Goal: Task Accomplishment & Management: Complete application form

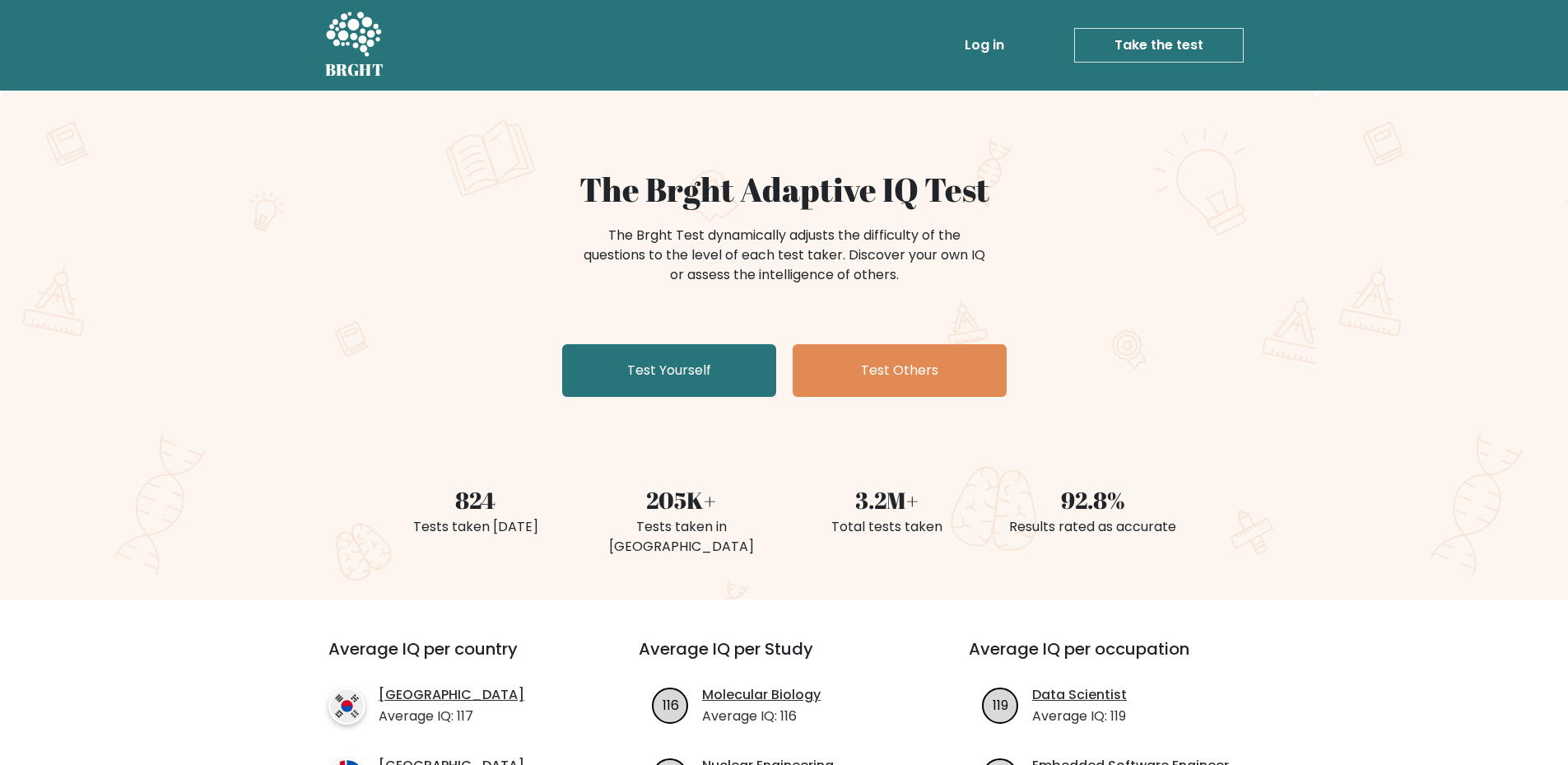
click at [1134, 45] on link "Take the test" at bounding box center [1159, 44] width 170 height 35
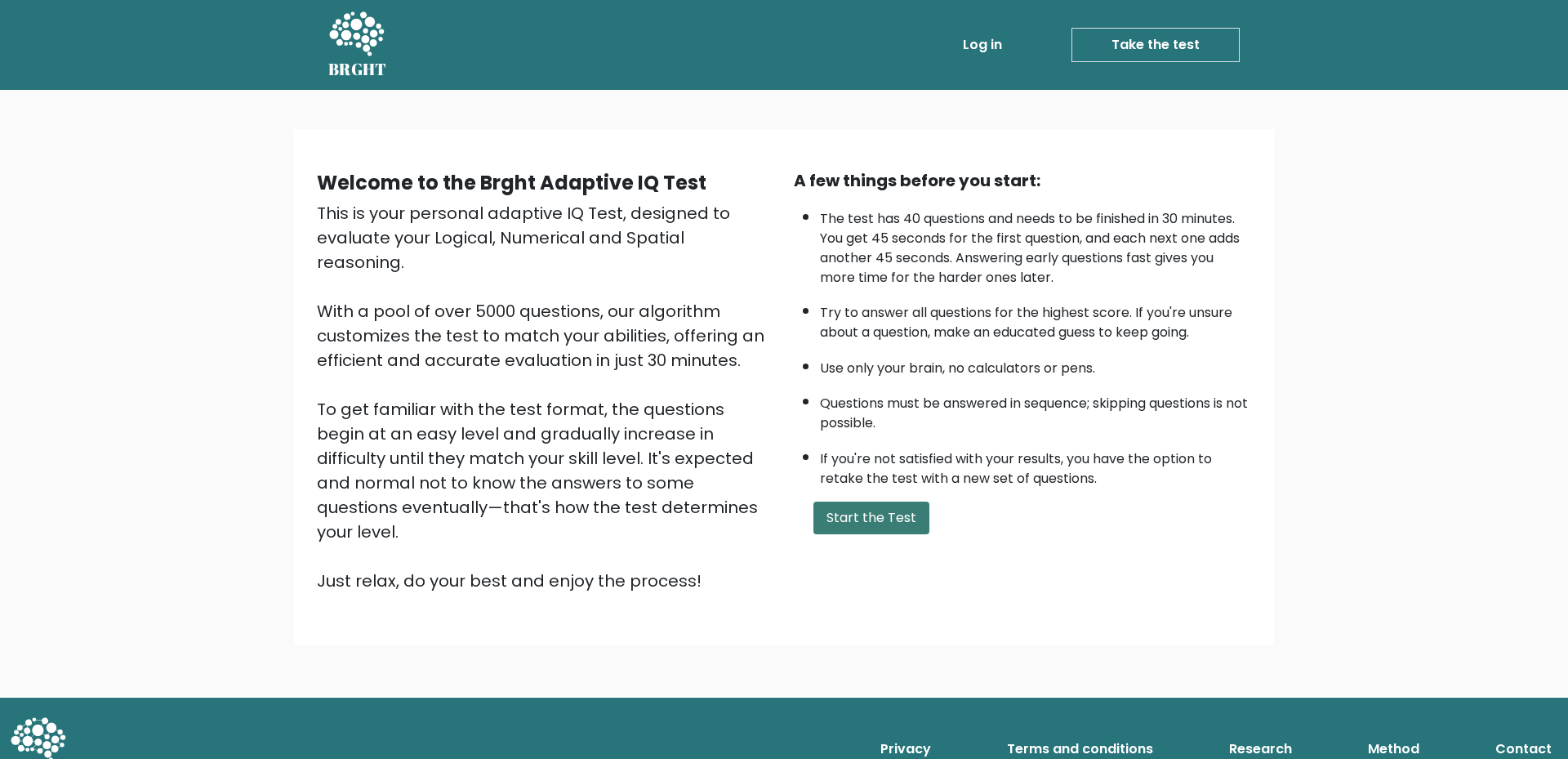
click at [864, 518] on button "Start the Test" at bounding box center [871, 518] width 116 height 32
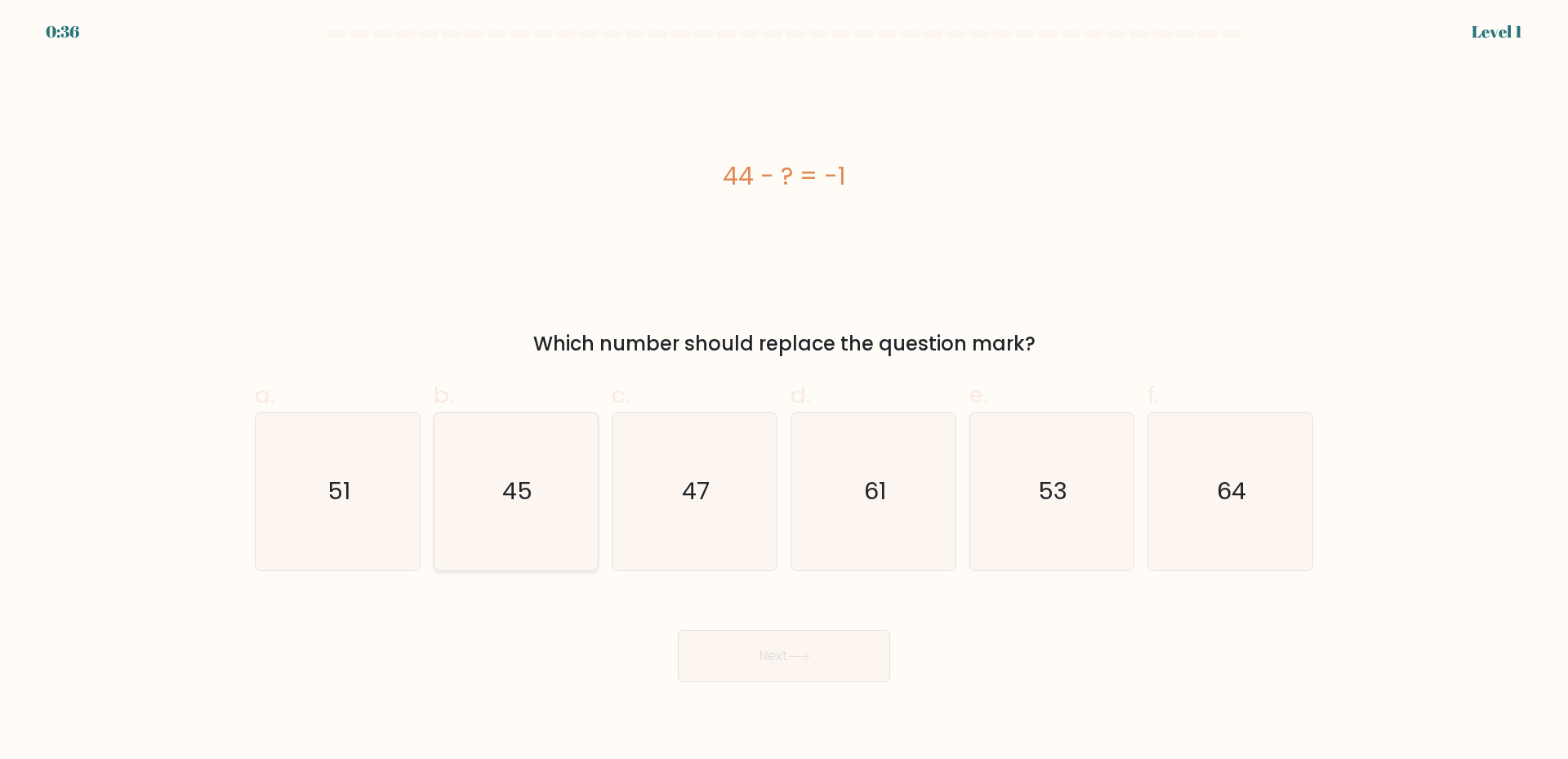
click at [516, 507] on text "45" at bounding box center [516, 490] width 30 height 32
click at [784, 390] on input "b. 45" at bounding box center [784, 384] width 1 height 11
radio input "true"
click at [788, 651] on button "Next" at bounding box center [783, 655] width 213 height 52
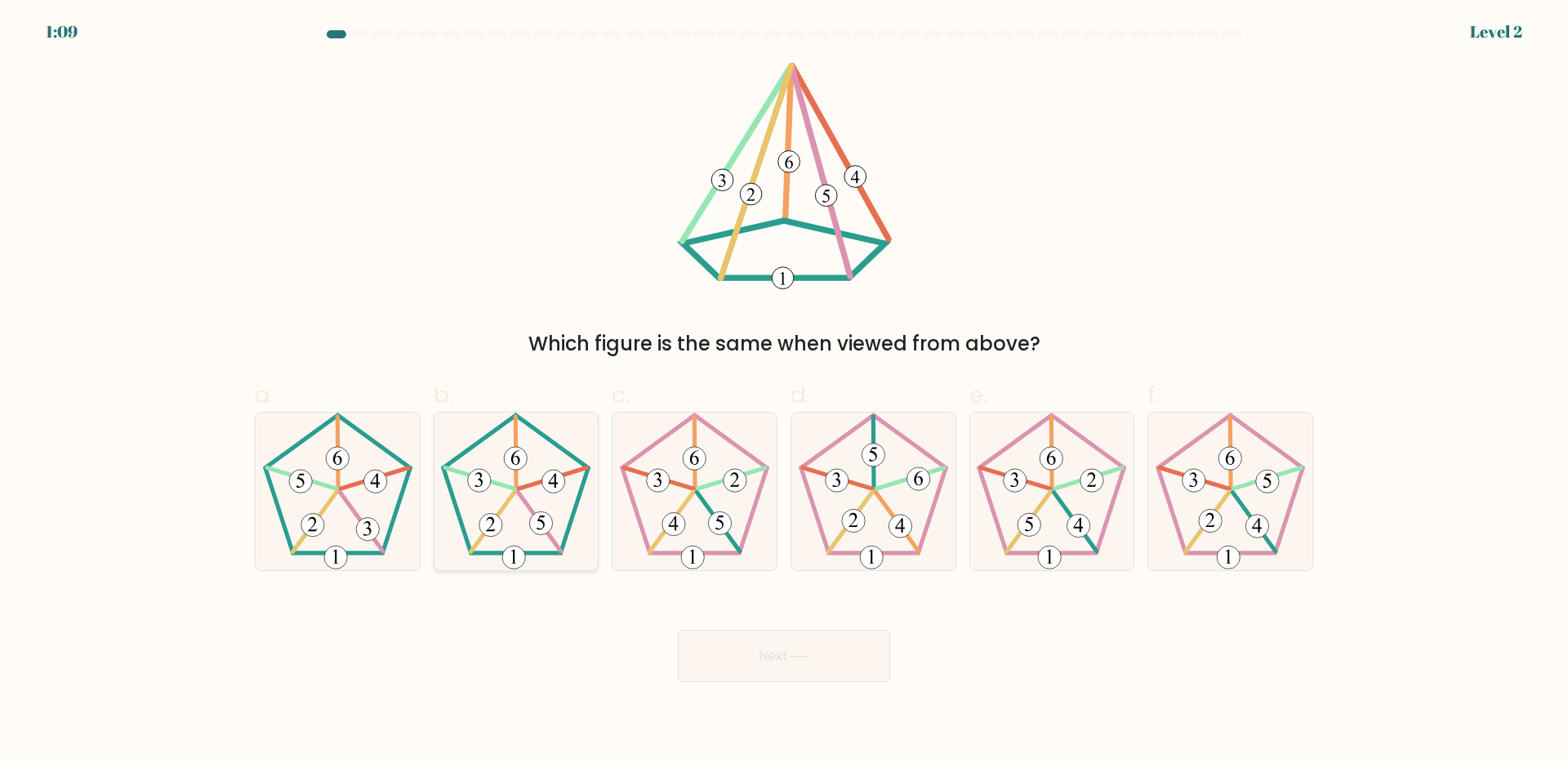
click at [532, 527] on 153 at bounding box center [541, 523] width 23 height 23
click at [784, 390] on input "b." at bounding box center [784, 384] width 1 height 11
radio input "true"
click at [792, 658] on icon at bounding box center [799, 656] width 22 height 9
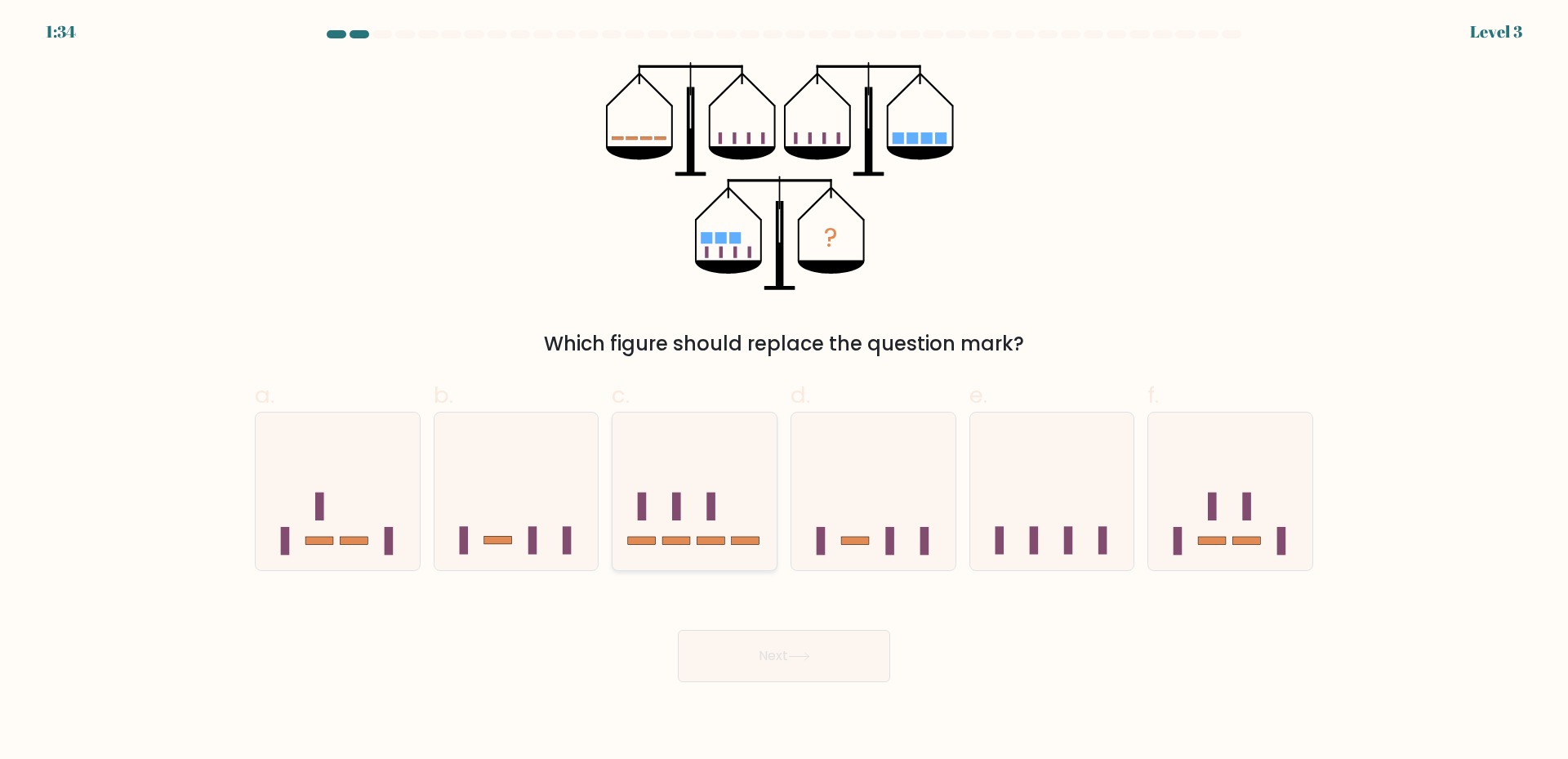
click at [694, 500] on icon at bounding box center [694, 491] width 164 height 135
click at [784, 390] on input "c." at bounding box center [784, 384] width 1 height 11
radio input "true"
click at [844, 656] on button "Next" at bounding box center [783, 655] width 213 height 52
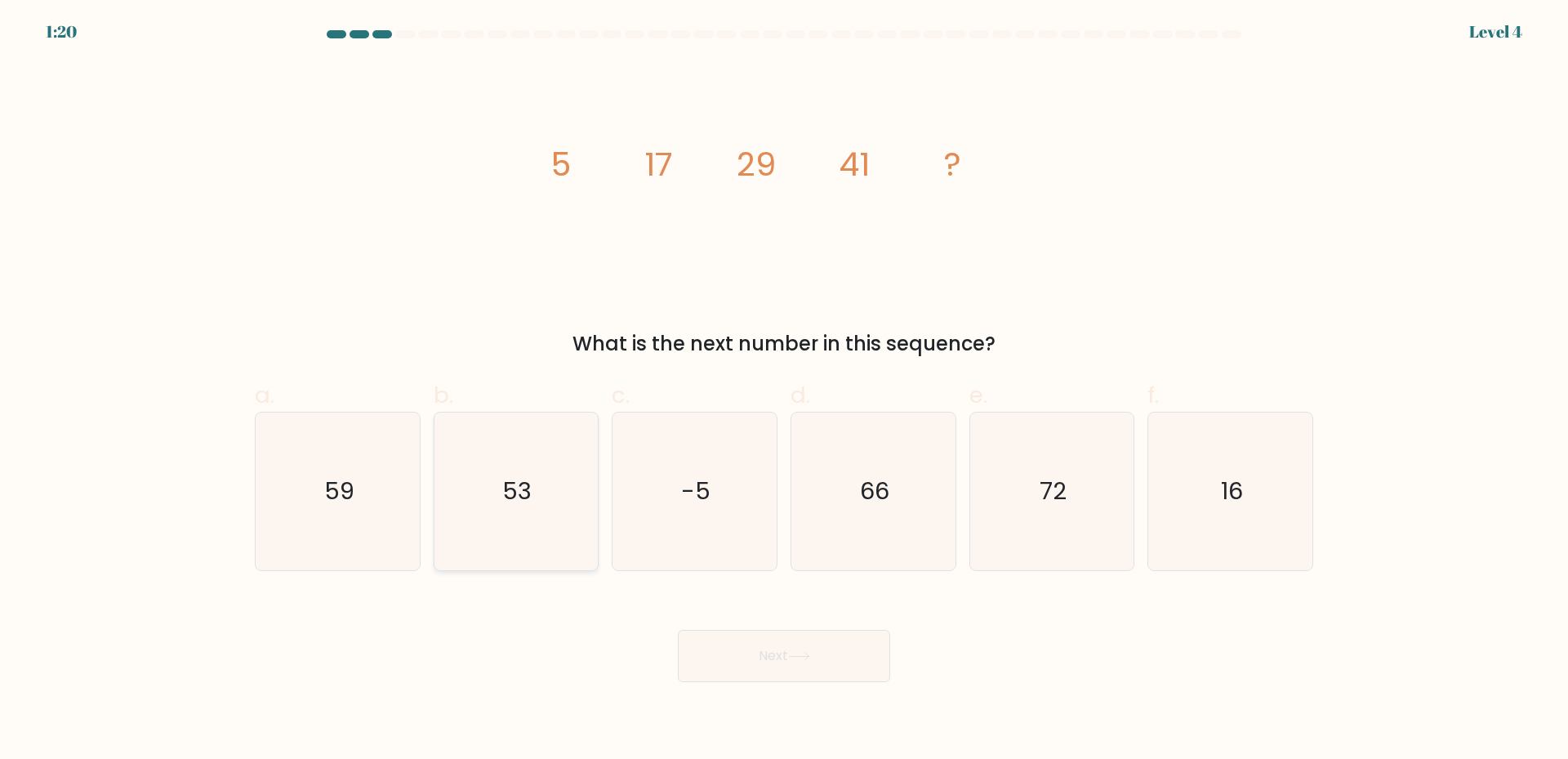
drag, startPoint x: 511, startPoint y: 489, endPoint x: 546, endPoint y: 531, distance: 54.7
click at [511, 489] on text "53" at bounding box center [517, 490] width 29 height 32
click at [784, 390] on input "b. 53" at bounding box center [784, 384] width 1 height 11
radio input "true"
click at [767, 659] on button "Next" at bounding box center [783, 655] width 213 height 52
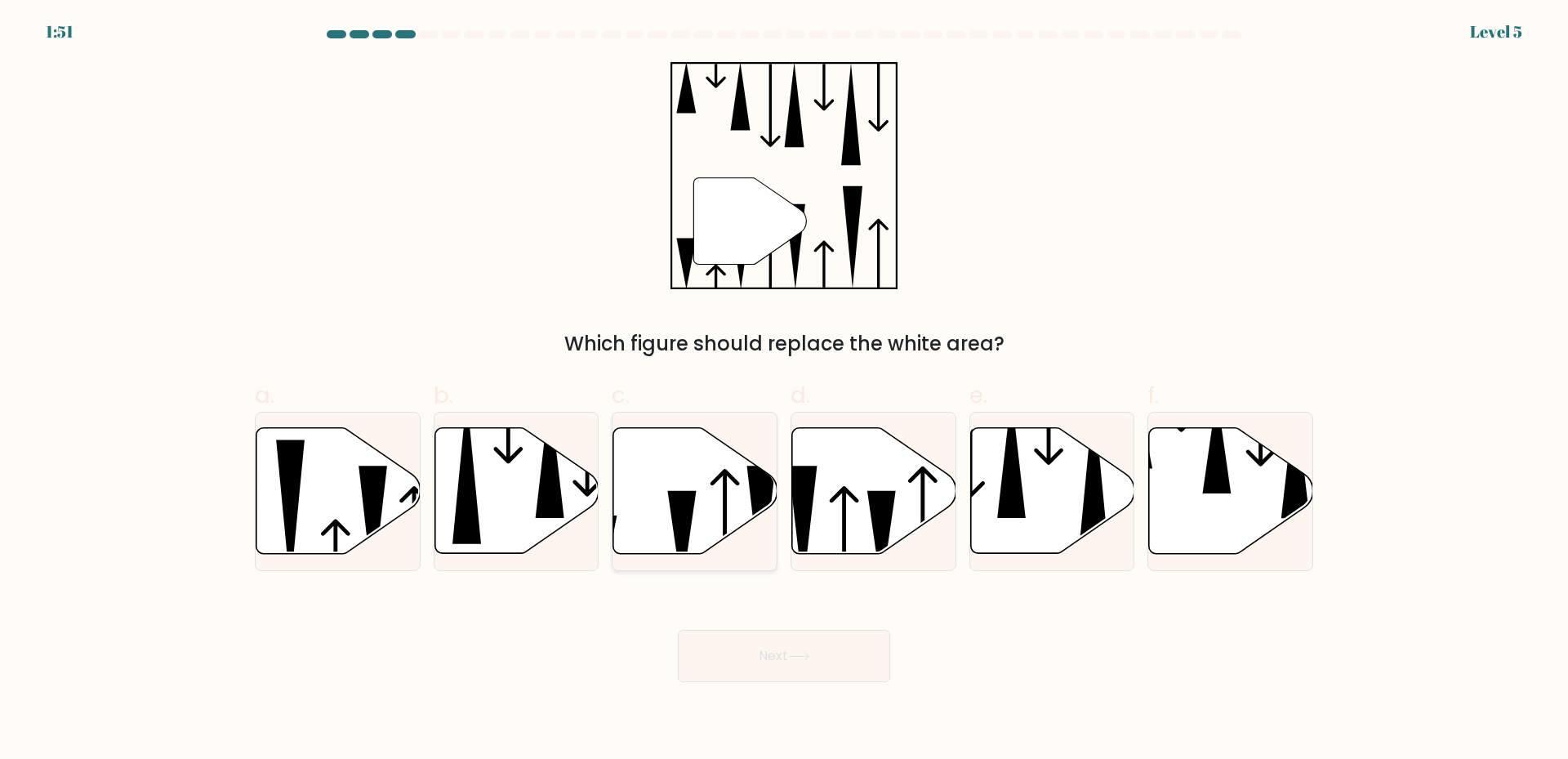
click at [728, 440] on icon at bounding box center [694, 491] width 164 height 128
click at [784, 390] on input "c." at bounding box center [784, 384] width 1 height 11
radio input "true"
click at [771, 587] on form at bounding box center [784, 356] width 1568 height 652
click at [771, 624] on div "Next" at bounding box center [784, 635] width 1078 height 91
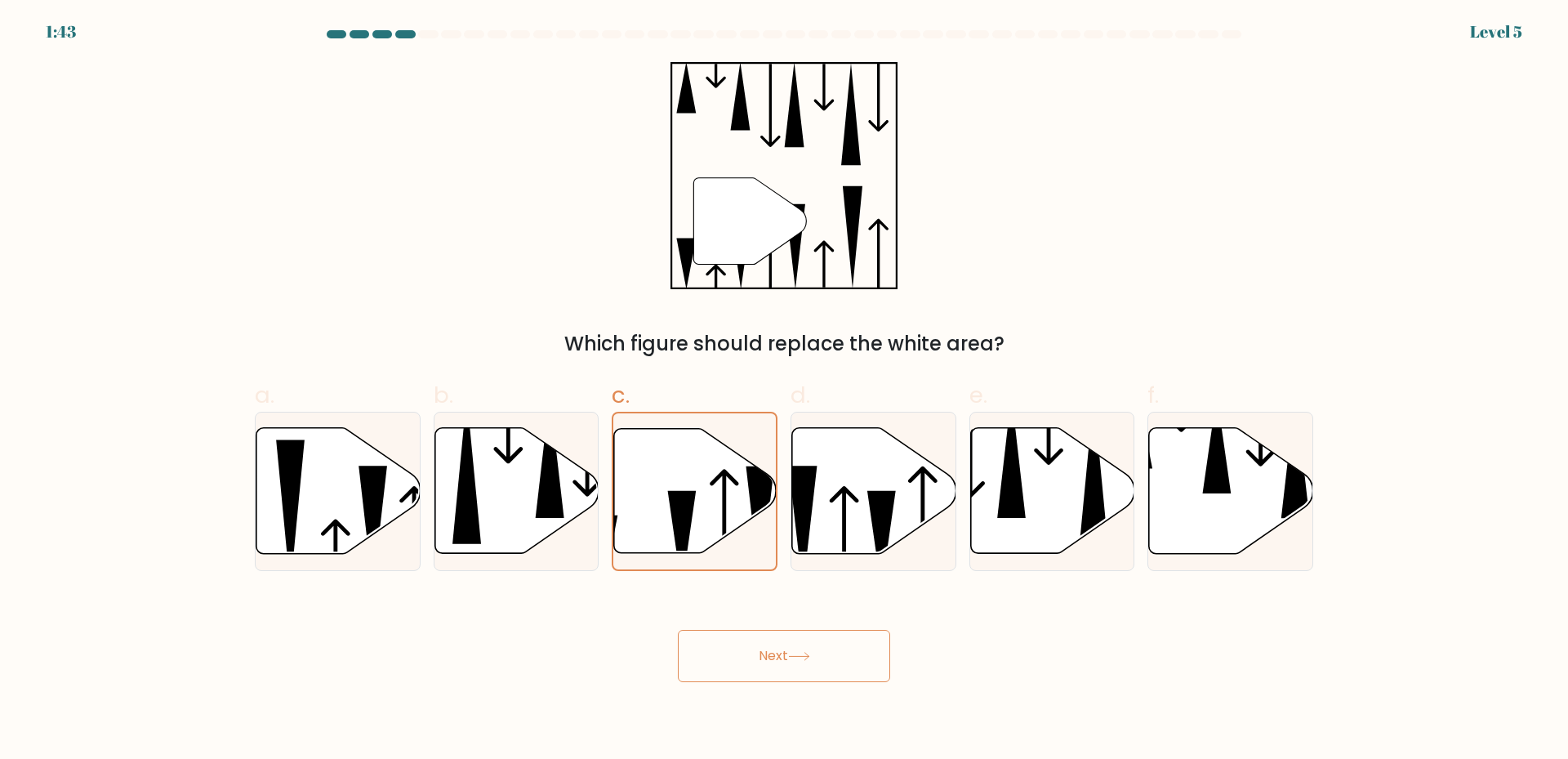
click at [774, 656] on button "Next" at bounding box center [783, 655] width 213 height 52
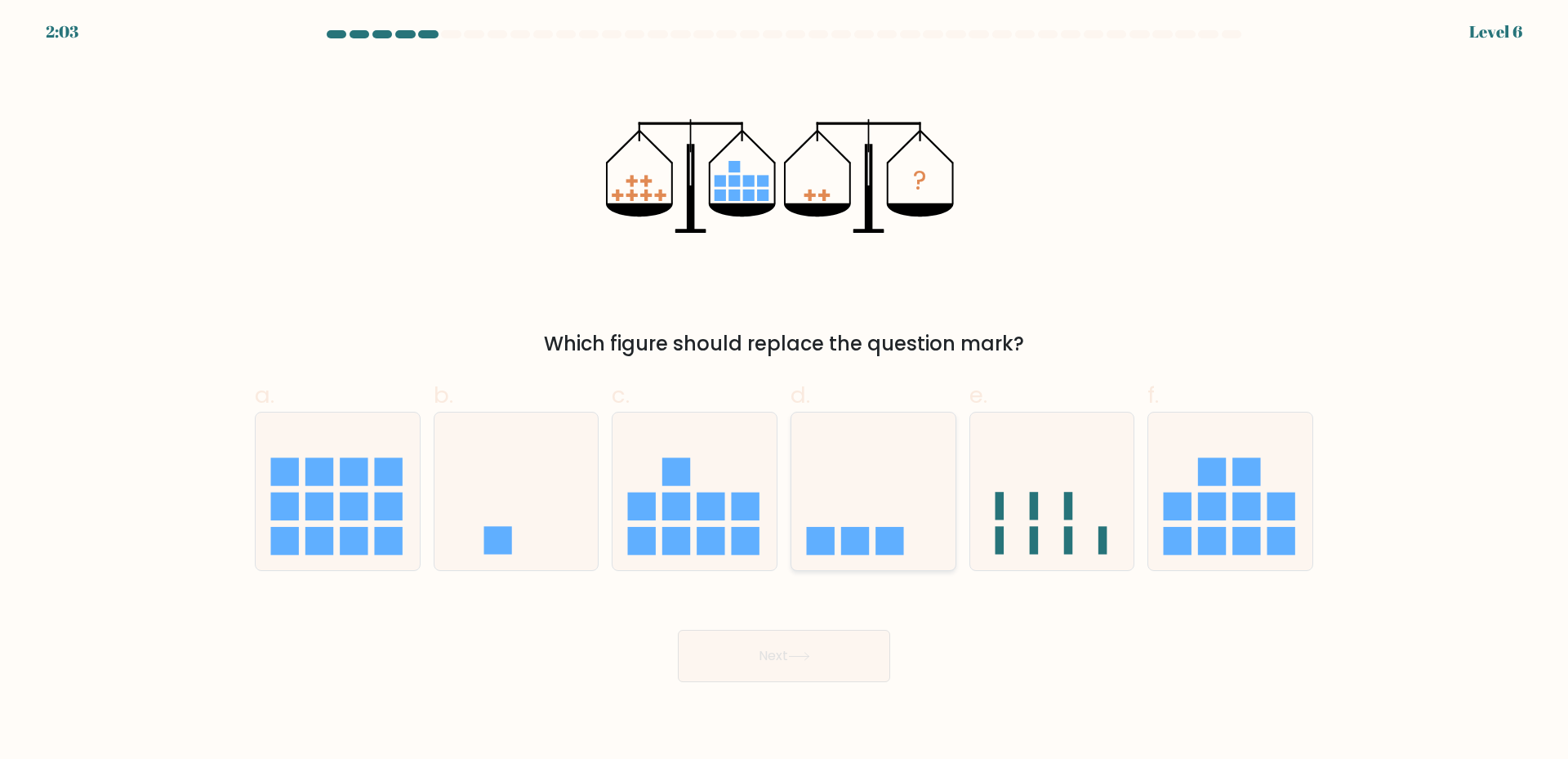
click at [871, 483] on icon at bounding box center [872, 491] width 164 height 135
click at [785, 390] on input "d." at bounding box center [784, 384] width 1 height 11
radio input "true"
click at [830, 673] on button "Next" at bounding box center [783, 655] width 213 height 52
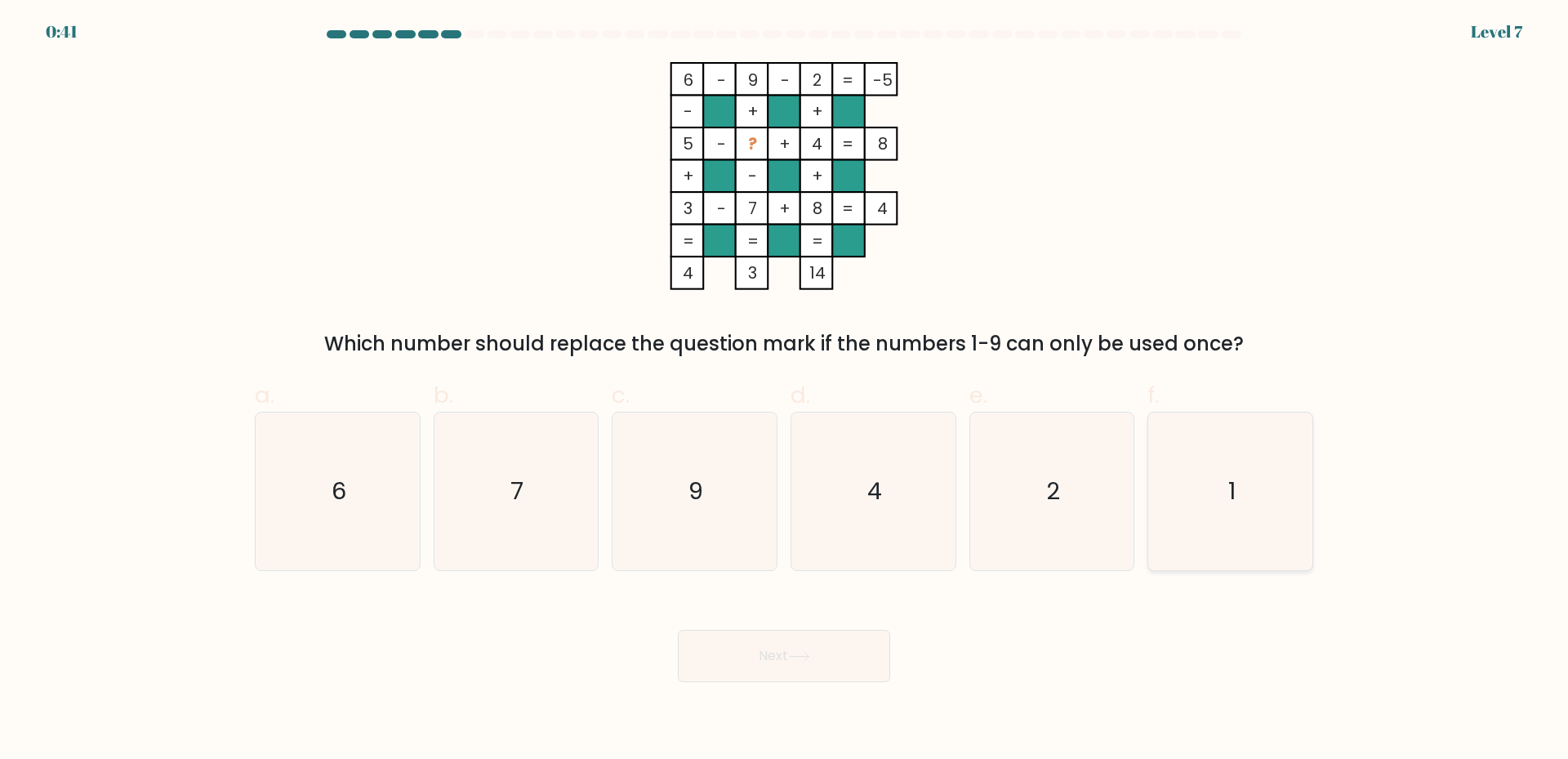
click at [1247, 446] on icon "1" at bounding box center [1230, 491] width 158 height 158
click at [785, 390] on input "f. 1" at bounding box center [784, 384] width 1 height 11
radio input "true"
click at [819, 631] on button "Next" at bounding box center [783, 655] width 213 height 52
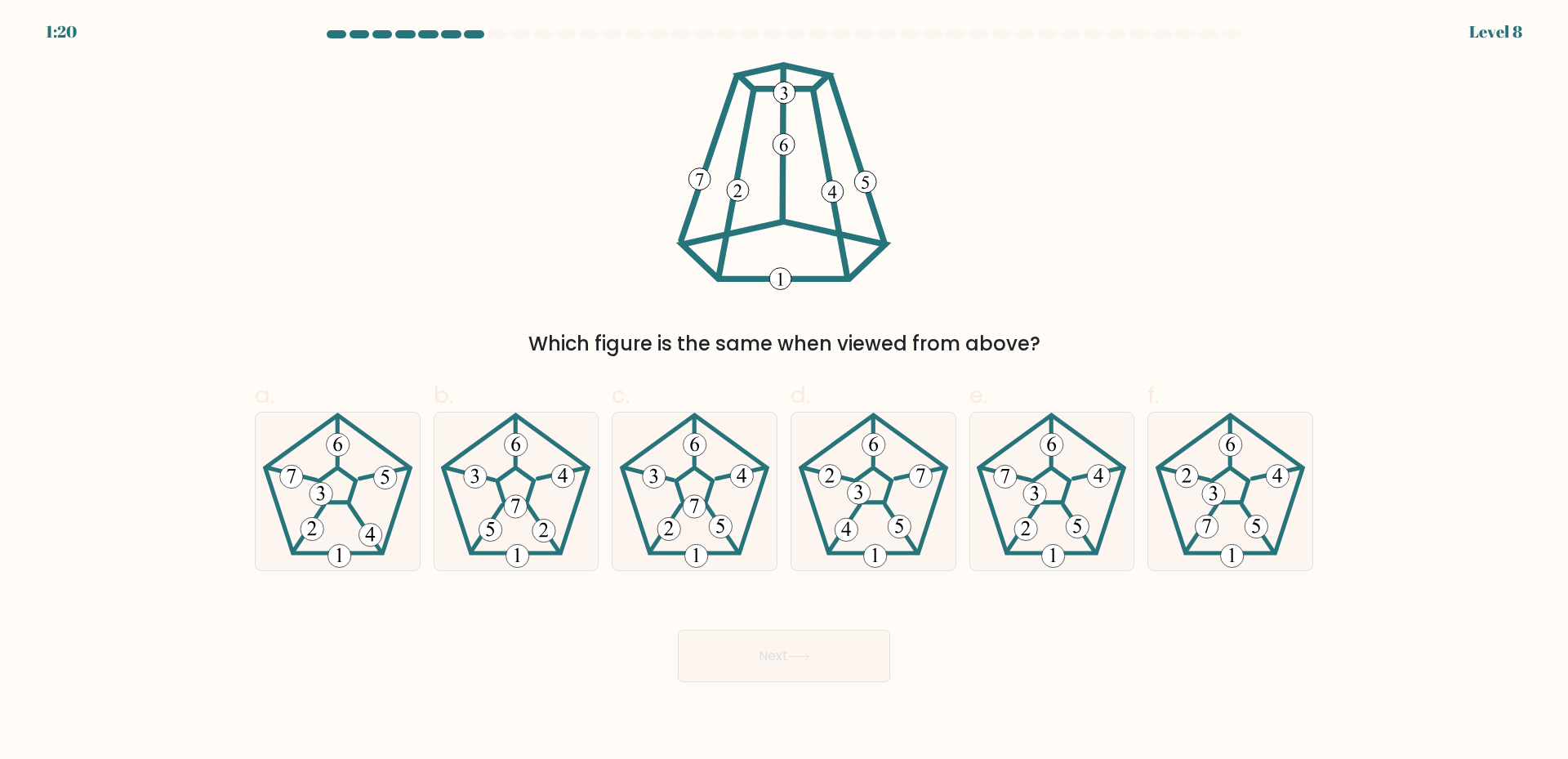
click at [1042, 663] on div "Next" at bounding box center [784, 635] width 1078 height 91
click at [355, 507] on icon at bounding box center [337, 491] width 158 height 158
click at [784, 390] on input "a." at bounding box center [784, 384] width 1 height 11
radio input "true"
click at [805, 649] on button "Next" at bounding box center [783, 655] width 213 height 52
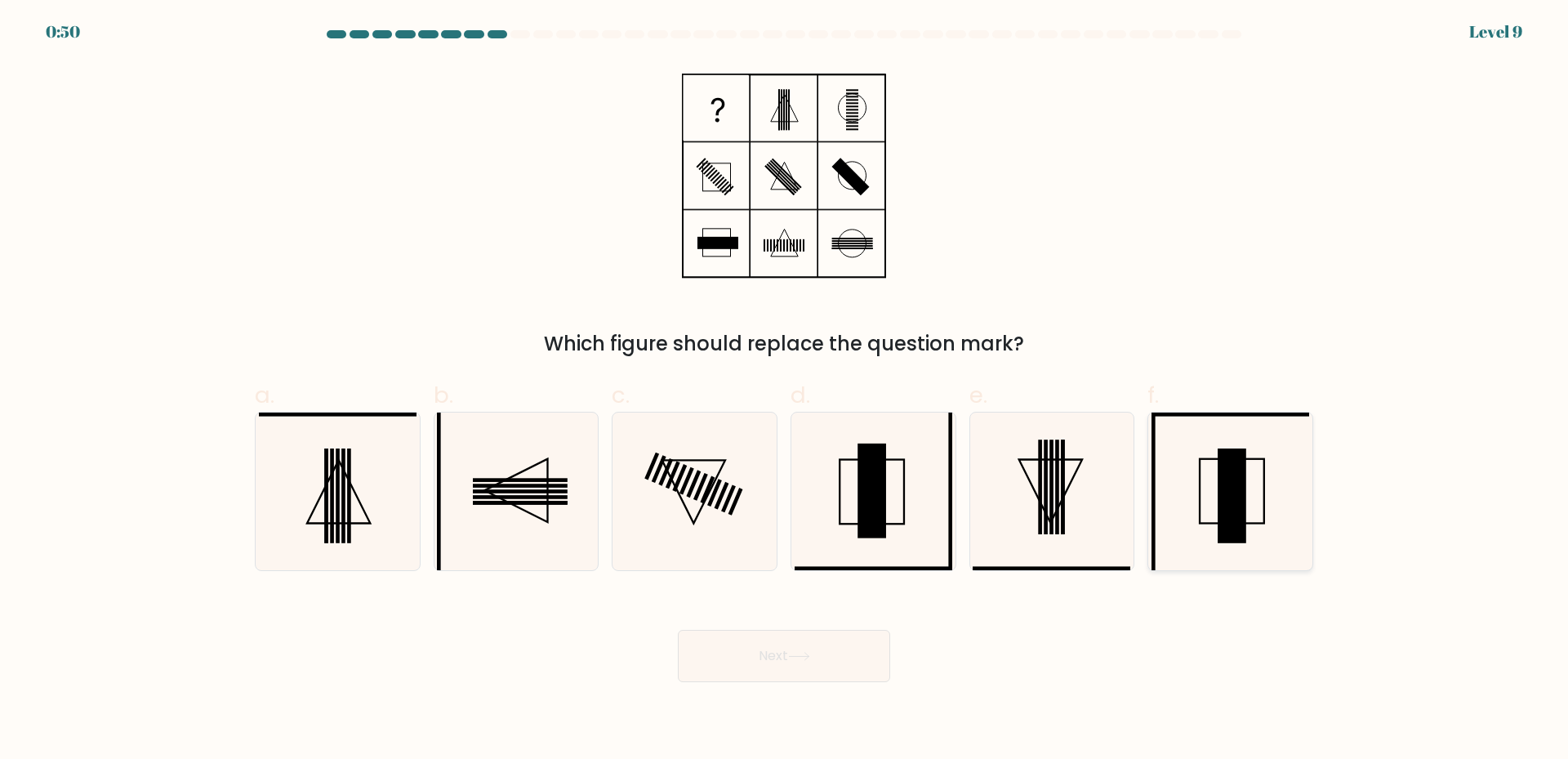
click at [1226, 522] on rect at bounding box center [1231, 495] width 28 height 95
click at [785, 390] on input "f." at bounding box center [784, 384] width 1 height 11
radio input "true"
click at [770, 678] on button "Next" at bounding box center [783, 655] width 213 height 52
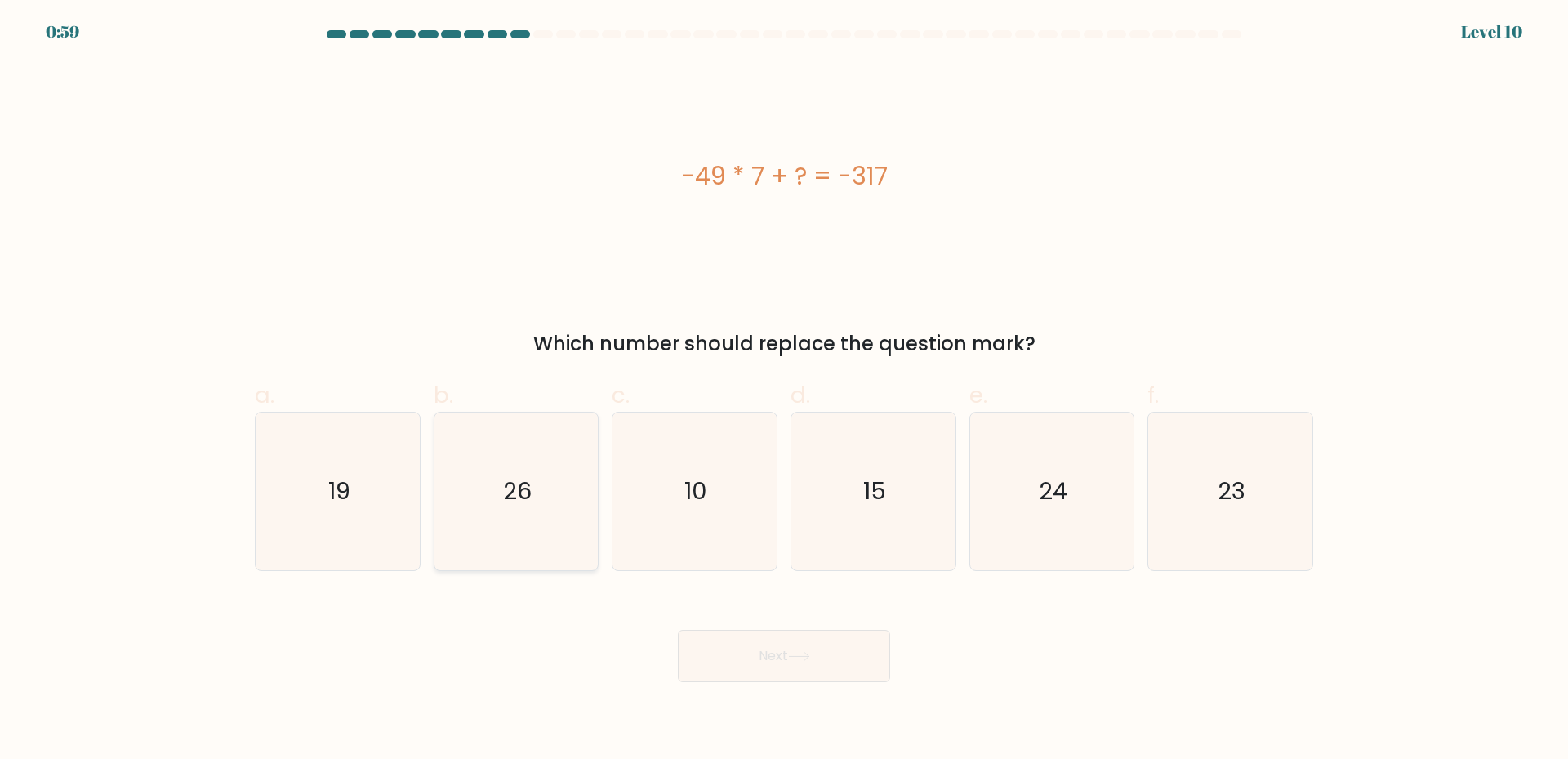
click at [507, 492] on text "26" at bounding box center [516, 490] width 28 height 32
click at [784, 390] on input "b. 26" at bounding box center [784, 384] width 1 height 11
radio input "true"
click at [838, 665] on button "Next" at bounding box center [783, 655] width 213 height 52
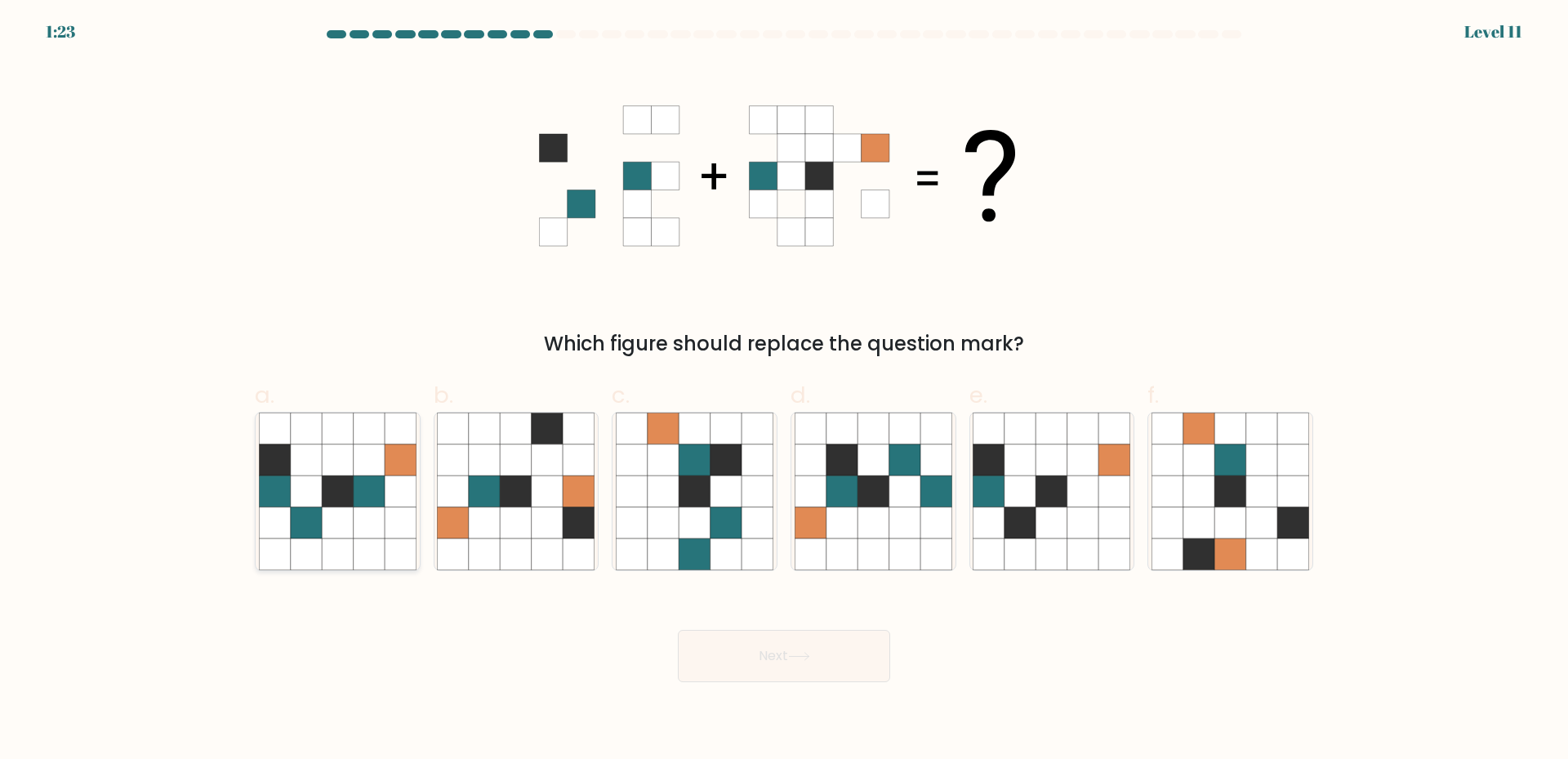
click at [329, 510] on icon at bounding box center [337, 523] width 31 height 31
click at [784, 390] on input "a." at bounding box center [784, 384] width 1 height 11
radio input "true"
click at [817, 675] on button "Next" at bounding box center [783, 655] width 213 height 52
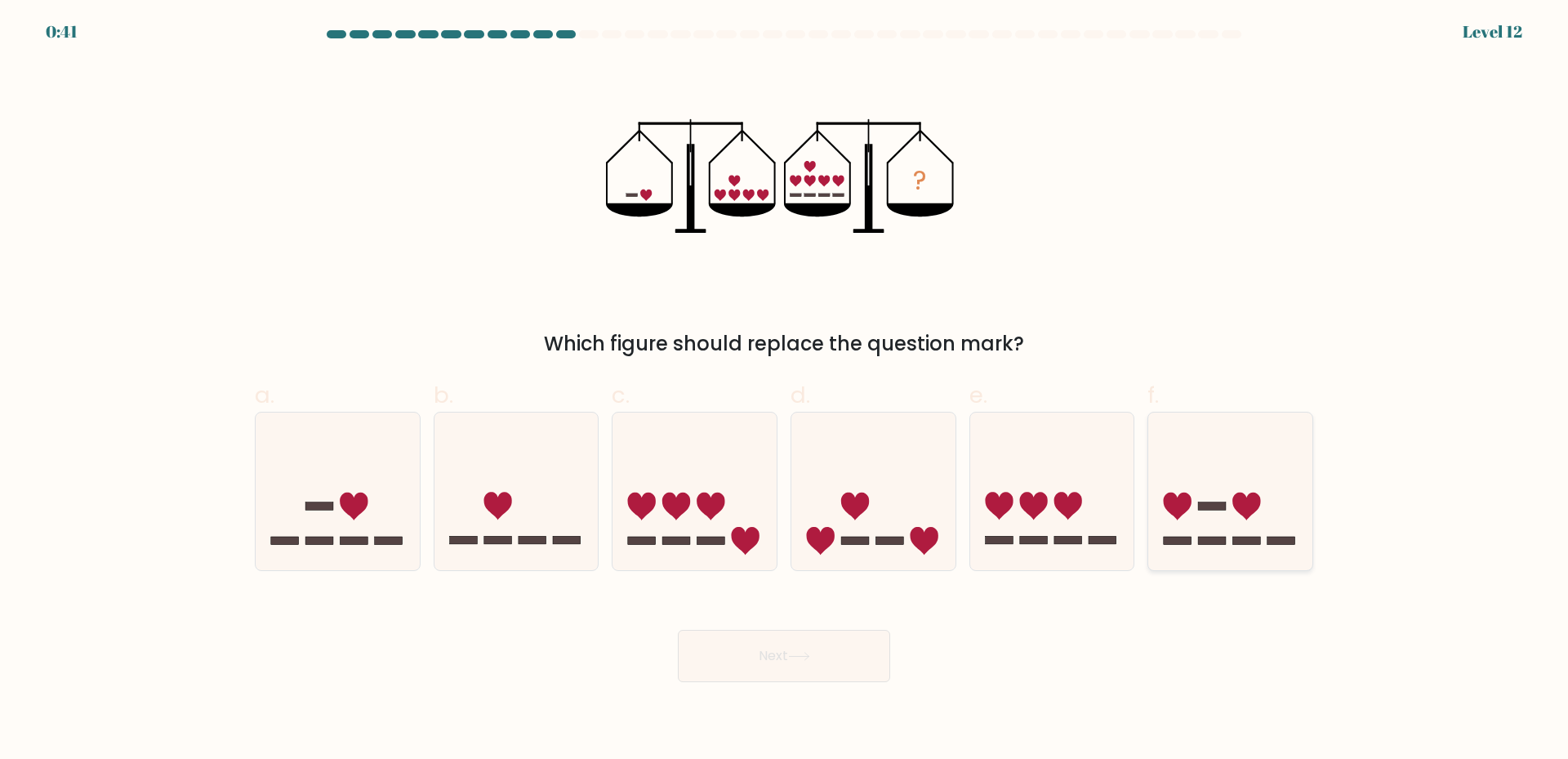
click at [1232, 505] on icon at bounding box center [1229, 491] width 164 height 135
click at [785, 390] on input "f." at bounding box center [784, 384] width 1 height 11
radio input "true"
click at [798, 667] on button "Next" at bounding box center [783, 655] width 213 height 52
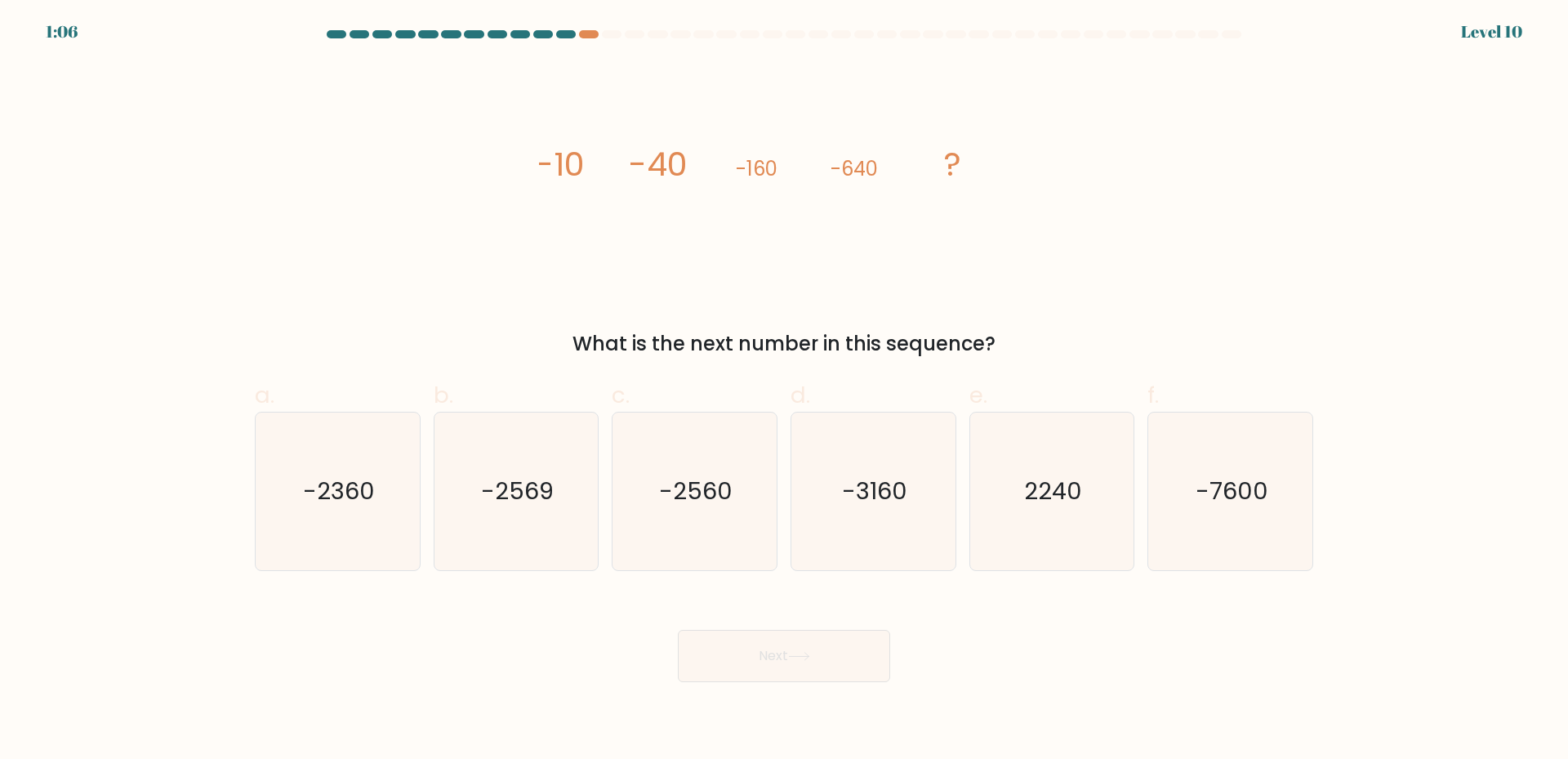
drag, startPoint x: 589, startPoint y: 352, endPoint x: 1138, endPoint y: 350, distance: 549.0
click at [1138, 350] on div "What is the next number in this sequence?" at bounding box center [784, 344] width 1039 height 29
click at [1143, 349] on div "What is the next number in this sequence?" at bounding box center [784, 344] width 1039 height 29
click at [781, 321] on div "image/svg+xml -10 -40 -160 -640 ? What is the next number in this sequence?" at bounding box center [784, 210] width 1078 height 296
click at [1081, 320] on div "image/svg+xml -10 -40 -160 -640 ? What is the next number in this sequence?" at bounding box center [784, 210] width 1078 height 296
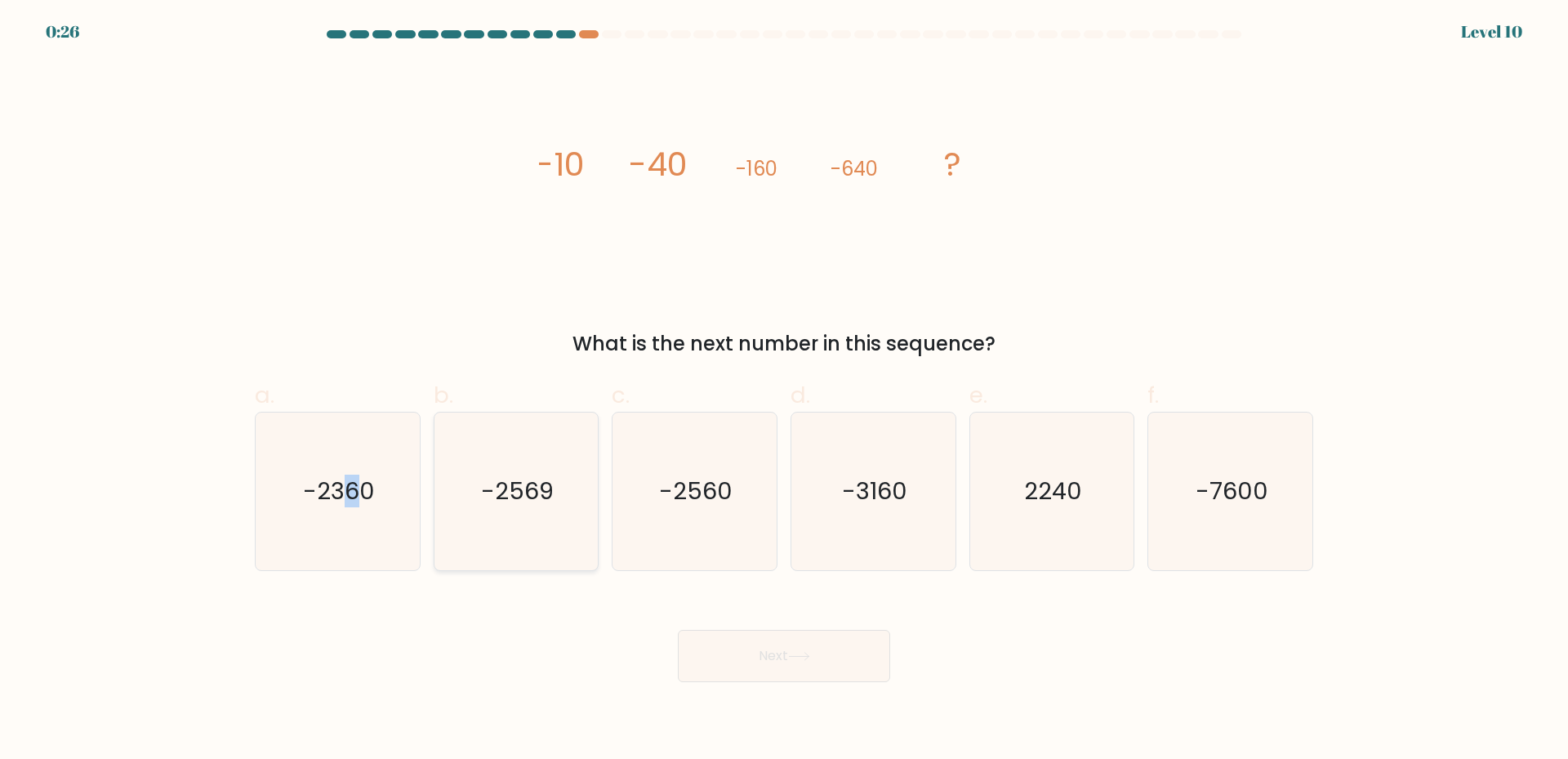
drag, startPoint x: 352, startPoint y: 507, endPoint x: 572, endPoint y: 497, distance: 220.2
click at [352, 508] on icon "-2360" at bounding box center [337, 491] width 158 height 158
click at [546, 512] on icon "-2569" at bounding box center [515, 491] width 158 height 158
click at [784, 390] on input "b. -2569" at bounding box center [784, 384] width 1 height 11
radio input "true"
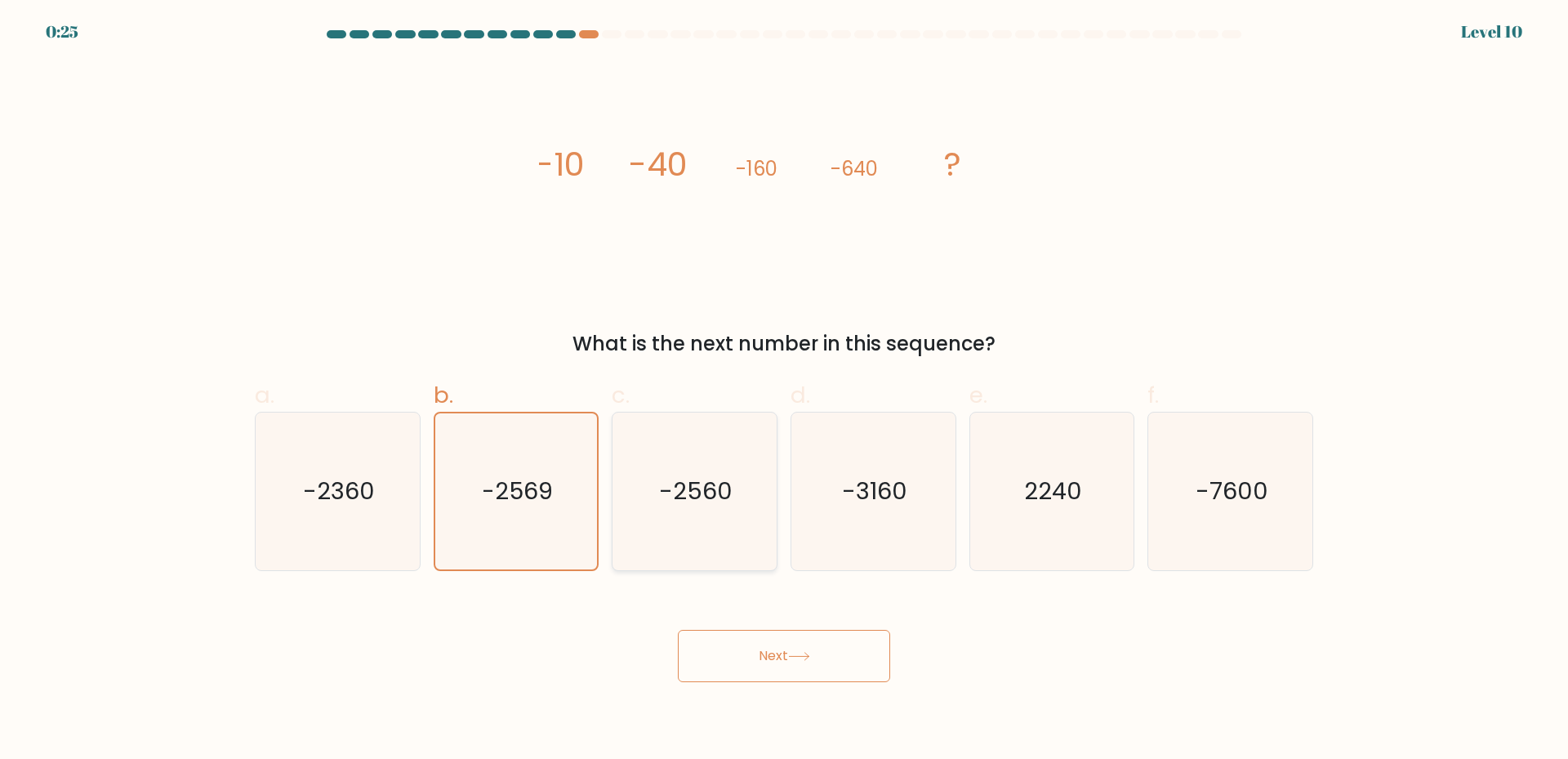
click at [764, 522] on icon "-2560" at bounding box center [694, 491] width 158 height 158
click at [784, 390] on input "c. -2560" at bounding box center [784, 384] width 1 height 11
radio input "true"
click at [782, 647] on button "Next" at bounding box center [783, 655] width 213 height 52
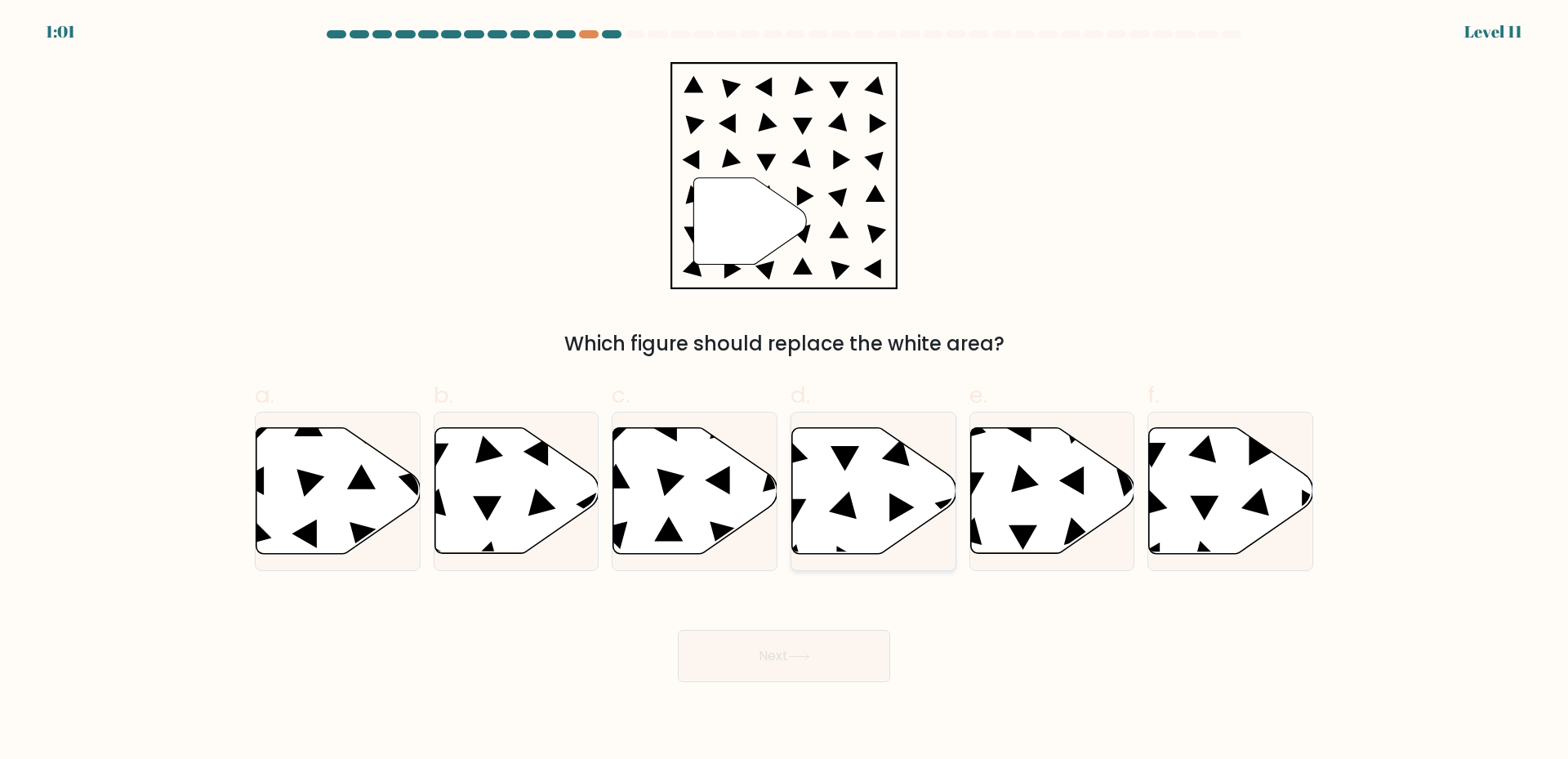
click at [849, 492] on icon at bounding box center [873, 491] width 164 height 126
click at [785, 390] on input "d." at bounding box center [784, 384] width 1 height 11
radio input "true"
click at [849, 665] on button "Next" at bounding box center [783, 655] width 213 height 52
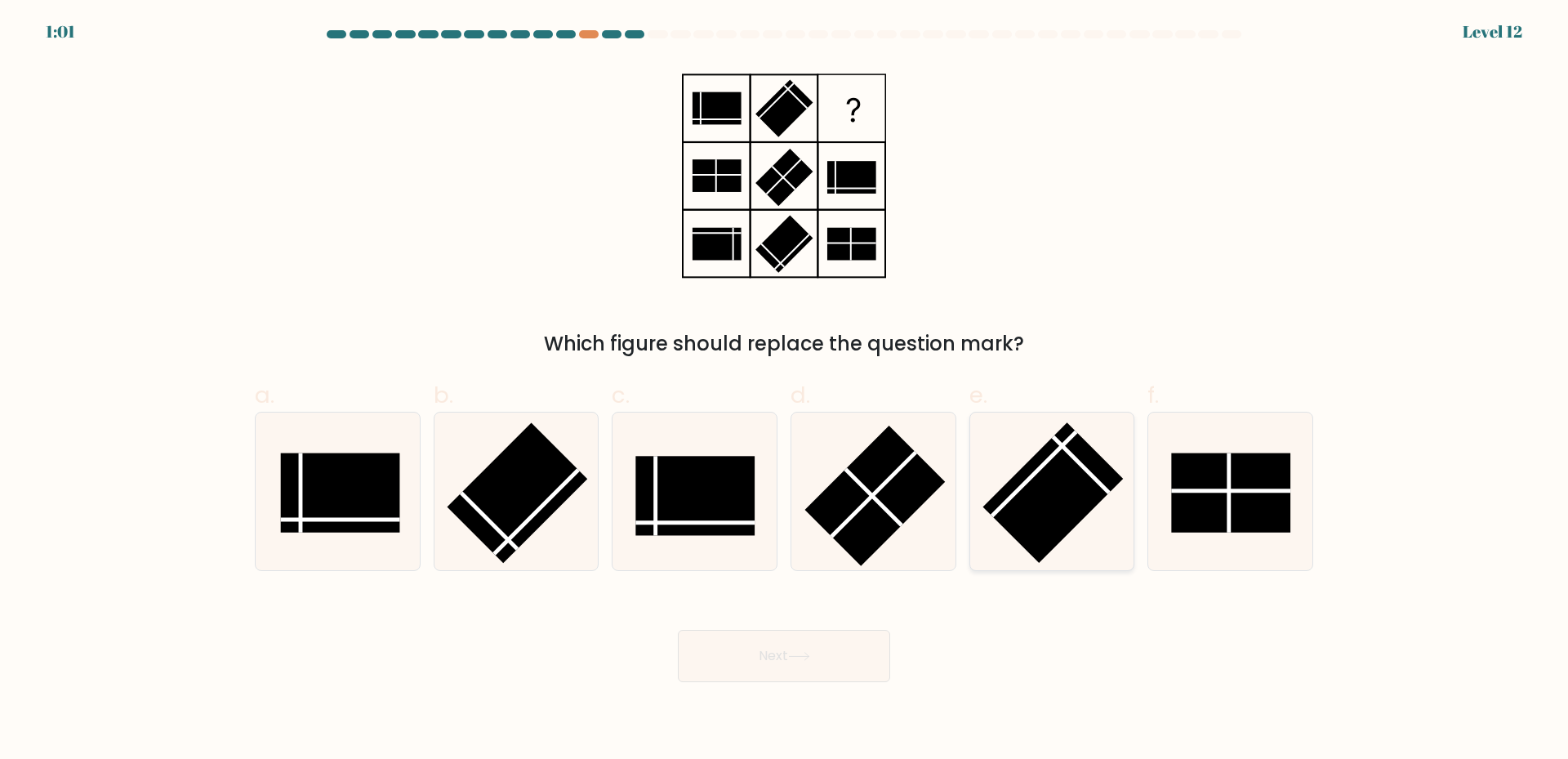
click at [1044, 482] on rect at bounding box center [1053, 492] width 140 height 140
click at [785, 390] on input "e." at bounding box center [784, 384] width 1 height 11
radio input "true"
click at [1273, 544] on icon at bounding box center [1230, 491] width 158 height 158
click at [785, 390] on input "f." at bounding box center [784, 384] width 1 height 11
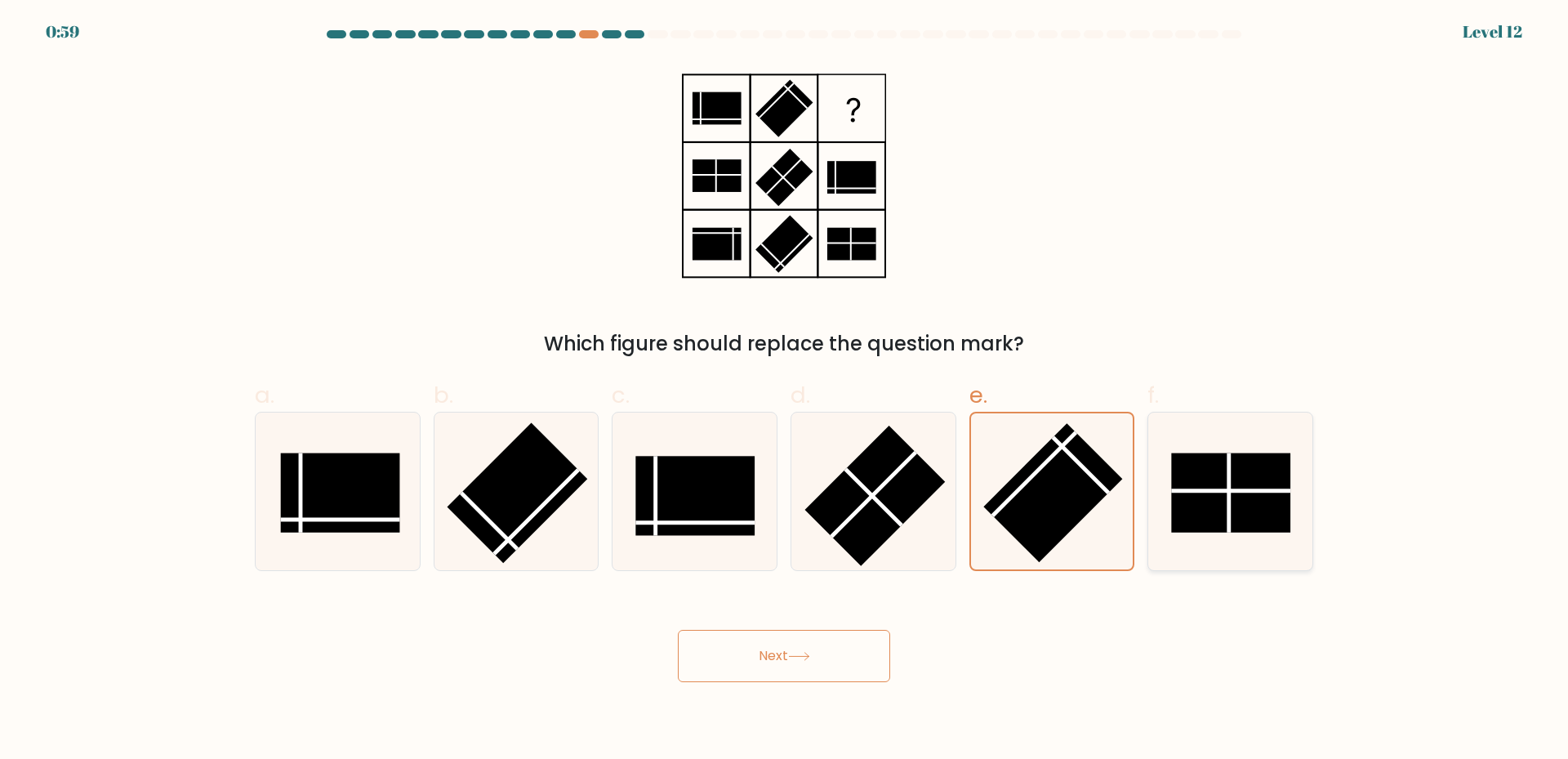
radio input "true"
click at [333, 509] on rect at bounding box center [341, 492] width 120 height 79
click at [784, 390] on input "a." at bounding box center [784, 384] width 1 height 11
radio input "true"
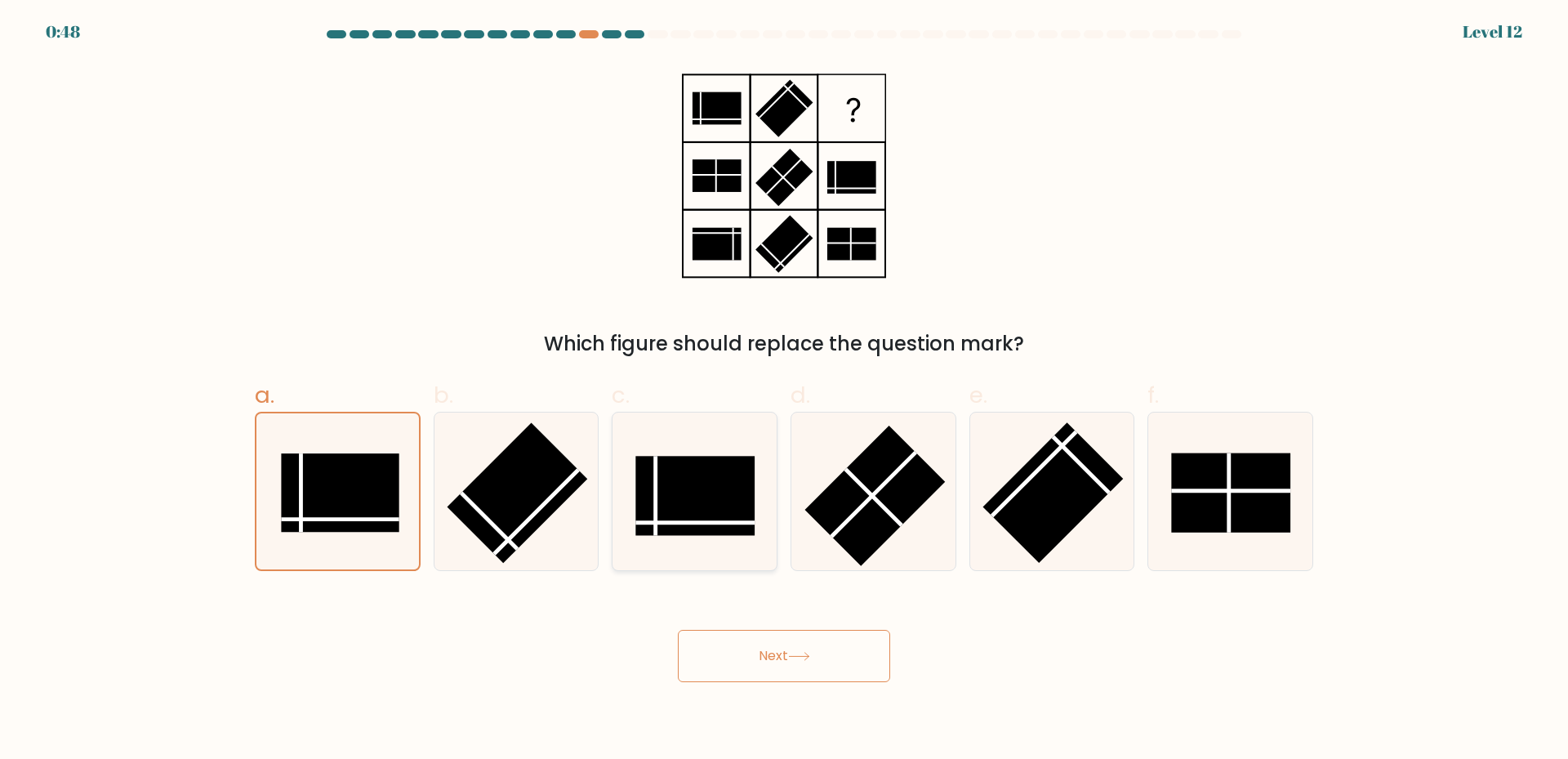
drag, startPoint x: 671, startPoint y: 468, endPoint x: 689, endPoint y: 468, distance: 18.0
click at [672, 468] on rect at bounding box center [696, 495] width 120 height 79
click at [784, 390] on input "c." at bounding box center [784, 384] width 1 height 11
radio input "true"
click at [1235, 493] on rect at bounding box center [1231, 492] width 120 height 79
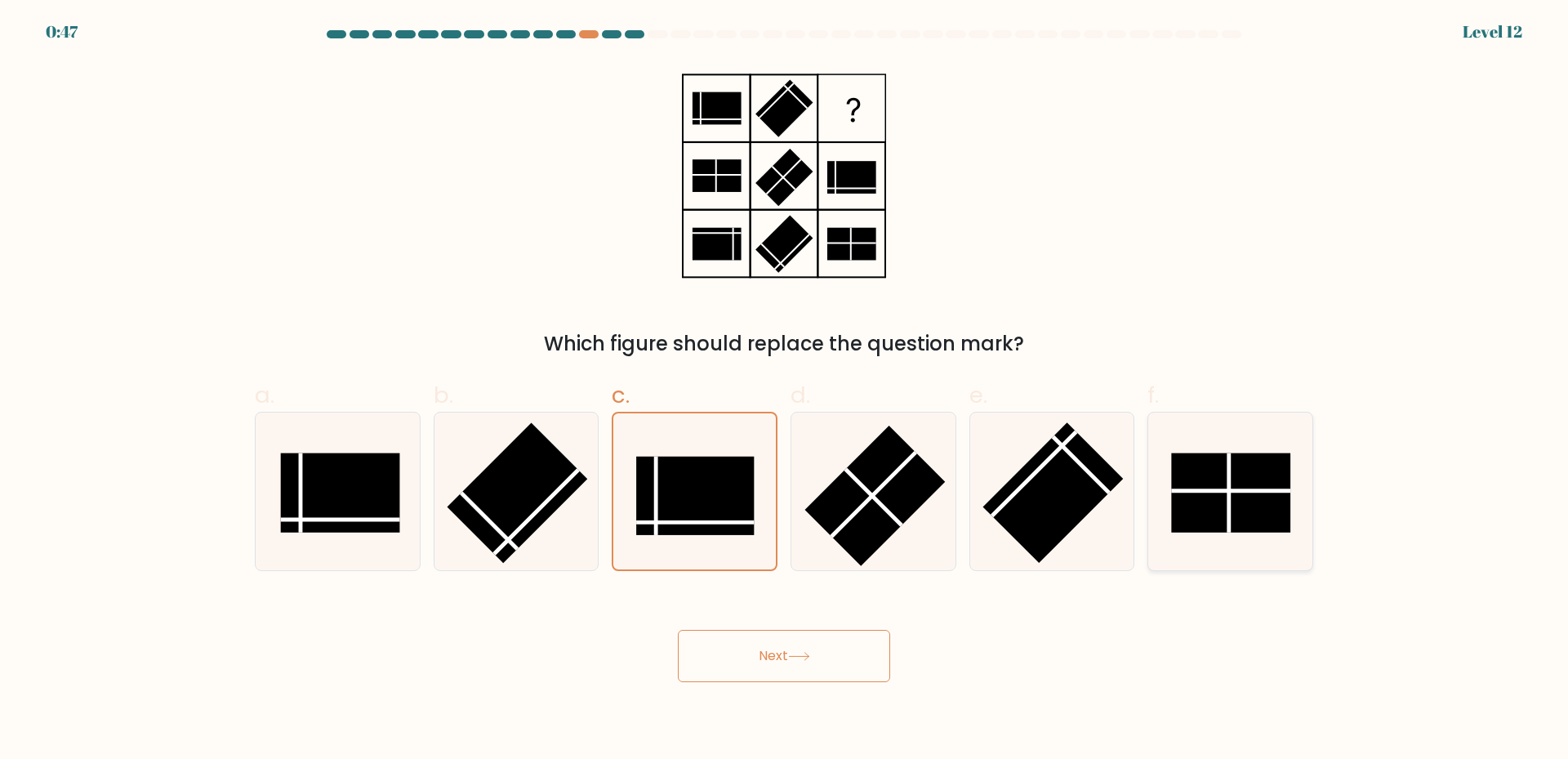
click at [785, 390] on input "f." at bounding box center [784, 384] width 1 height 11
radio input "true"
click at [646, 523] on line at bounding box center [695, 523] width 120 height 0
click at [784, 390] on input "c." at bounding box center [784, 384] width 1 height 11
radio input "true"
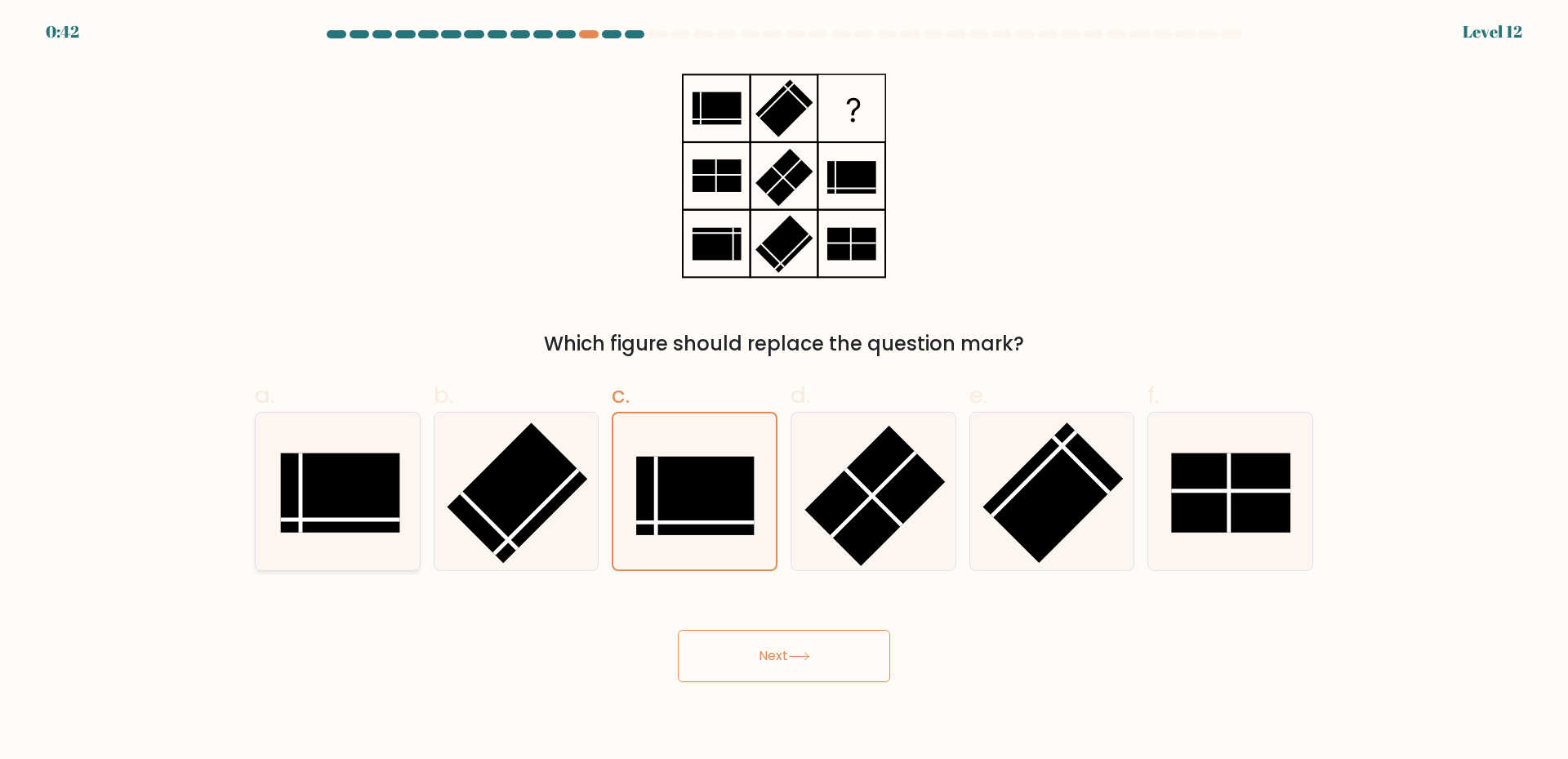
click at [388, 536] on icon at bounding box center [337, 491] width 158 height 158
click at [784, 390] on input "a." at bounding box center [784, 384] width 1 height 11
radio input "true"
click at [687, 471] on rect at bounding box center [696, 495] width 120 height 79
click at [784, 390] on input "c." at bounding box center [784, 384] width 1 height 11
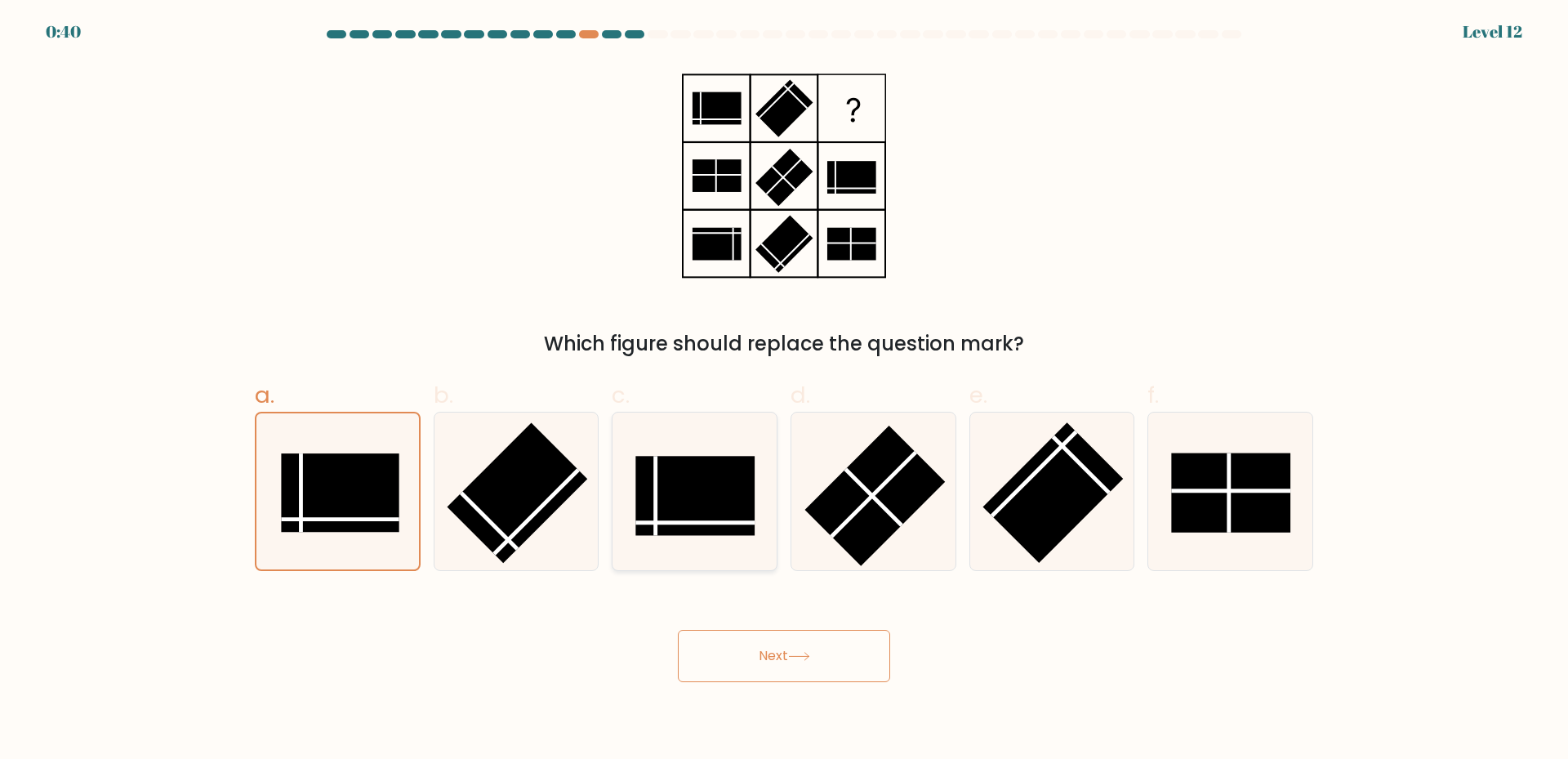
radio input "true"
click at [1204, 491] on line at bounding box center [1231, 491] width 120 height 0
click at [785, 390] on input "f." at bounding box center [784, 384] width 1 height 11
radio input "true"
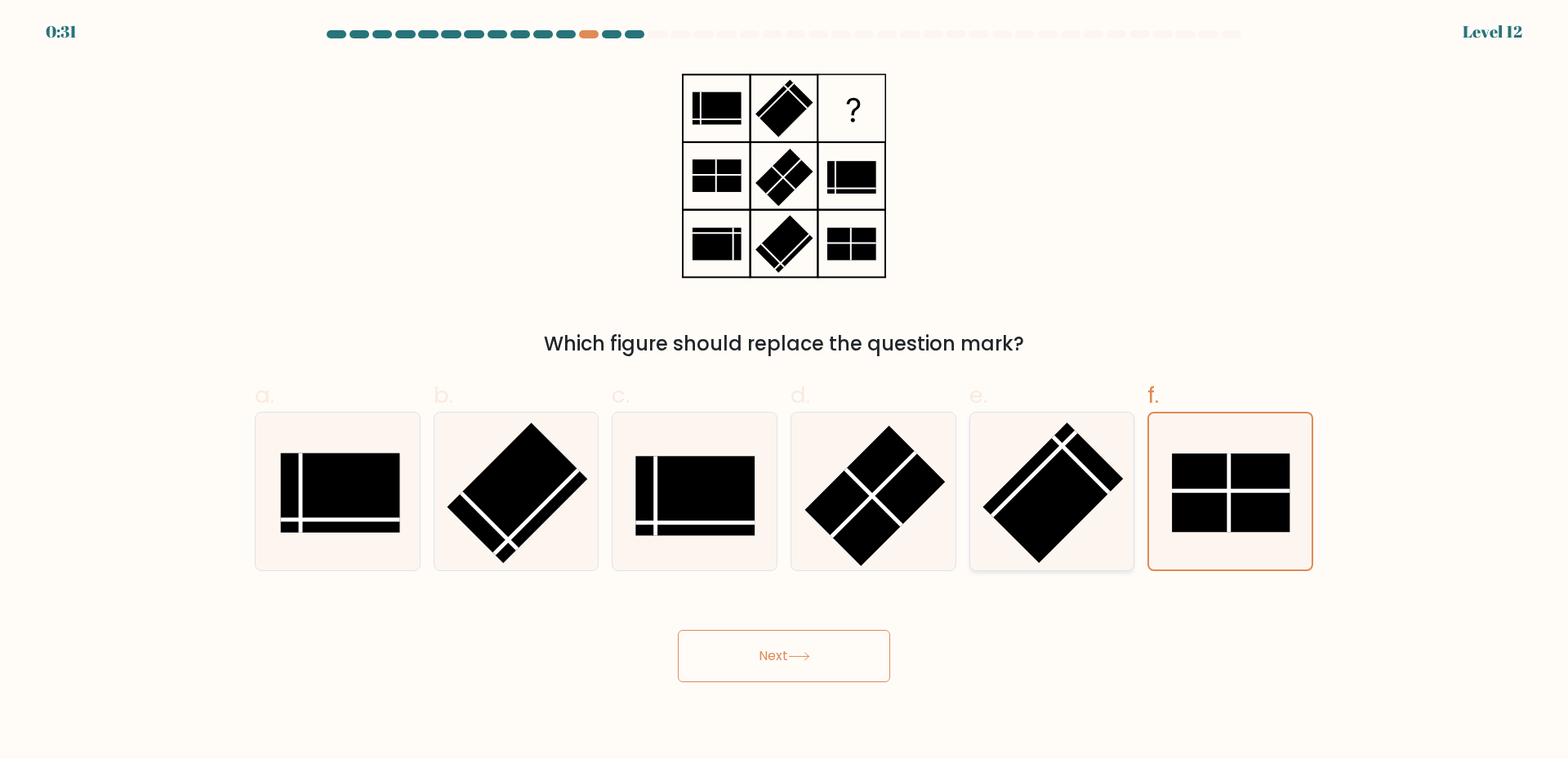
click at [1065, 517] on rect at bounding box center [1053, 492] width 140 height 140
click at [785, 390] on input "e." at bounding box center [784, 384] width 1 height 11
radio input "true"
click at [770, 673] on button "Next" at bounding box center [783, 655] width 213 height 52
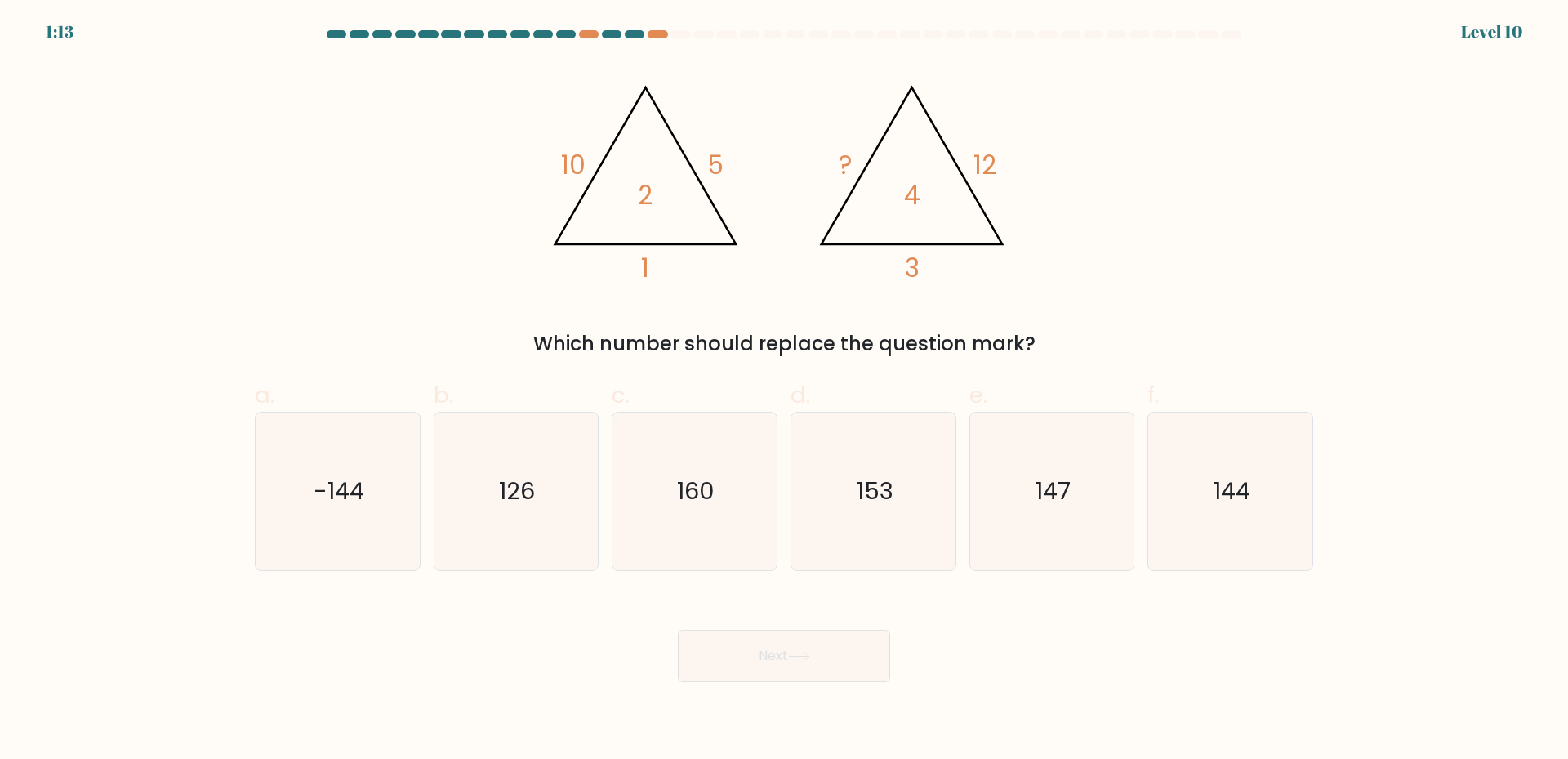
click at [1293, 206] on div "@import url('https://fonts.googleapis.com/css?family=Abril+Fatface:400,100,100i…" at bounding box center [784, 210] width 1078 height 296
drag, startPoint x: 1239, startPoint y: 502, endPoint x: 1194, endPoint y: 528, distance: 52.0
click at [1239, 502] on text "144" at bounding box center [1231, 490] width 36 height 32
click at [785, 390] on input "f. 144" at bounding box center [784, 384] width 1 height 11
radio input "true"
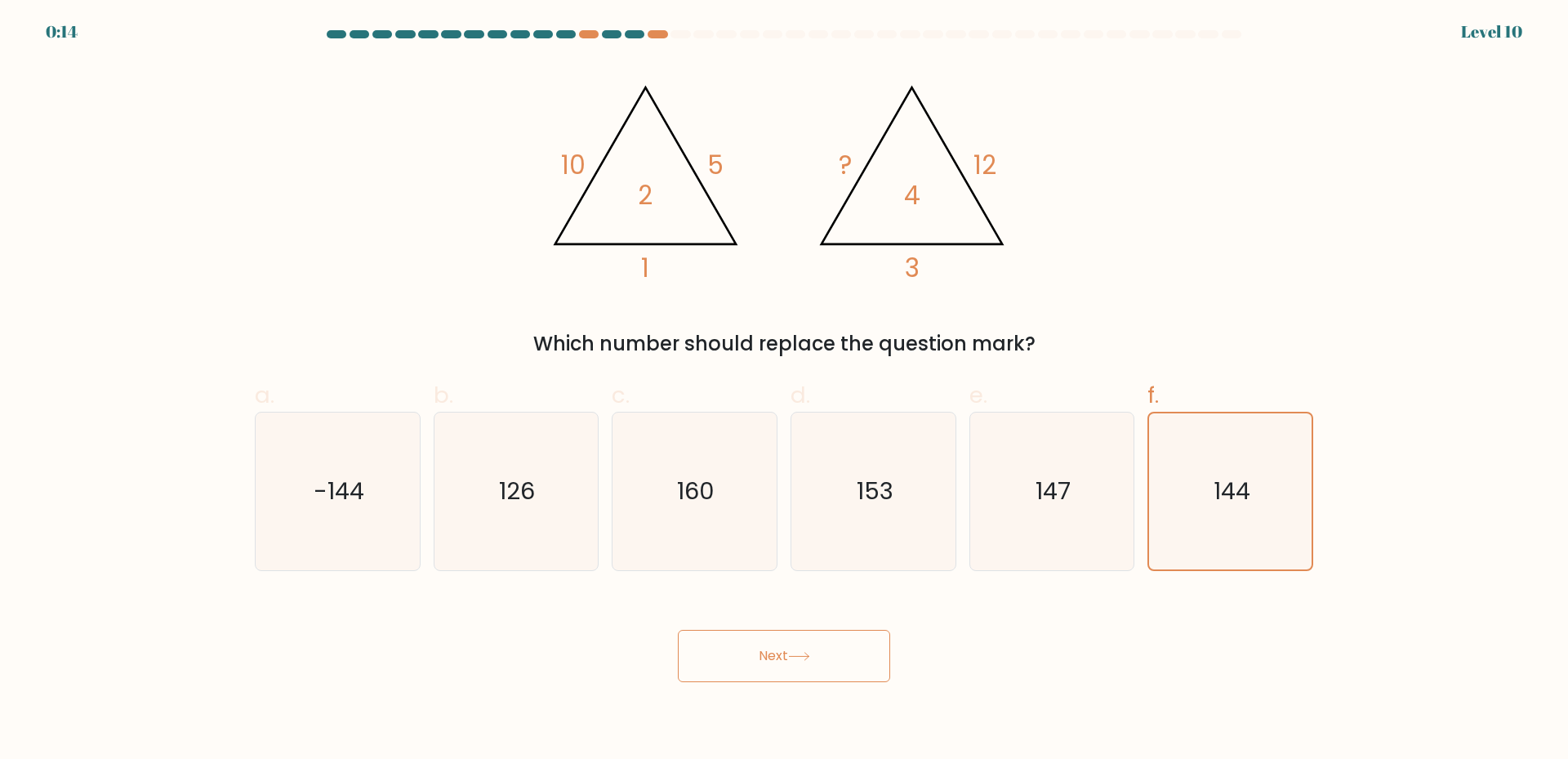
click at [755, 650] on button "Next" at bounding box center [783, 655] width 213 height 52
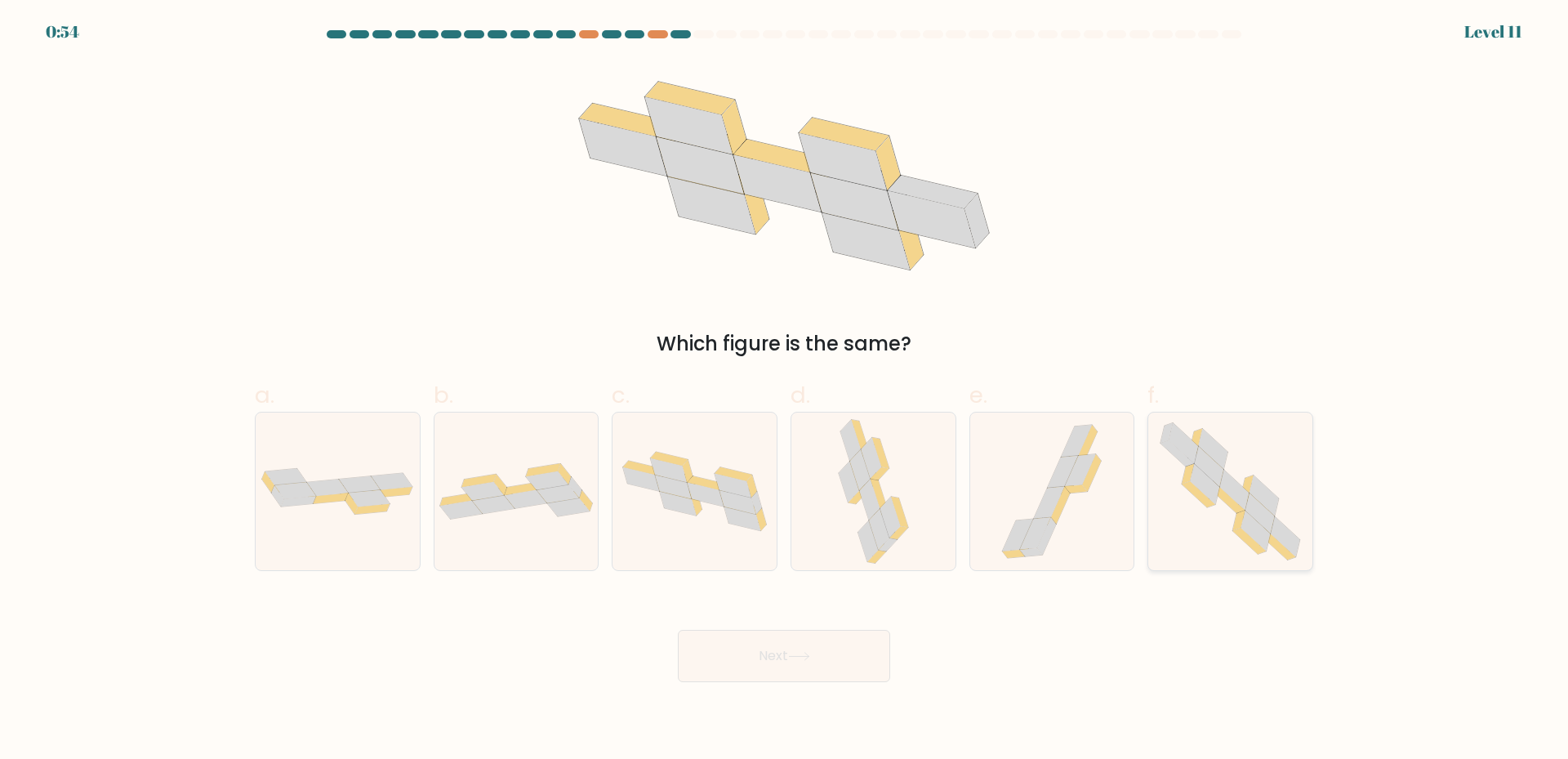
click at [1263, 502] on icon at bounding box center [1264, 495] width 29 height 40
click at [785, 390] on input "f." at bounding box center [784, 384] width 1 height 11
radio input "true"
click at [772, 668] on button "Next" at bounding box center [783, 655] width 213 height 52
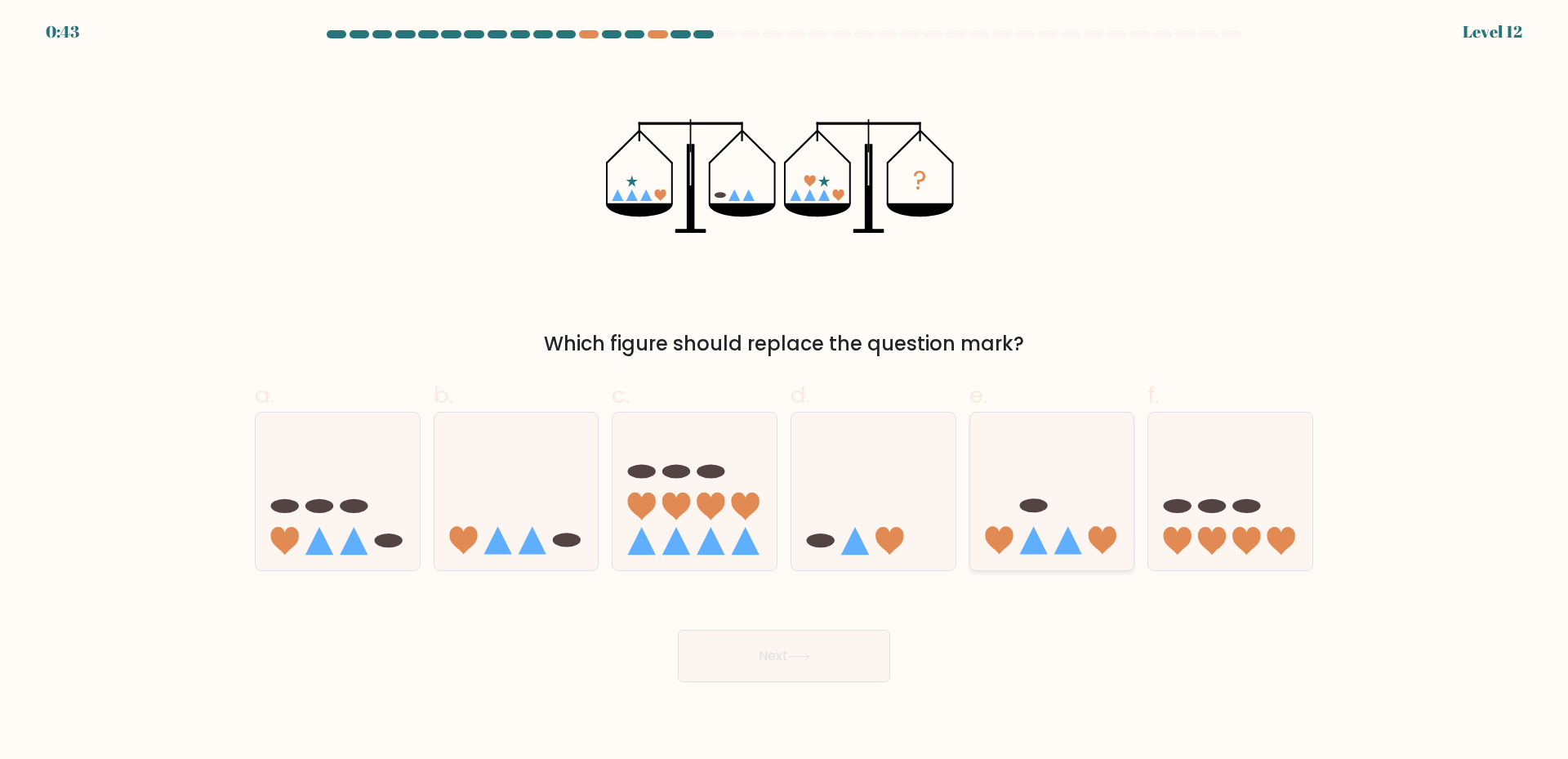
click at [1063, 531] on icon at bounding box center [1052, 491] width 164 height 135
click at [785, 390] on input "e." at bounding box center [784, 384] width 1 height 11
radio input "true"
click at [785, 667] on button "Next" at bounding box center [783, 655] width 213 height 52
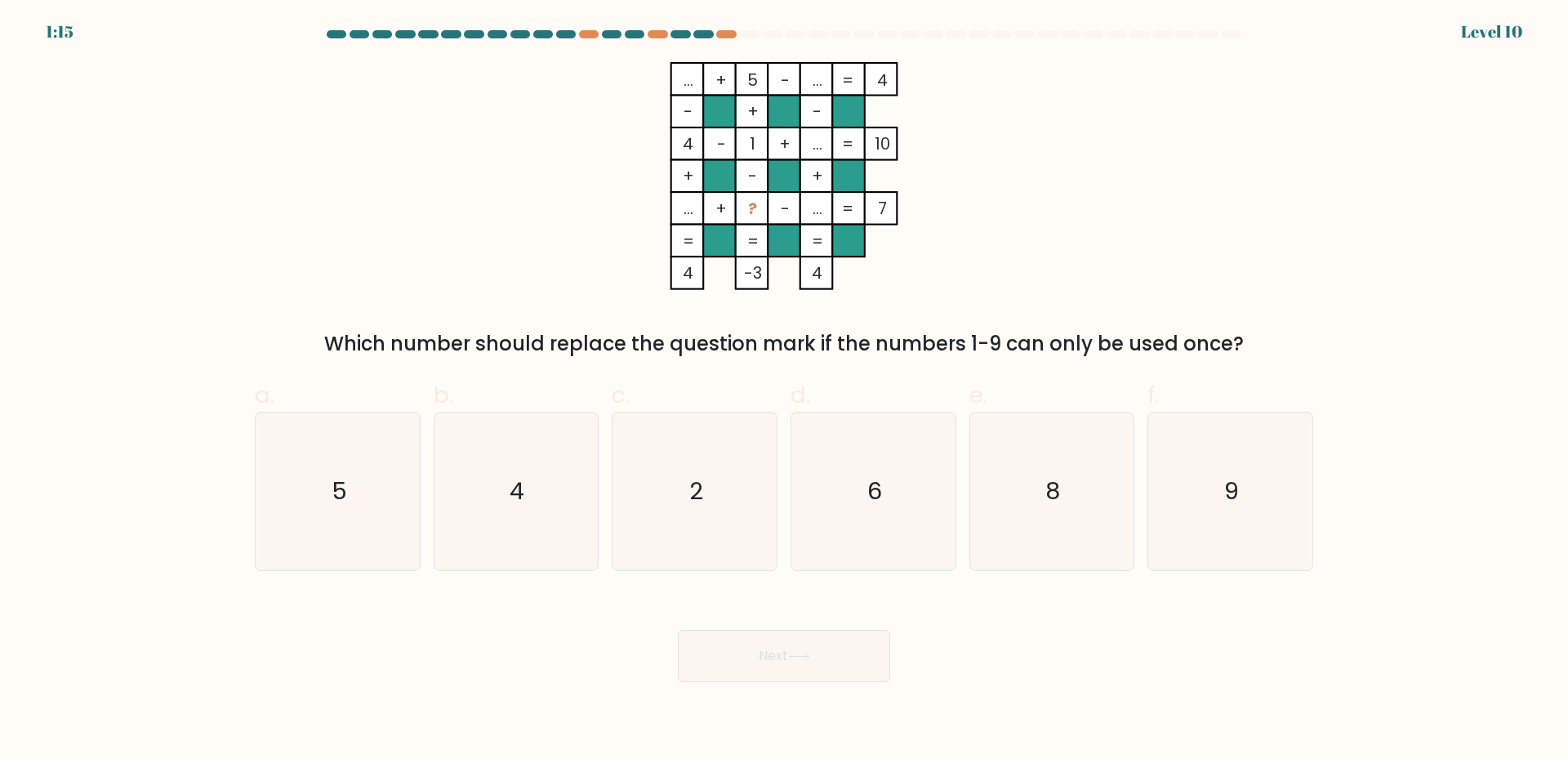
drag, startPoint x: 389, startPoint y: 341, endPoint x: 1276, endPoint y: 315, distance: 887.4
click at [1225, 321] on div "... + 5 - ... 4 - + - 4 - 1 + ... 10 + - + ... + ? - ... = 7 = = = = 4 -3 4 = W…" at bounding box center [784, 210] width 1078 height 296
click at [1317, 316] on div "... + 5 - ... 4 - + - 4 - 1 + ... 10 + - + ... + ? - ... = 7 = = = = 4 -3 4 = W…" at bounding box center [784, 210] width 1078 height 296
drag, startPoint x: 1280, startPoint y: 476, endPoint x: 1243, endPoint y: 494, distance: 41.1
click at [1281, 476] on icon "9" at bounding box center [1230, 491] width 158 height 158
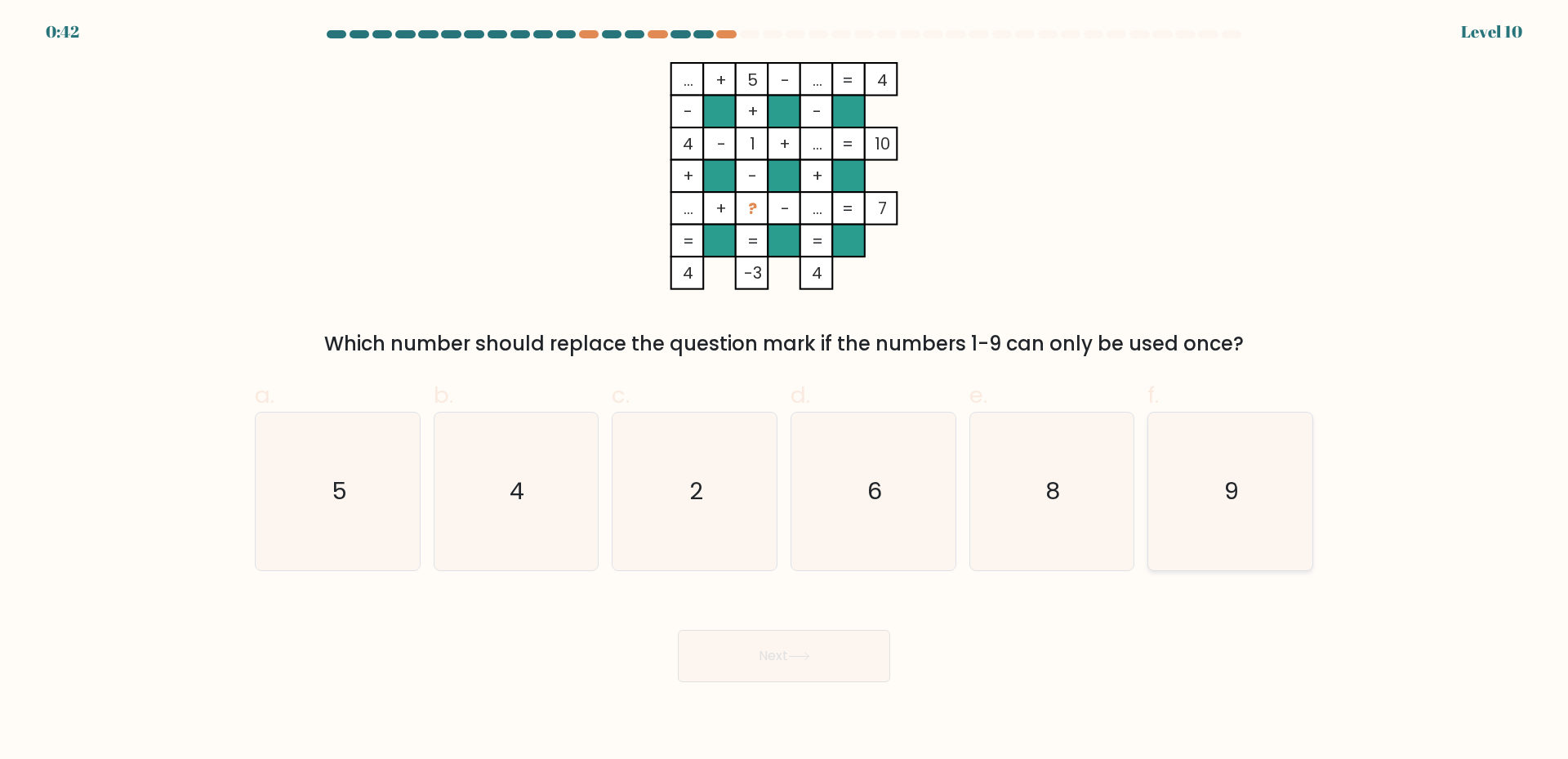
click at [785, 390] on input "f. 9" at bounding box center [784, 384] width 1 height 11
radio input "true"
click at [780, 668] on button "Next" at bounding box center [783, 655] width 213 height 52
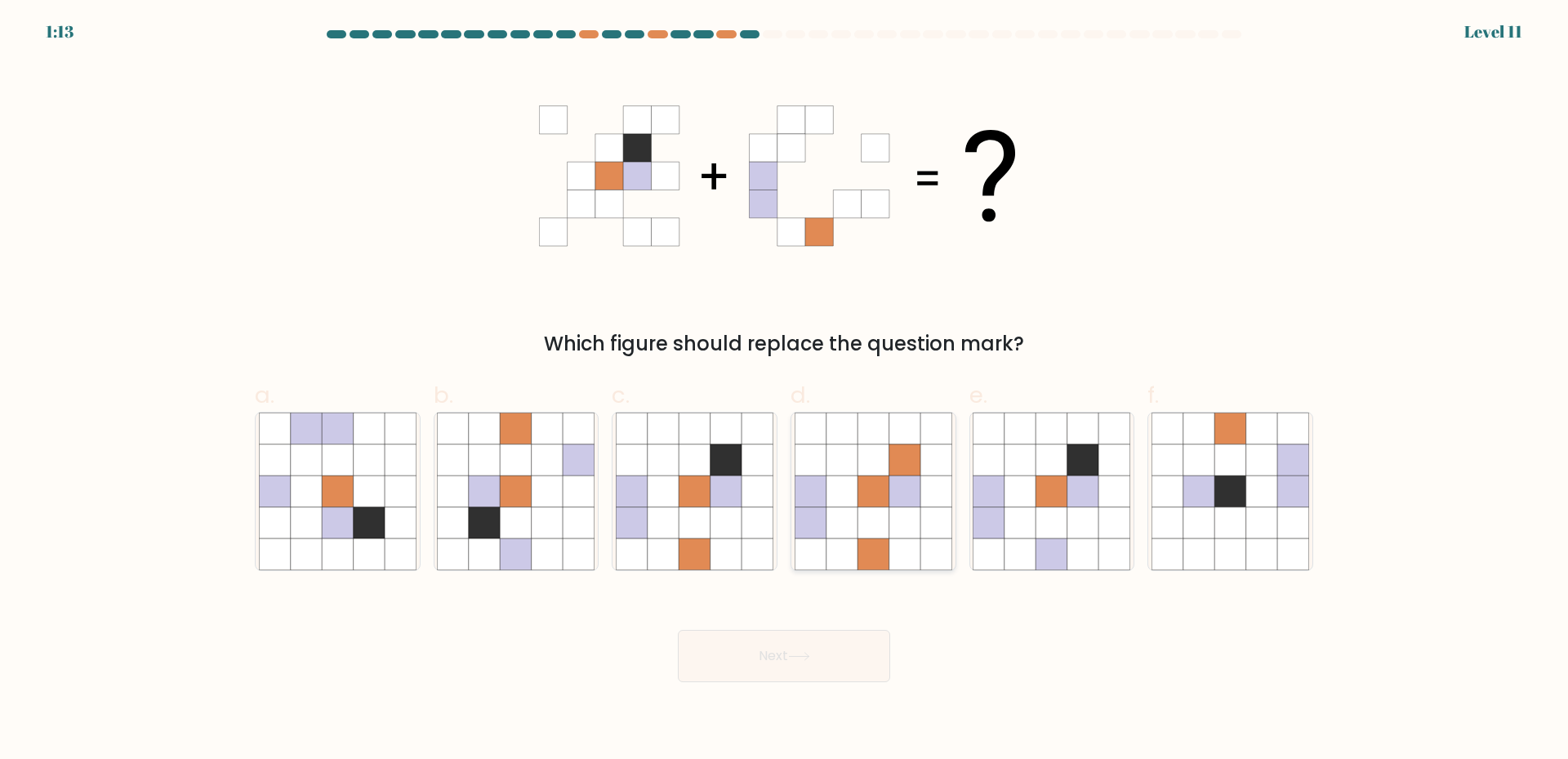
click at [906, 501] on icon at bounding box center [905, 491] width 31 height 31
click at [785, 390] on input "d." at bounding box center [784, 384] width 1 height 11
radio input "true"
click at [658, 497] on icon at bounding box center [663, 491] width 31 height 31
click at [784, 390] on input "c." at bounding box center [784, 384] width 1 height 11
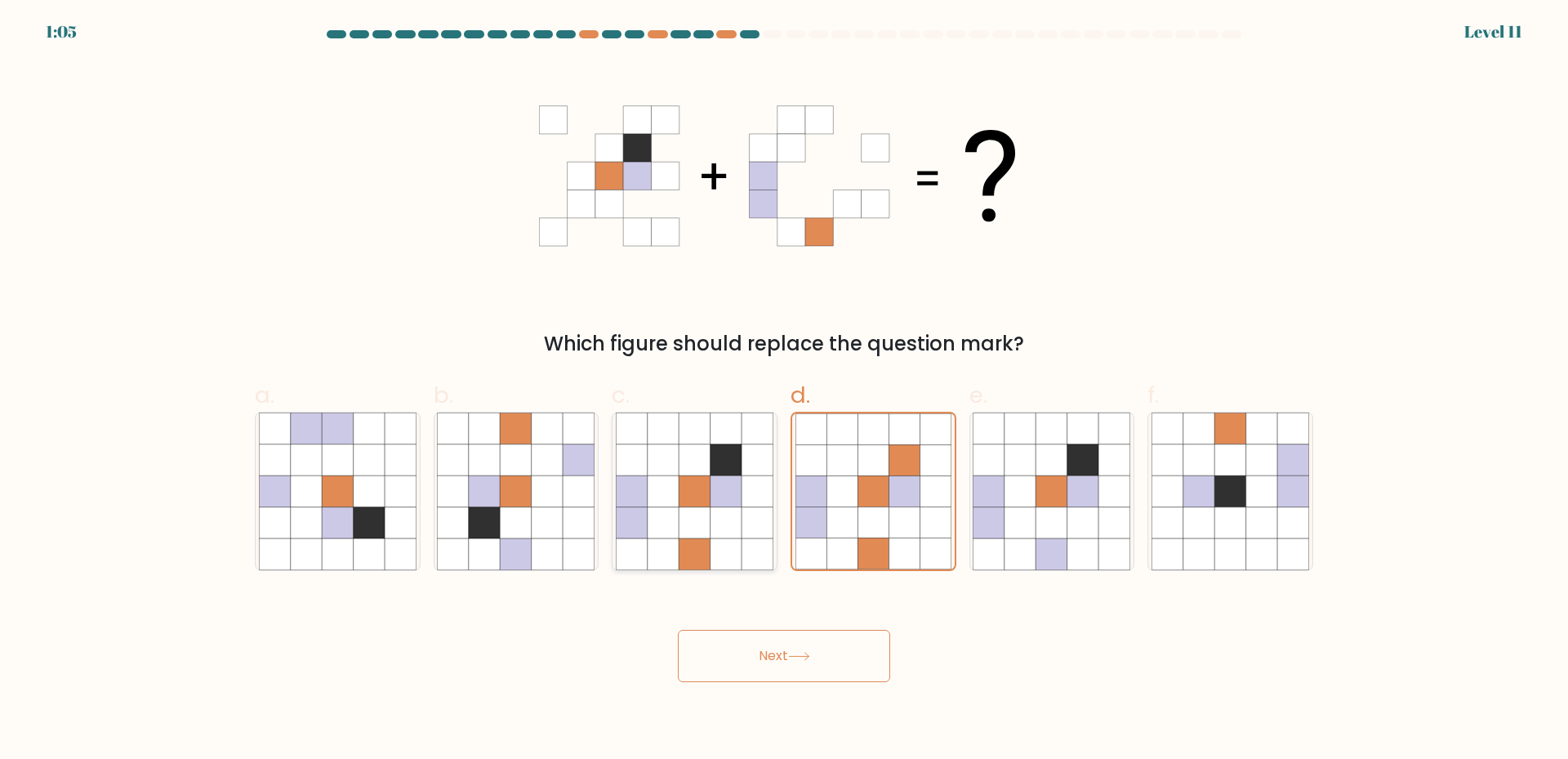
radio input "true"
click at [789, 655] on button "Next" at bounding box center [783, 655] width 213 height 52
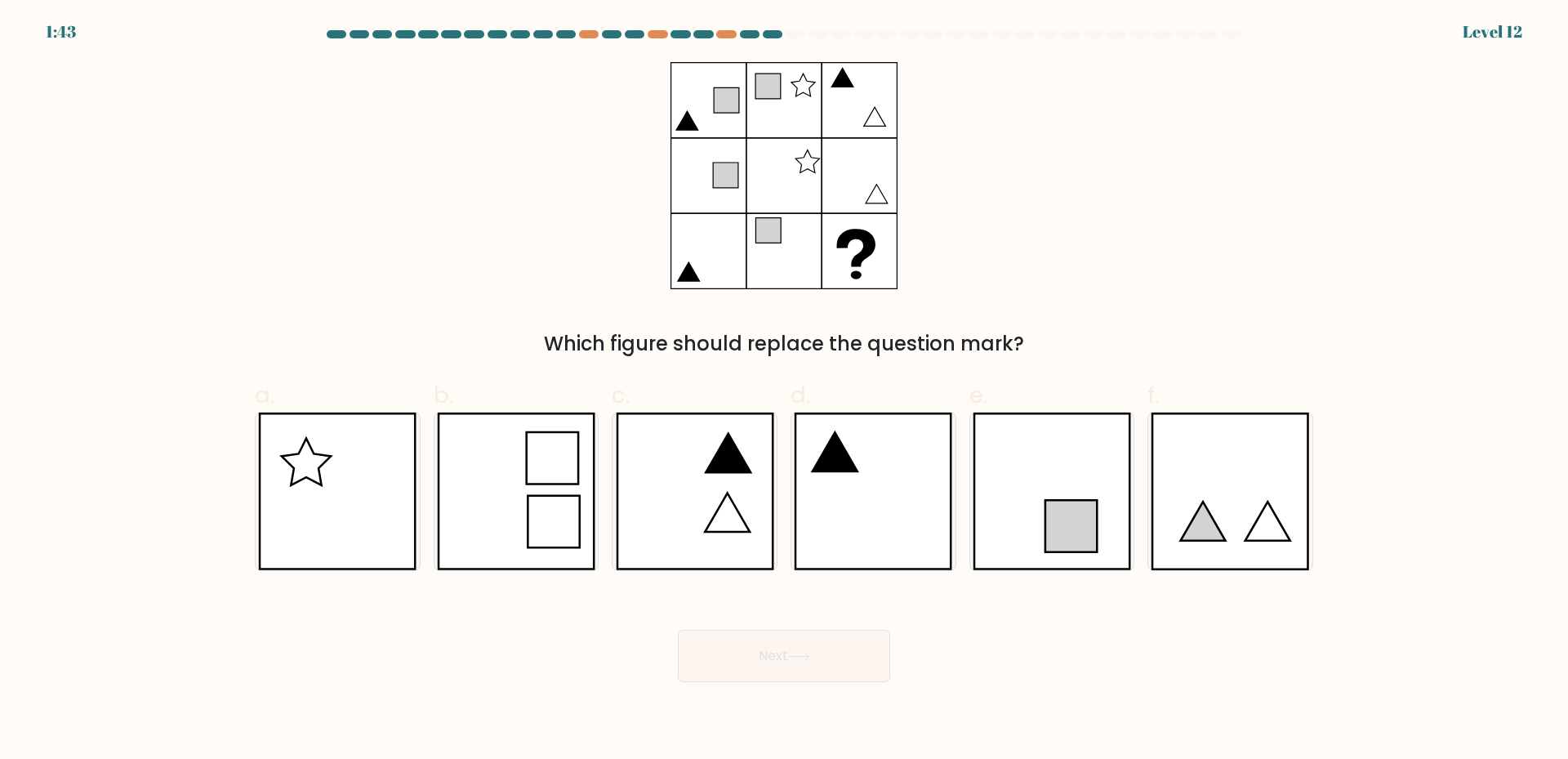
click at [796, 577] on form at bounding box center [784, 356] width 1568 height 652
click at [888, 482] on icon at bounding box center [873, 491] width 159 height 158
click at [785, 390] on input "d." at bounding box center [784, 384] width 1 height 11
radio input "true"
click at [839, 653] on button "Next" at bounding box center [783, 655] width 213 height 52
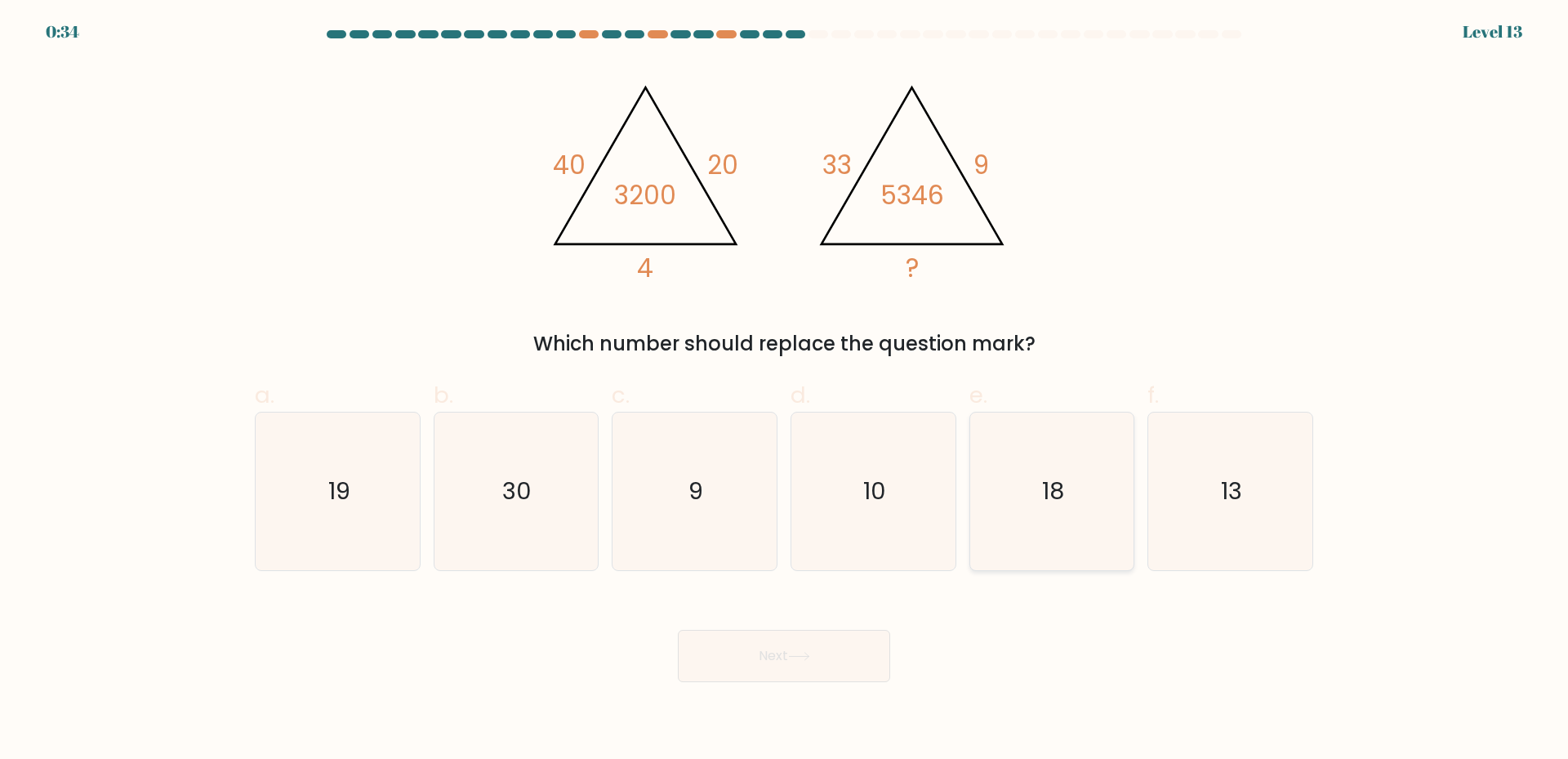
click at [1090, 511] on icon "18" at bounding box center [1051, 491] width 158 height 158
click at [785, 390] on input "e. 18" at bounding box center [784, 384] width 1 height 11
radio input "true"
click at [857, 650] on button "Next" at bounding box center [783, 655] width 213 height 52
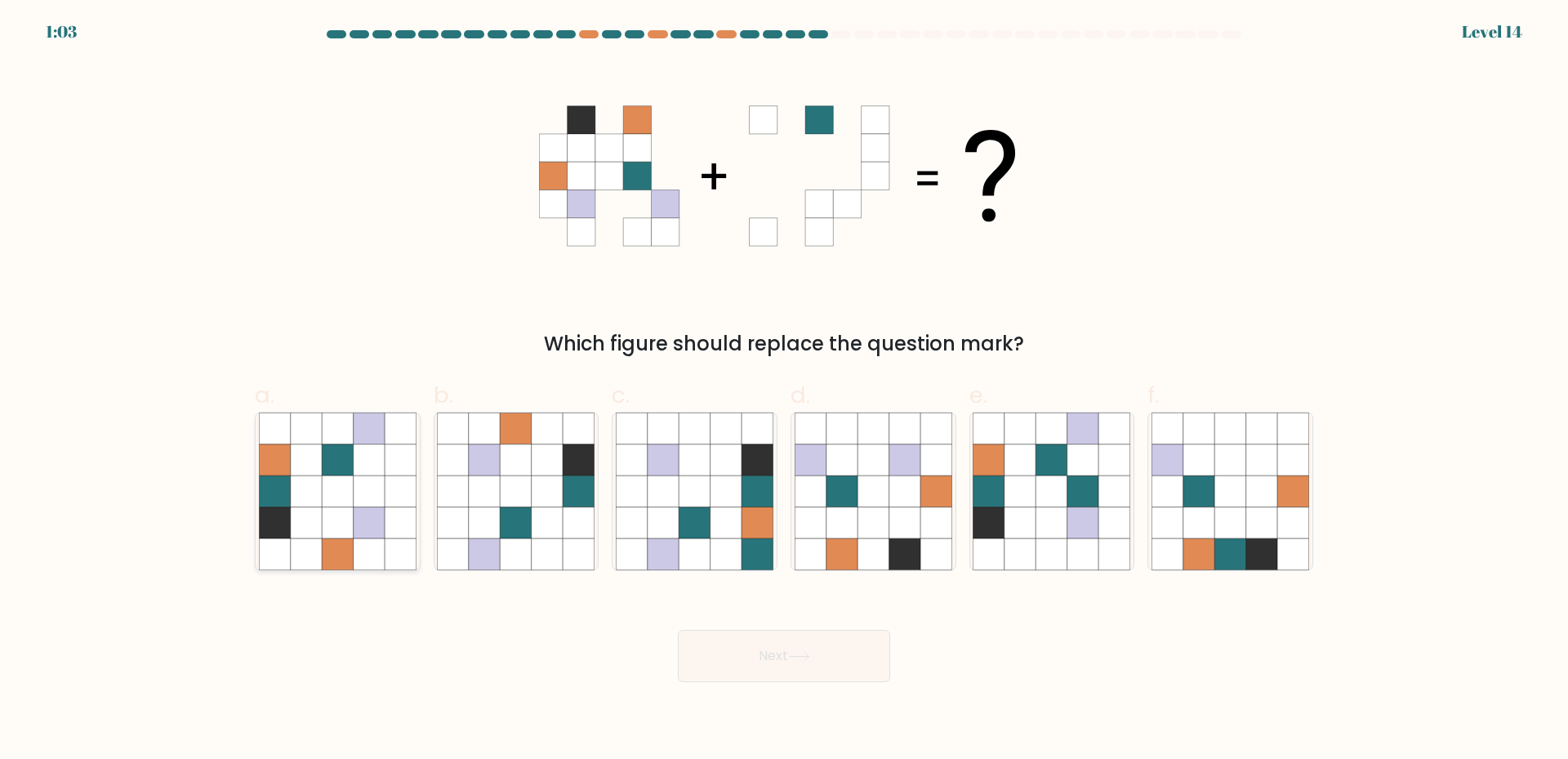
click at [286, 530] on icon at bounding box center [274, 523] width 31 height 31
click at [784, 390] on input "a." at bounding box center [784, 384] width 1 height 11
radio input "true"
click at [780, 642] on button "Next" at bounding box center [783, 655] width 213 height 52
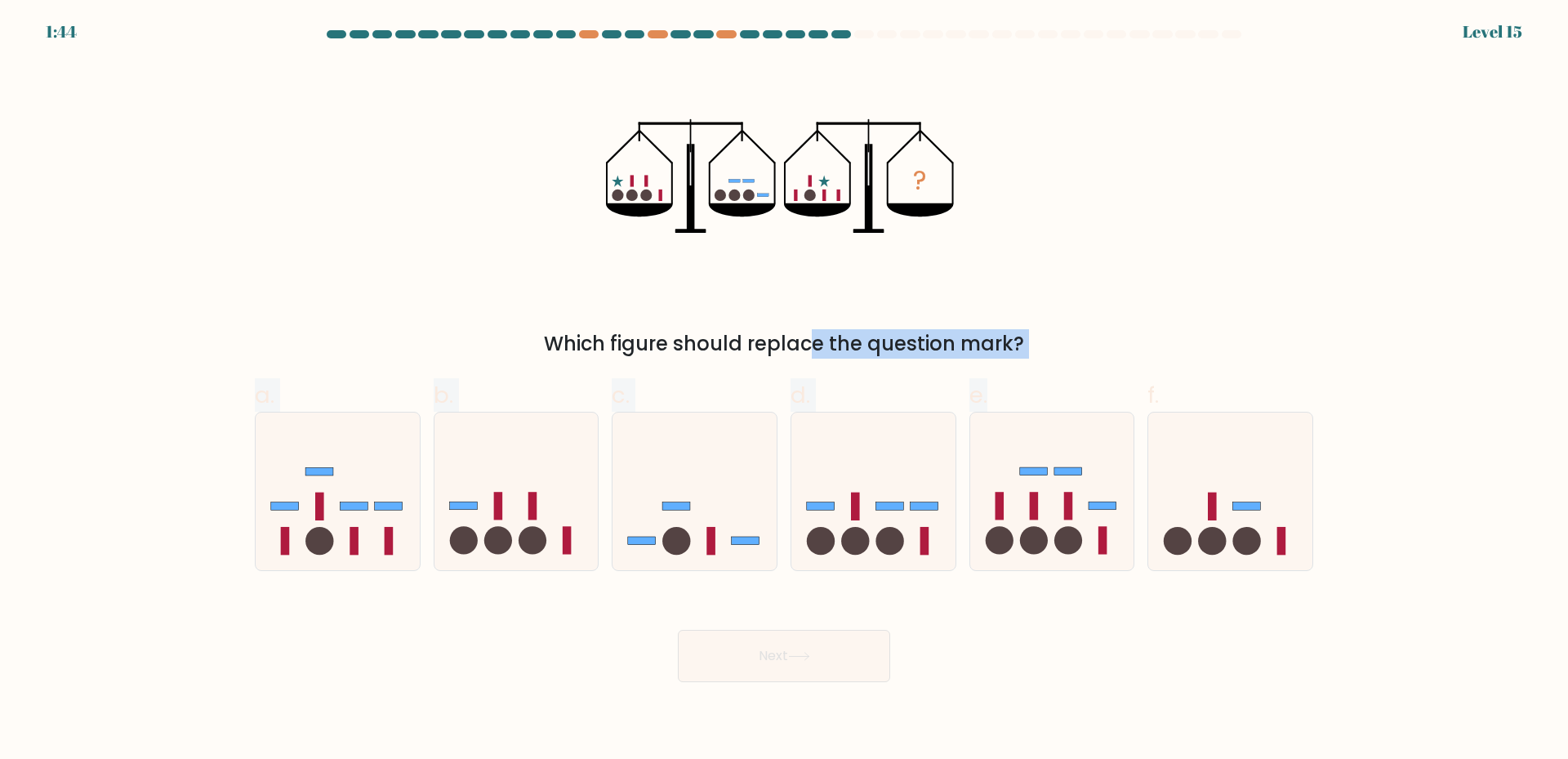
drag, startPoint x: 820, startPoint y: 341, endPoint x: 1133, endPoint y: 365, distance: 313.9
click at [1108, 371] on form at bounding box center [784, 356] width 1568 height 652
click at [1152, 360] on form at bounding box center [784, 356] width 1568 height 652
click at [883, 531] on circle at bounding box center [889, 540] width 27 height 27
click at [785, 390] on input "d." at bounding box center [784, 384] width 1 height 11
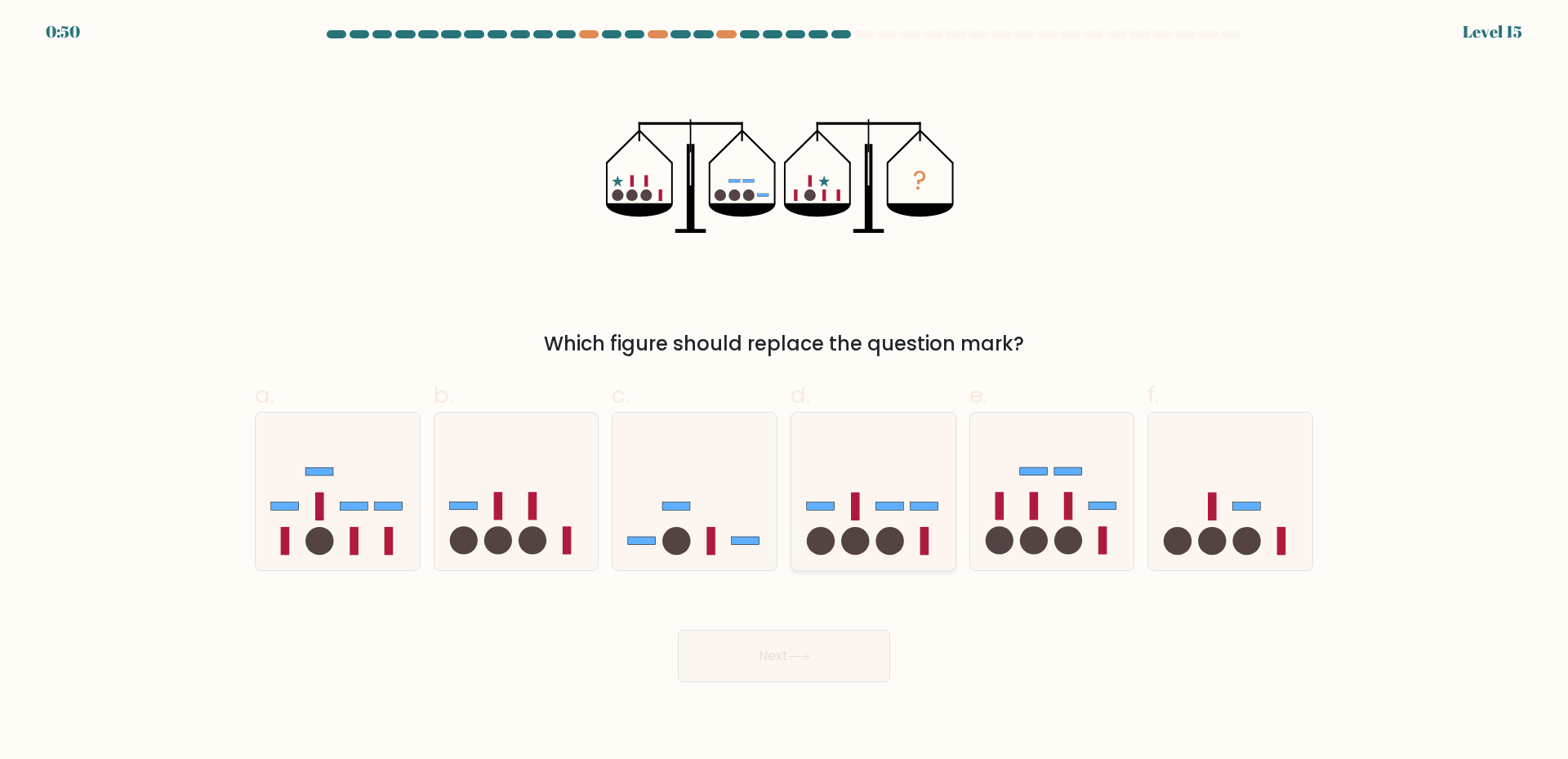
radio input "true"
click at [783, 646] on button "Next" at bounding box center [783, 655] width 213 height 52
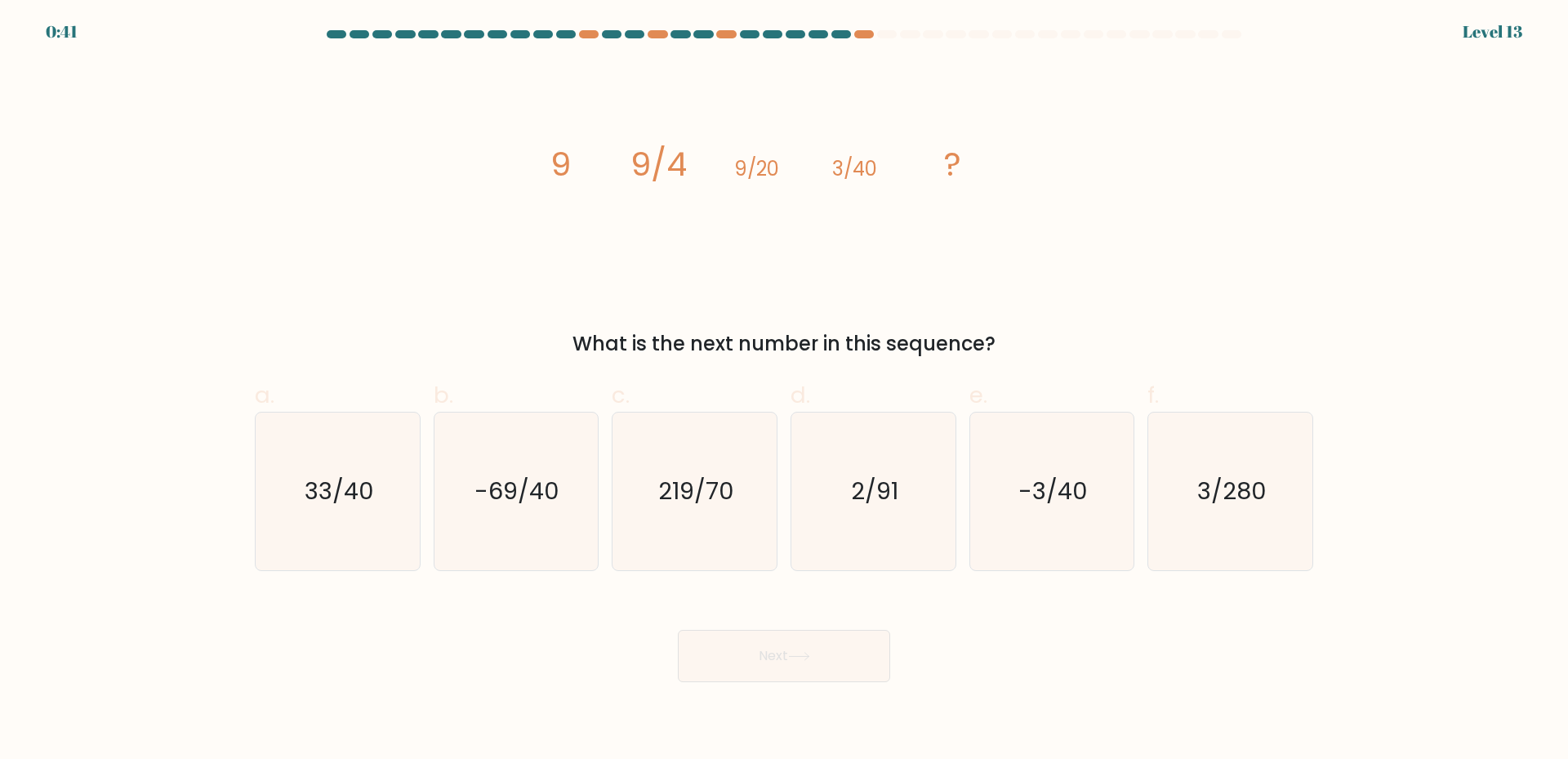
click at [1145, 664] on div "Next" at bounding box center [784, 635] width 1078 height 91
drag, startPoint x: 561, startPoint y: 139, endPoint x: 504, endPoint y: 149, distance: 57.9
click at [504, 149] on div "image/svg+xml 9 9/4 9/20 3/40 ? What is the next number in this sequence?" at bounding box center [784, 210] width 1078 height 296
drag, startPoint x: 588, startPoint y: 172, endPoint x: 632, endPoint y: 176, distance: 44.2
click at [615, 174] on icon "image/svg+xml 9 9/4 9/20 3/40 ?" at bounding box center [784, 176] width 490 height 228
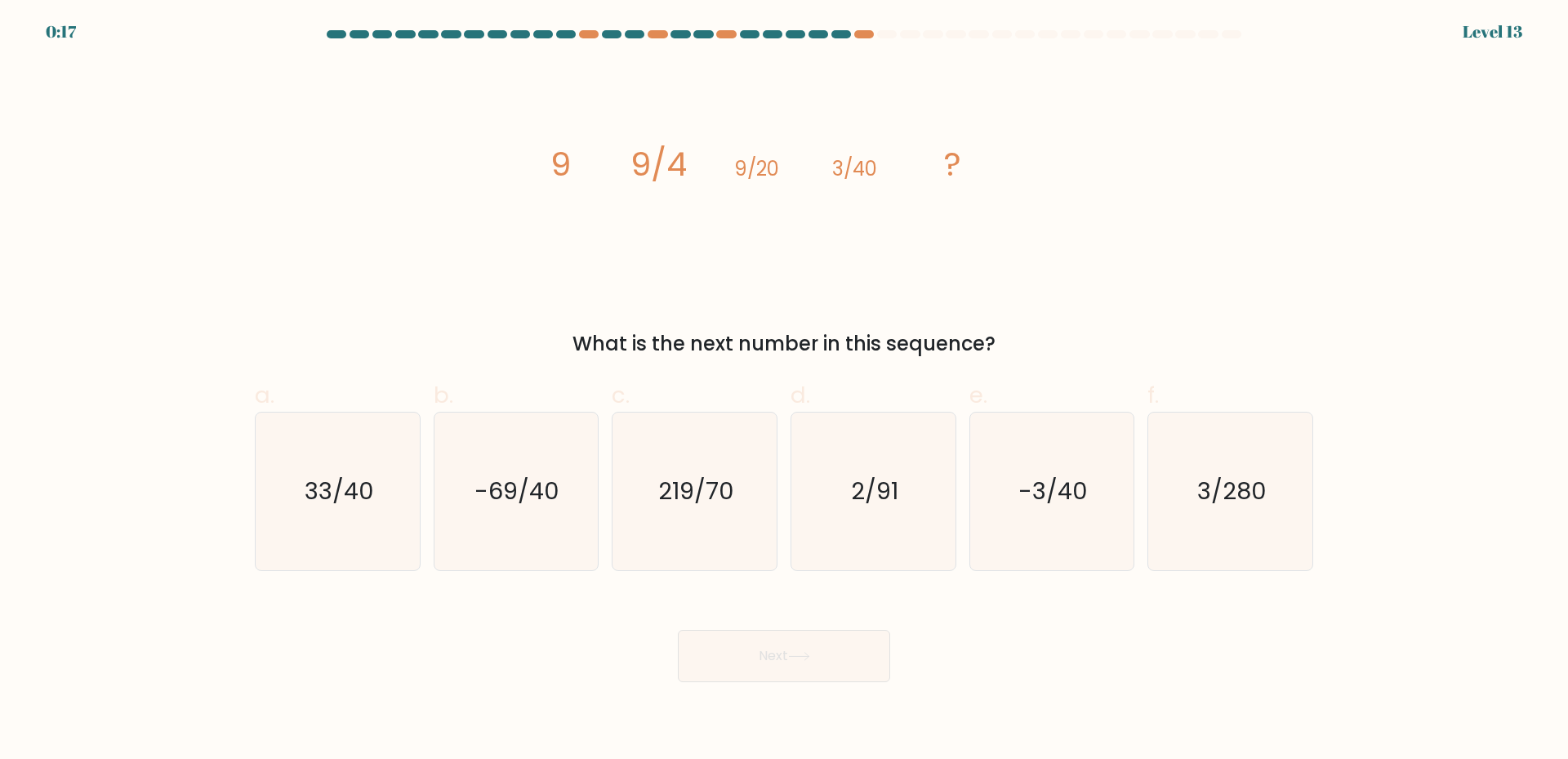
click at [635, 175] on tspan "9/4" at bounding box center [658, 164] width 56 height 46
click at [365, 527] on icon "33/40" at bounding box center [337, 491] width 158 height 158
click at [784, 390] on input "a. 33/40" at bounding box center [784, 384] width 1 height 11
radio input "true"
click at [1061, 527] on icon "-3/40" at bounding box center [1051, 491] width 158 height 158
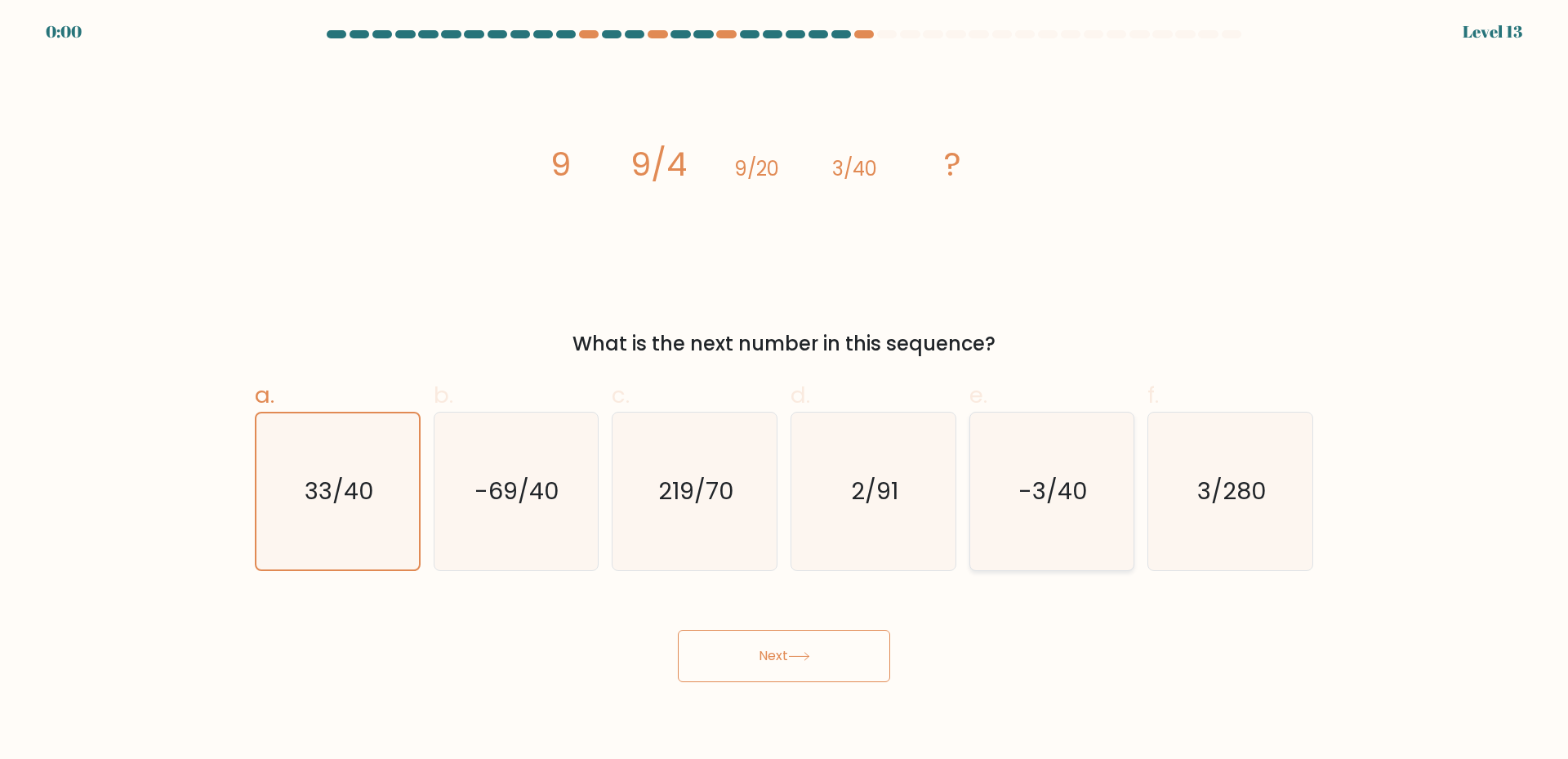
click at [785, 390] on input "e. -3/40" at bounding box center [784, 384] width 1 height 11
radio input "true"
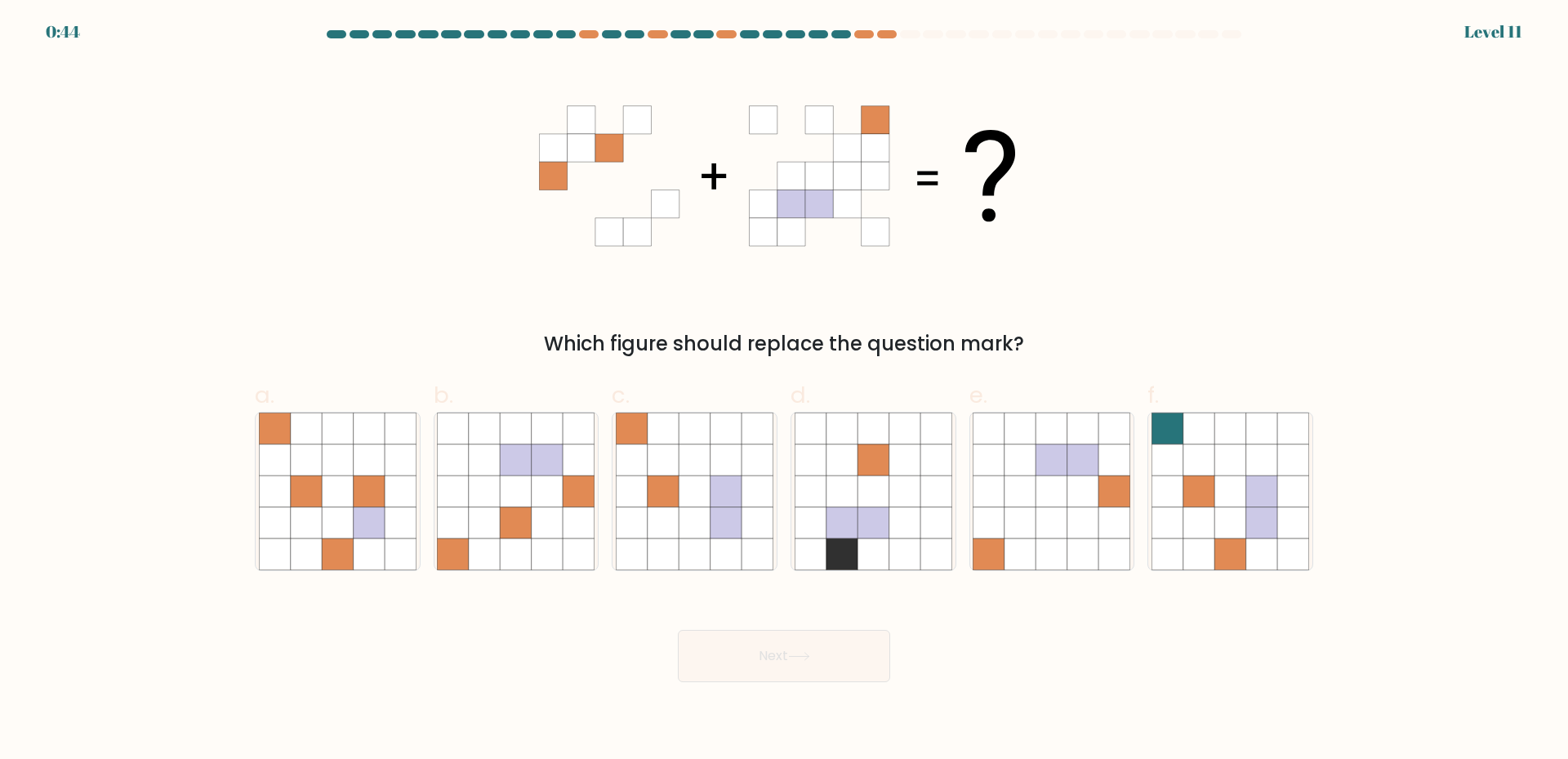
click at [929, 622] on div "Next" at bounding box center [784, 635] width 1078 height 91
drag, startPoint x: 583, startPoint y: 342, endPoint x: 1142, endPoint y: 324, distance: 559.3
click at [1142, 324] on div "Which figure should replace the question mark?" at bounding box center [784, 210] width 1078 height 296
click at [1202, 320] on div "Which figure should replace the question mark?" at bounding box center [784, 210] width 1078 height 296
click at [542, 507] on icon at bounding box center [547, 491] width 31 height 31
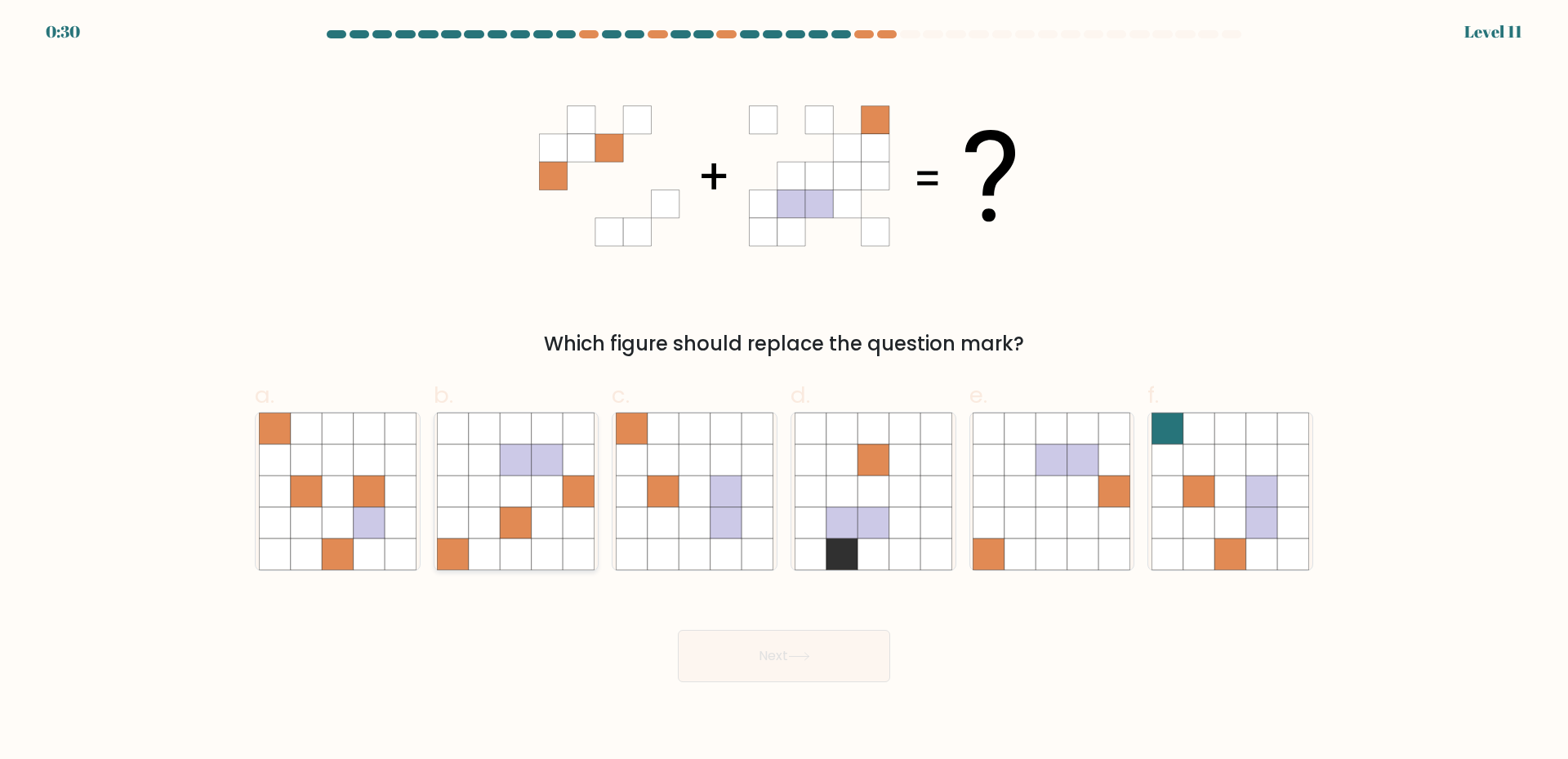
click at [784, 390] on input "b." at bounding box center [784, 384] width 1 height 11
radio input "true"
click at [842, 657] on button "Next" at bounding box center [783, 655] width 213 height 52
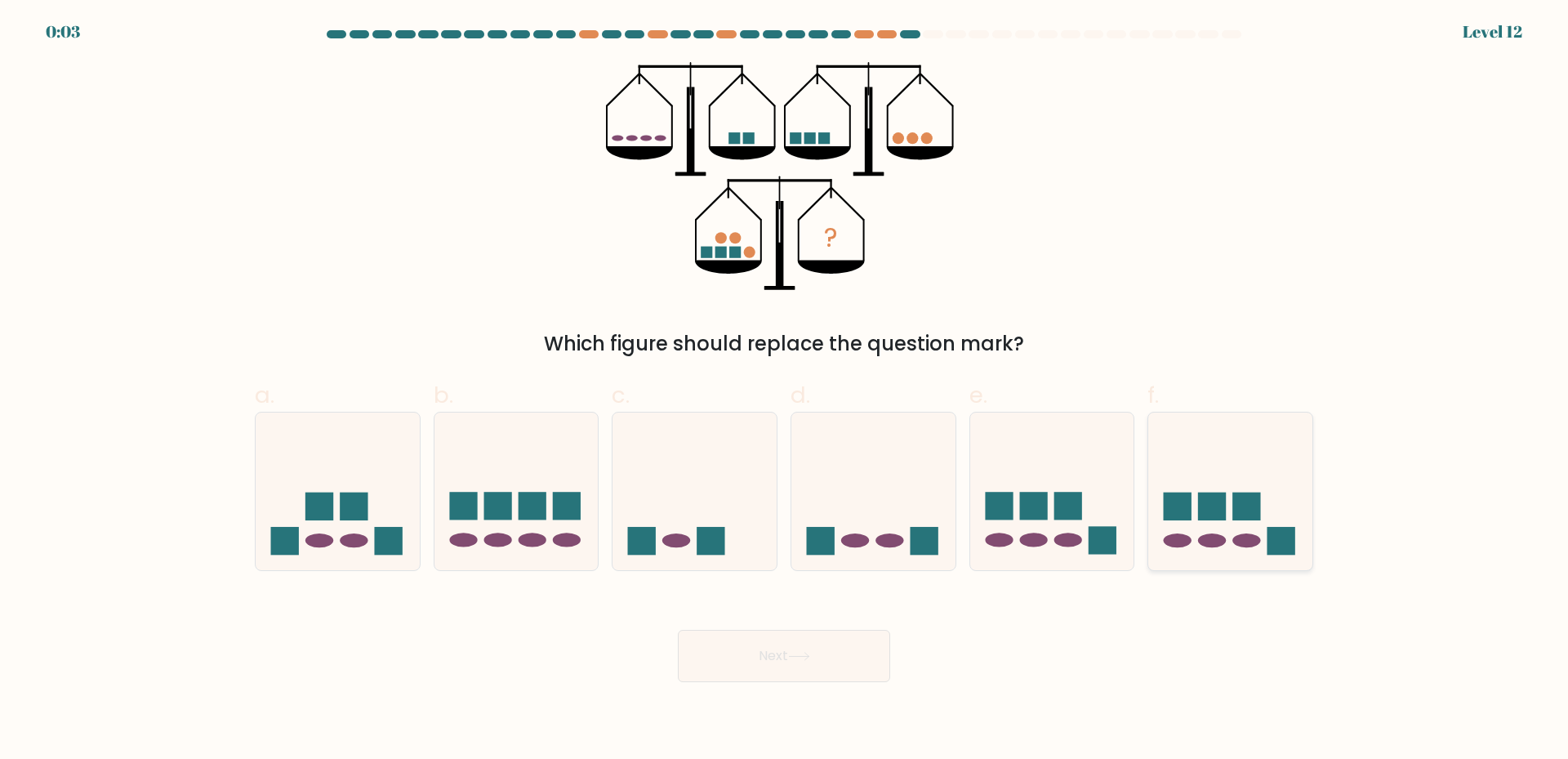
click at [1200, 501] on rect at bounding box center [1211, 506] width 27 height 27
click at [785, 390] on input "f." at bounding box center [784, 384] width 1 height 11
radio input "true"
click at [783, 659] on button "Next" at bounding box center [783, 655] width 213 height 52
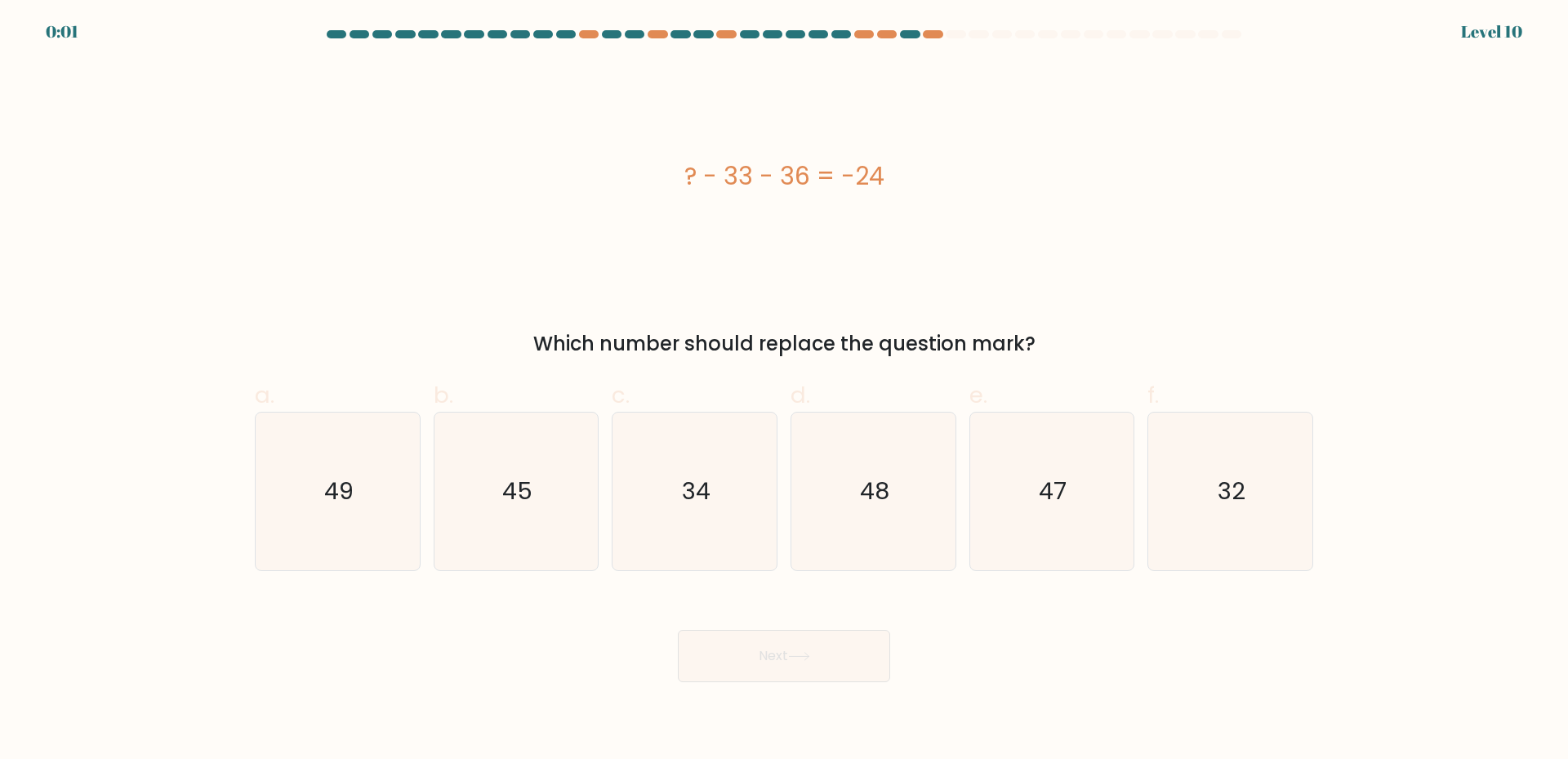
click at [1135, 262] on div "? - 33 - 36 = -24" at bounding box center [784, 176] width 1058 height 228
drag, startPoint x: 545, startPoint y: 350, endPoint x: 1200, endPoint y: 338, distance: 655.1
click at [1196, 340] on div "Which number should replace the question mark?" at bounding box center [784, 344] width 1039 height 29
click at [1220, 332] on div "Which number should replace the question mark?" at bounding box center [784, 344] width 1039 height 29
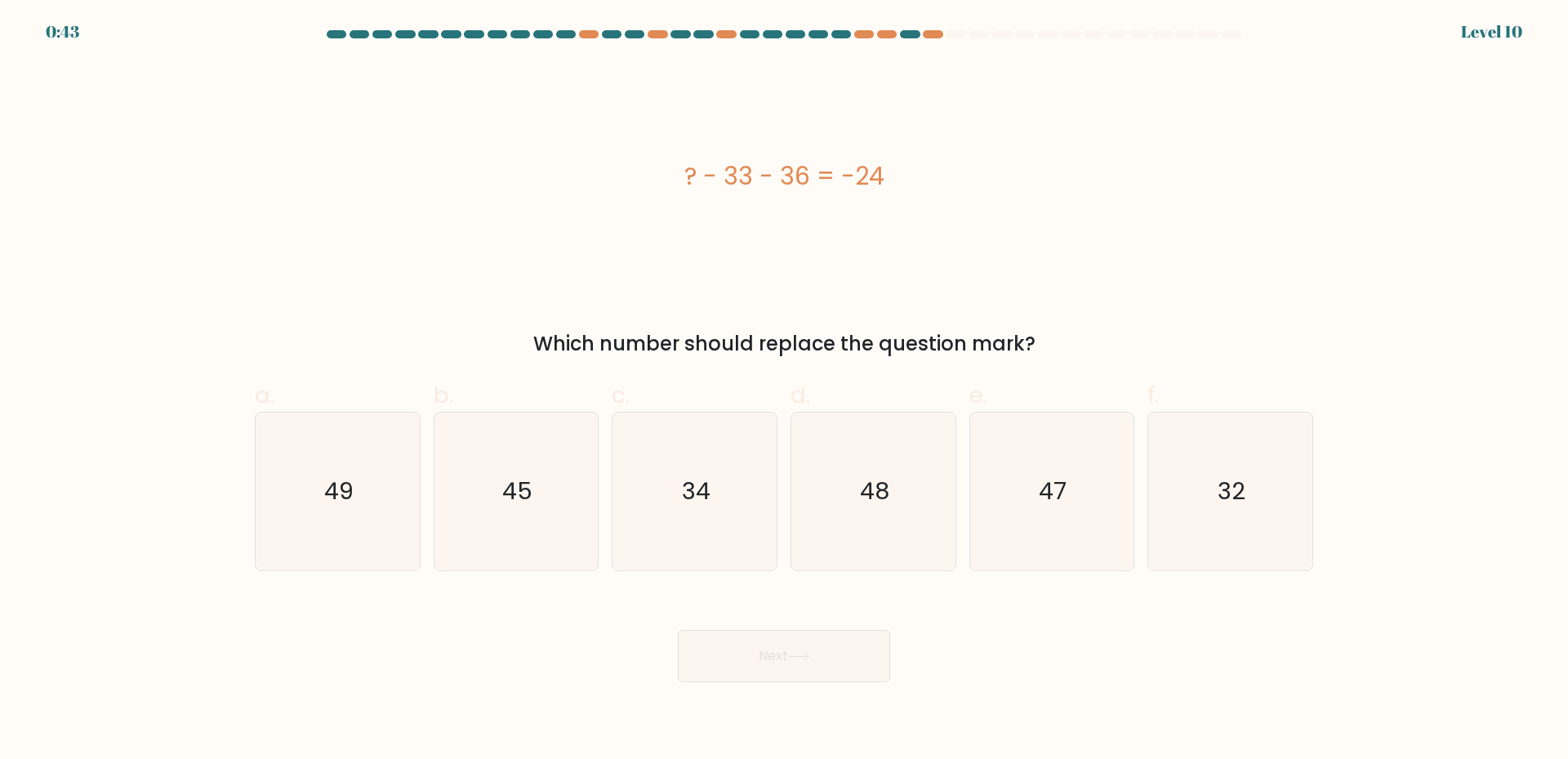
click at [998, 287] on div "? - 33 - 36 = -24" at bounding box center [784, 176] width 1058 height 228
click at [460, 541] on icon "45" at bounding box center [515, 491] width 158 height 158
click at [784, 390] on input "b. 45" at bounding box center [784, 384] width 1 height 11
radio input "true"
click at [827, 697] on body "0:18 Level 10" at bounding box center [784, 380] width 1568 height 759
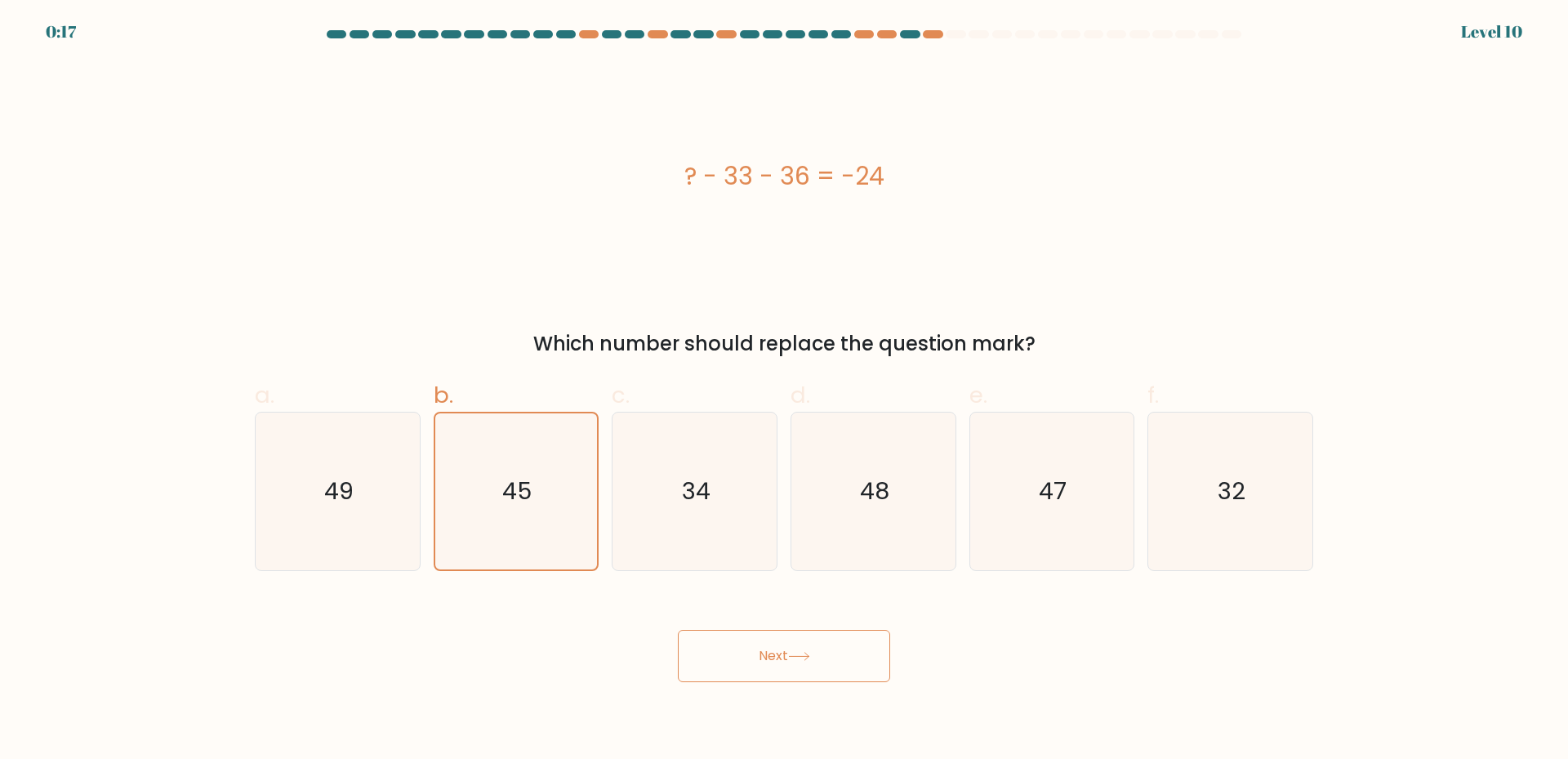
click at [834, 662] on button "Next" at bounding box center [783, 655] width 213 height 52
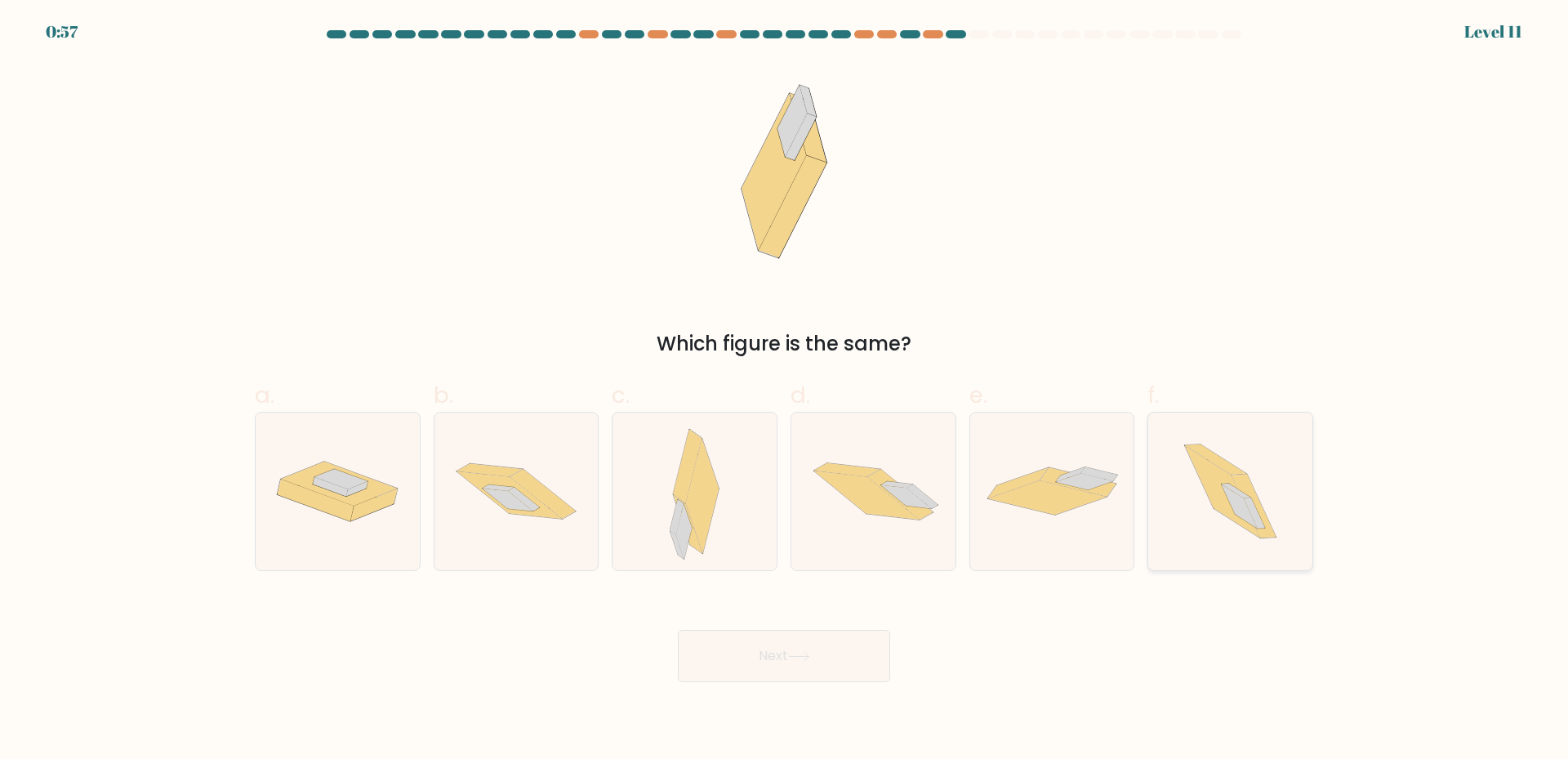
click at [1223, 512] on icon at bounding box center [1222, 492] width 75 height 92
click at [785, 390] on input "f." at bounding box center [784, 384] width 1 height 11
radio input "true"
click at [856, 678] on button "Next" at bounding box center [783, 655] width 213 height 52
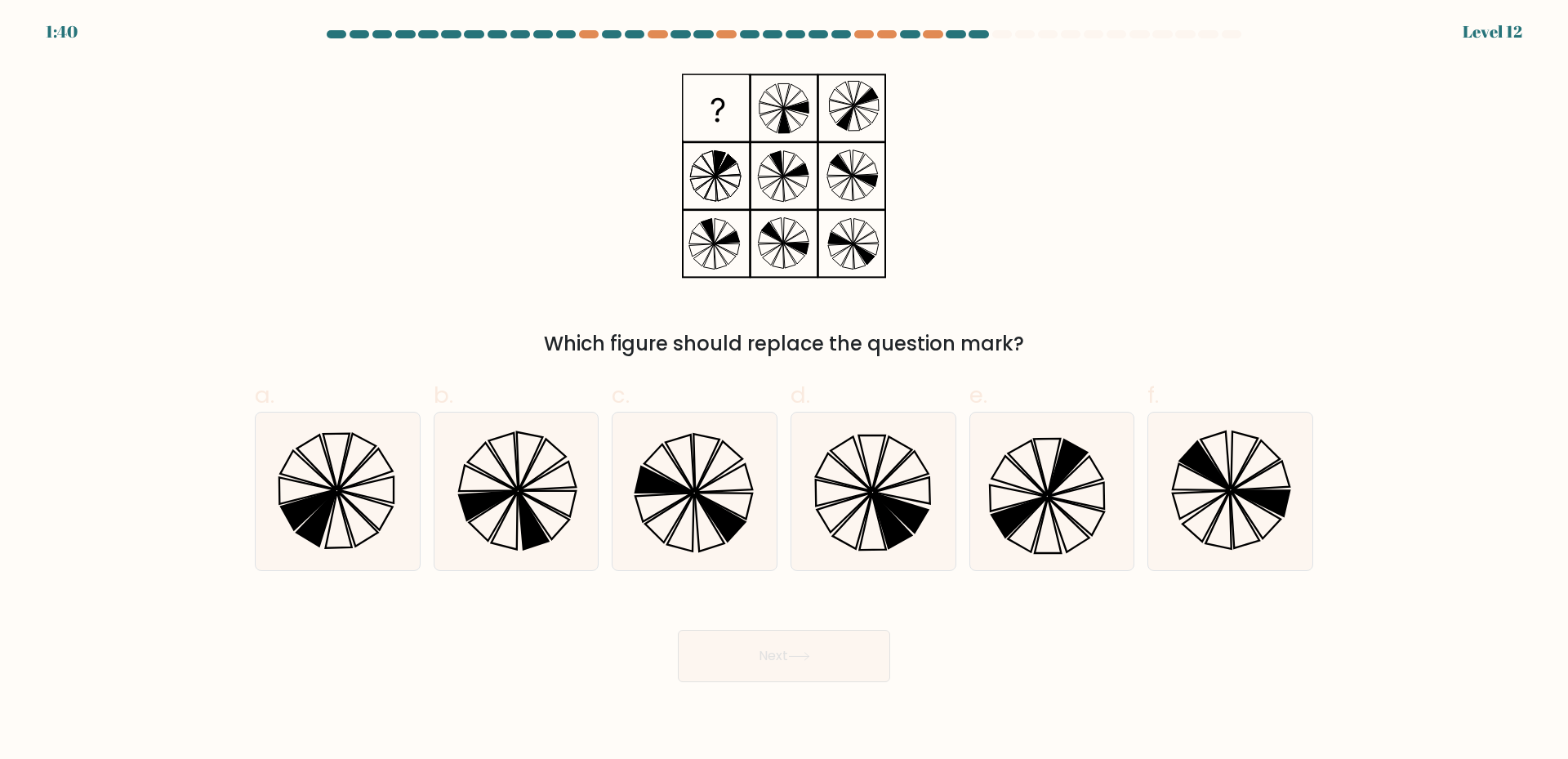
click at [1196, 229] on div "Which figure should replace the question mark?" at bounding box center [784, 210] width 1078 height 296
click at [711, 513] on icon at bounding box center [720, 517] width 50 height 47
click at [784, 390] on input "c." at bounding box center [784, 384] width 1 height 11
radio input "true"
click at [804, 663] on button "Next" at bounding box center [783, 655] width 213 height 52
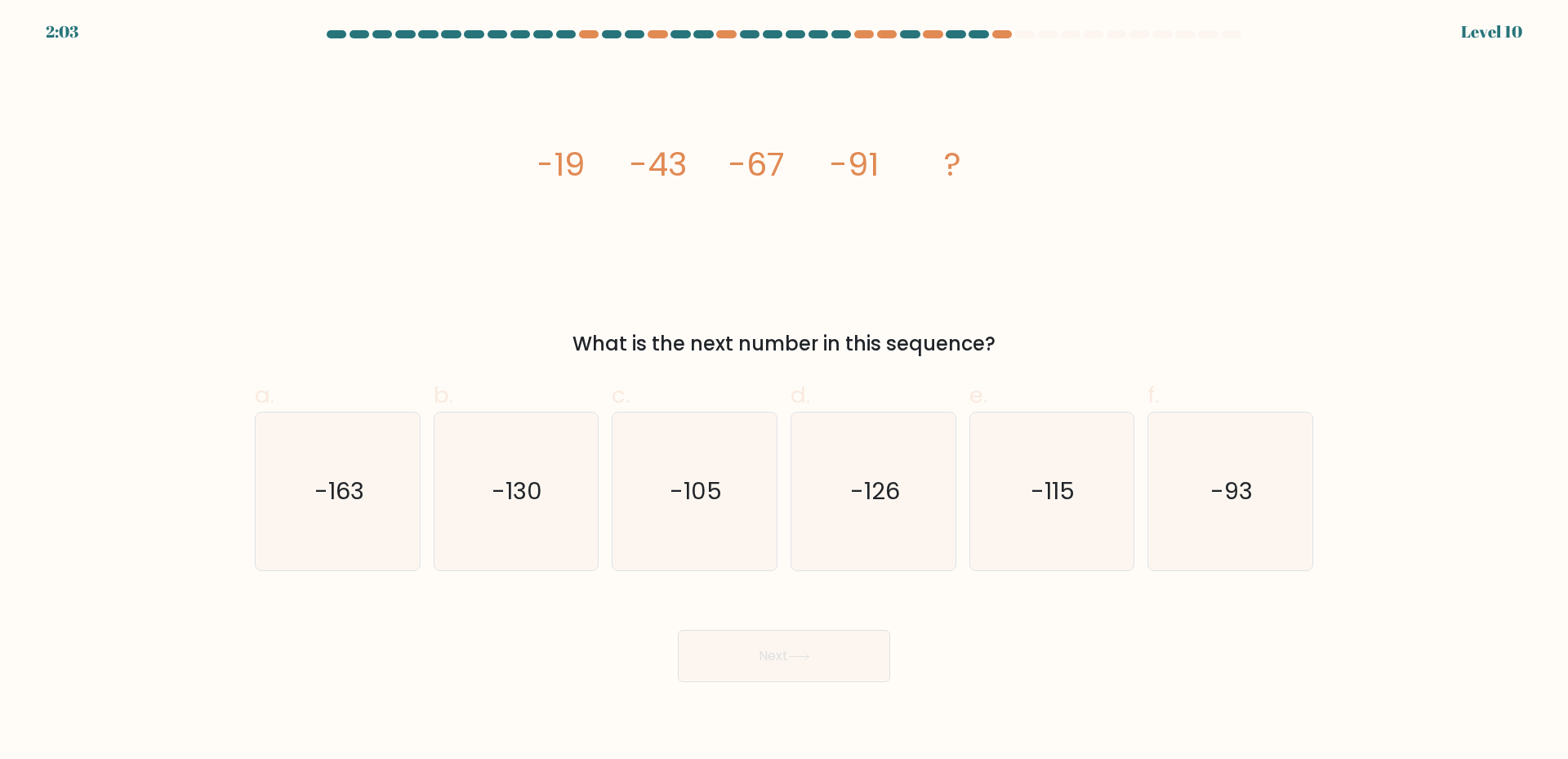
click at [1272, 243] on div "image/svg+xml -19 -43 -67 -91 ? What is the next number in this sequence?" at bounding box center [784, 210] width 1078 height 296
click at [535, 492] on text "-130" at bounding box center [517, 490] width 51 height 32
click at [784, 390] on input "b. -130" at bounding box center [784, 384] width 1 height 11
radio input "true"
click at [832, 666] on button "Next" at bounding box center [783, 655] width 213 height 52
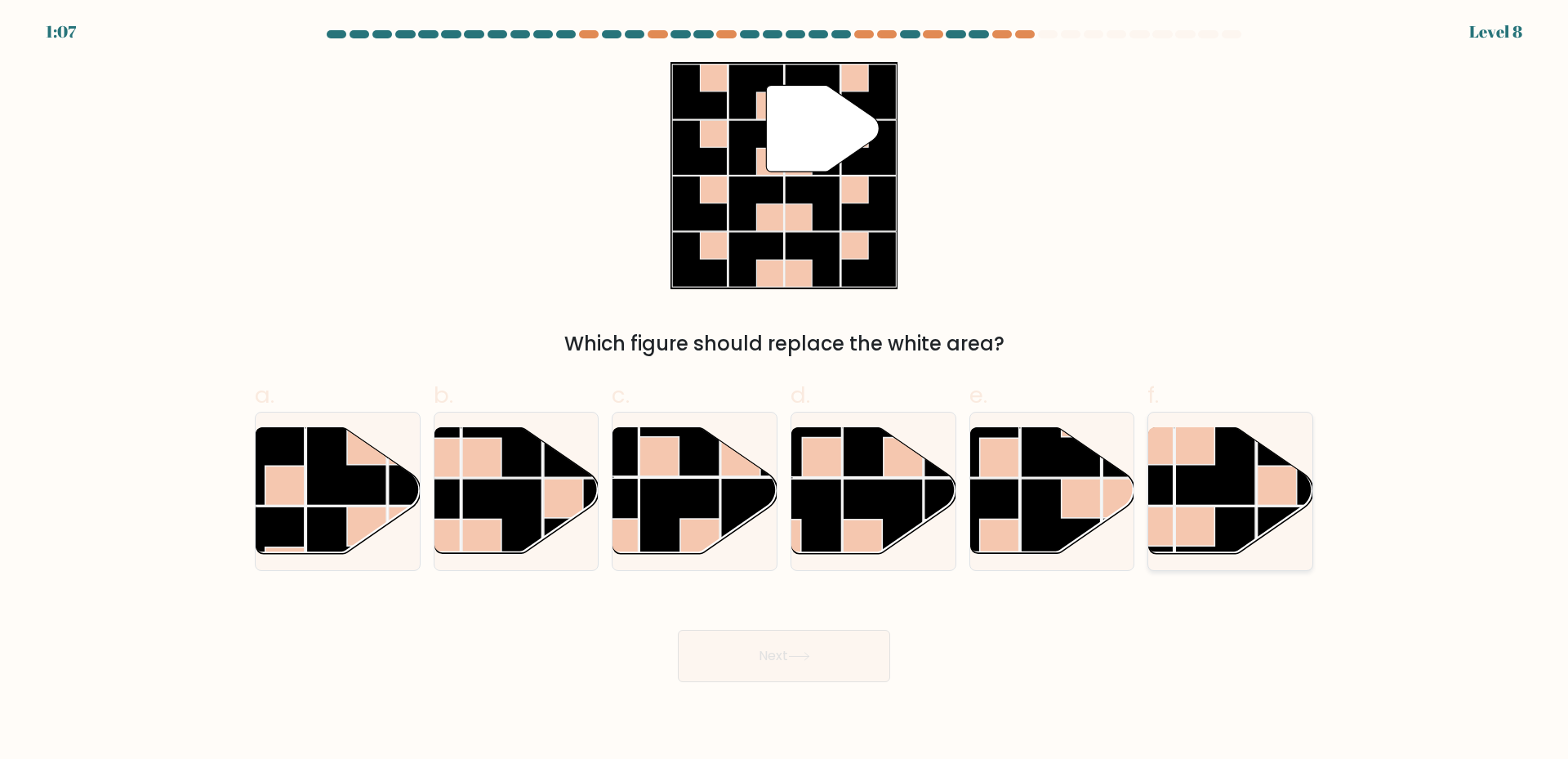
click at [1227, 504] on rect at bounding box center [1215, 466] width 80 height 80
click at [785, 390] on input "f." at bounding box center [784, 384] width 1 height 11
radio input "true"
click at [765, 658] on button "Next" at bounding box center [783, 655] width 213 height 52
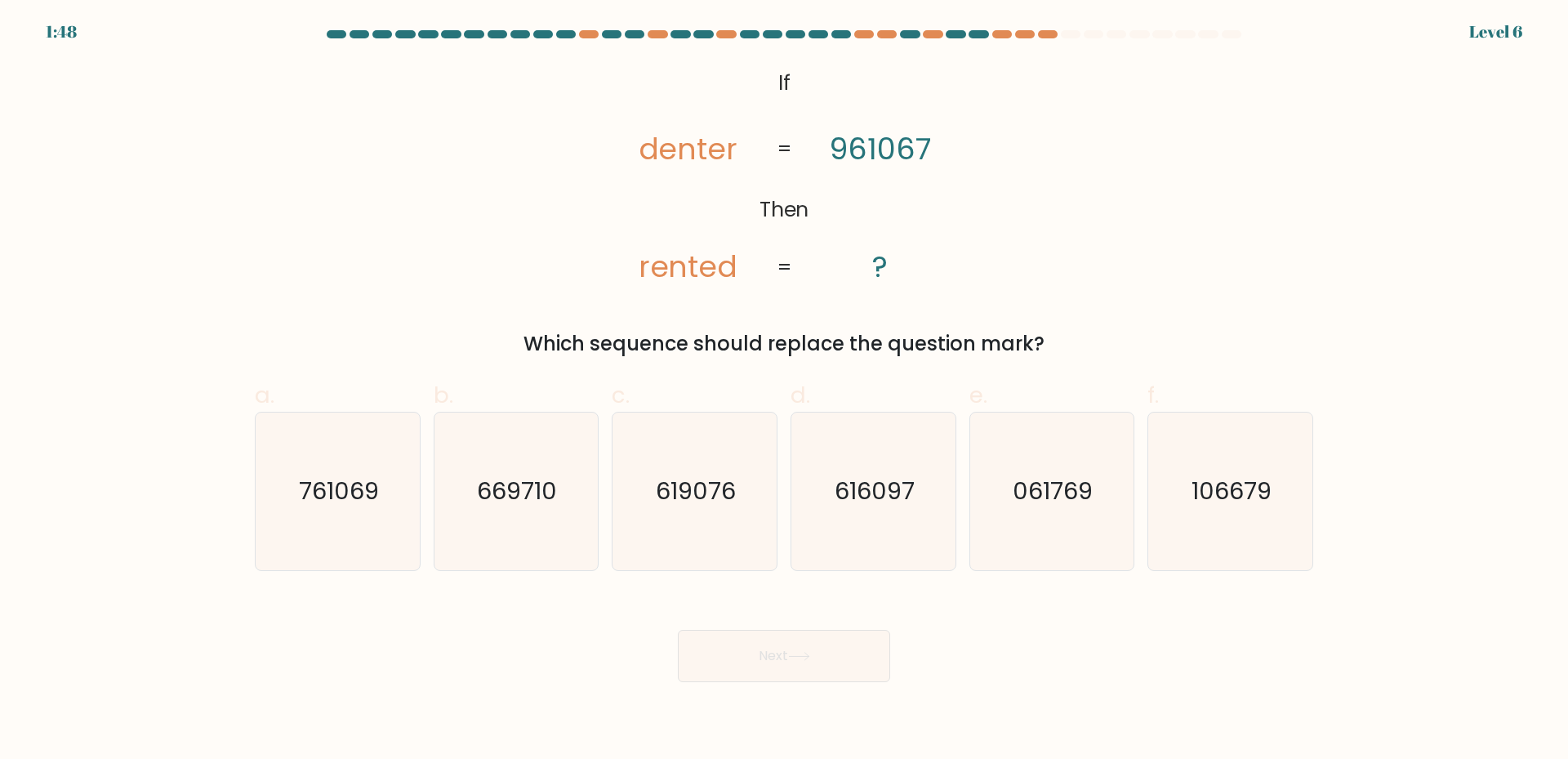
click at [1189, 343] on div "Which sequence should replace the question mark?" at bounding box center [784, 344] width 1039 height 29
drag, startPoint x: 847, startPoint y: 151, endPoint x: 837, endPoint y: 145, distance: 11.7
click at [837, 145] on tspan "961067" at bounding box center [880, 149] width 102 height 41
click at [873, 149] on tspan "961067" at bounding box center [880, 149] width 102 height 41
drag, startPoint x: 849, startPoint y: 149, endPoint x: 969, endPoint y: 161, distance: 120.6
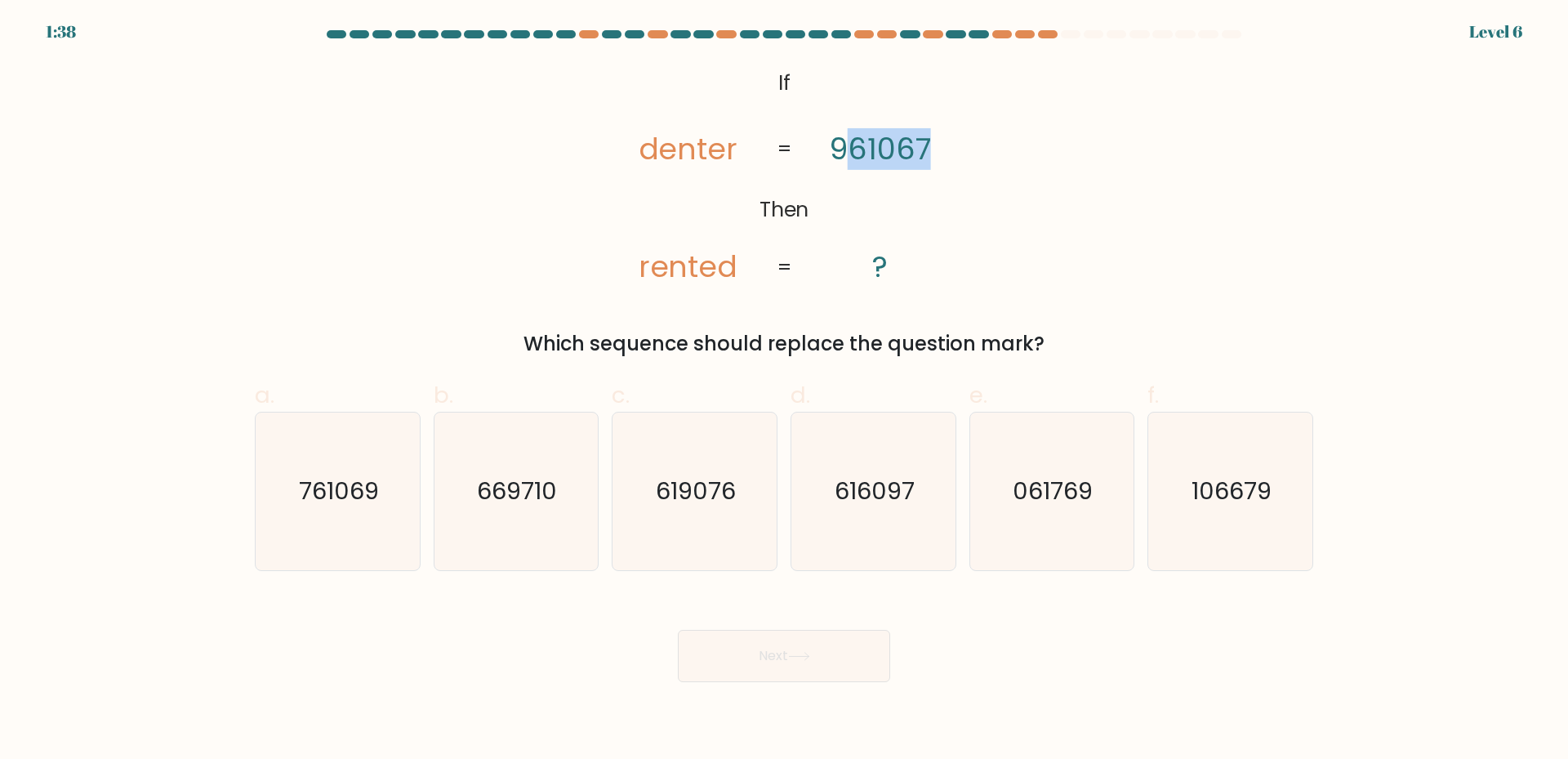
click at [969, 161] on div "@import url('https://fonts.googleapis.com/css?family=Abril+Fatface:400,100,100i…" at bounding box center [784, 210] width 1078 height 296
click at [1030, 191] on div "@import url('https://fonts.googleapis.com/css?family=Abril+Fatface:400,100,100i…" at bounding box center [784, 210] width 1078 height 296
click at [1178, 270] on div "@import url('https://fonts.googleapis.com/css?family=Abril+Fatface:400,100,100i…" at bounding box center [784, 210] width 1078 height 296
click at [345, 494] on text "761069" at bounding box center [339, 490] width 80 height 32
click at [784, 390] on input "a. 761069" at bounding box center [784, 384] width 1 height 11
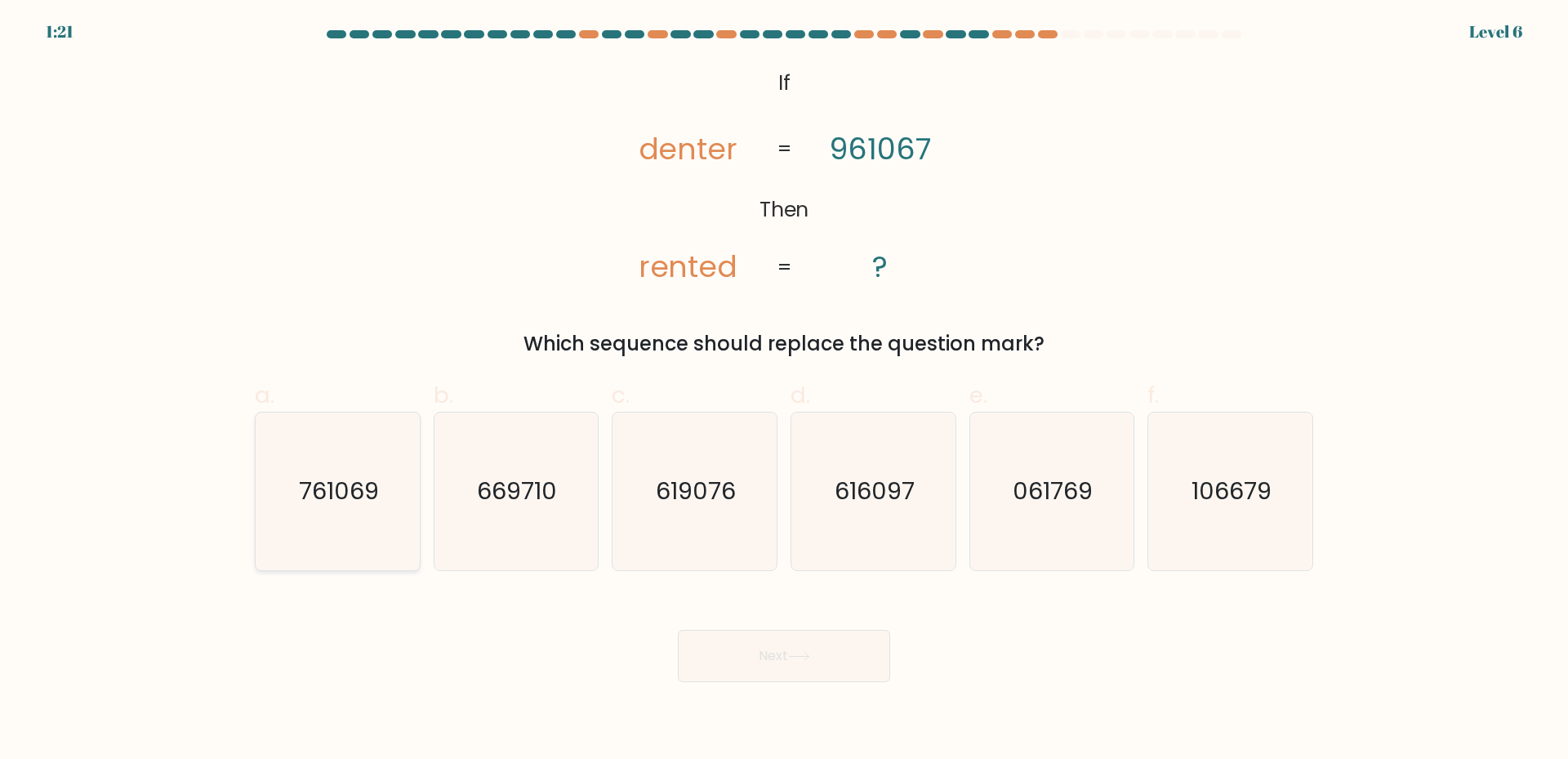
radio input "true"
click at [834, 667] on button "Next" at bounding box center [783, 655] width 213 height 52
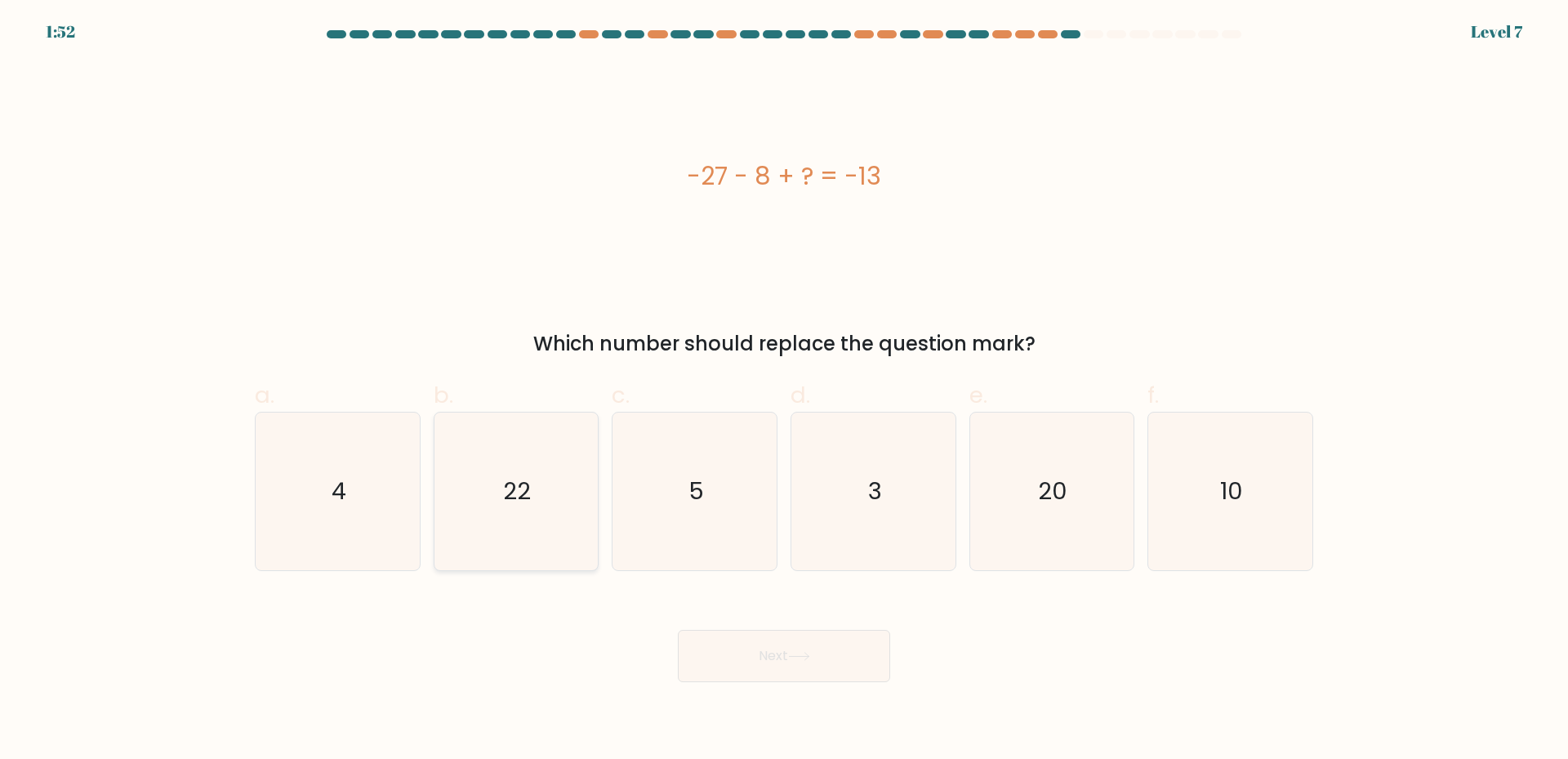
click at [515, 454] on icon "22" at bounding box center [515, 491] width 158 height 158
click at [784, 390] on input "b. 22" at bounding box center [784, 384] width 1 height 11
radio input "true"
click at [773, 626] on div "Next" at bounding box center [784, 635] width 1078 height 91
click at [780, 657] on button "Next" at bounding box center [783, 655] width 213 height 52
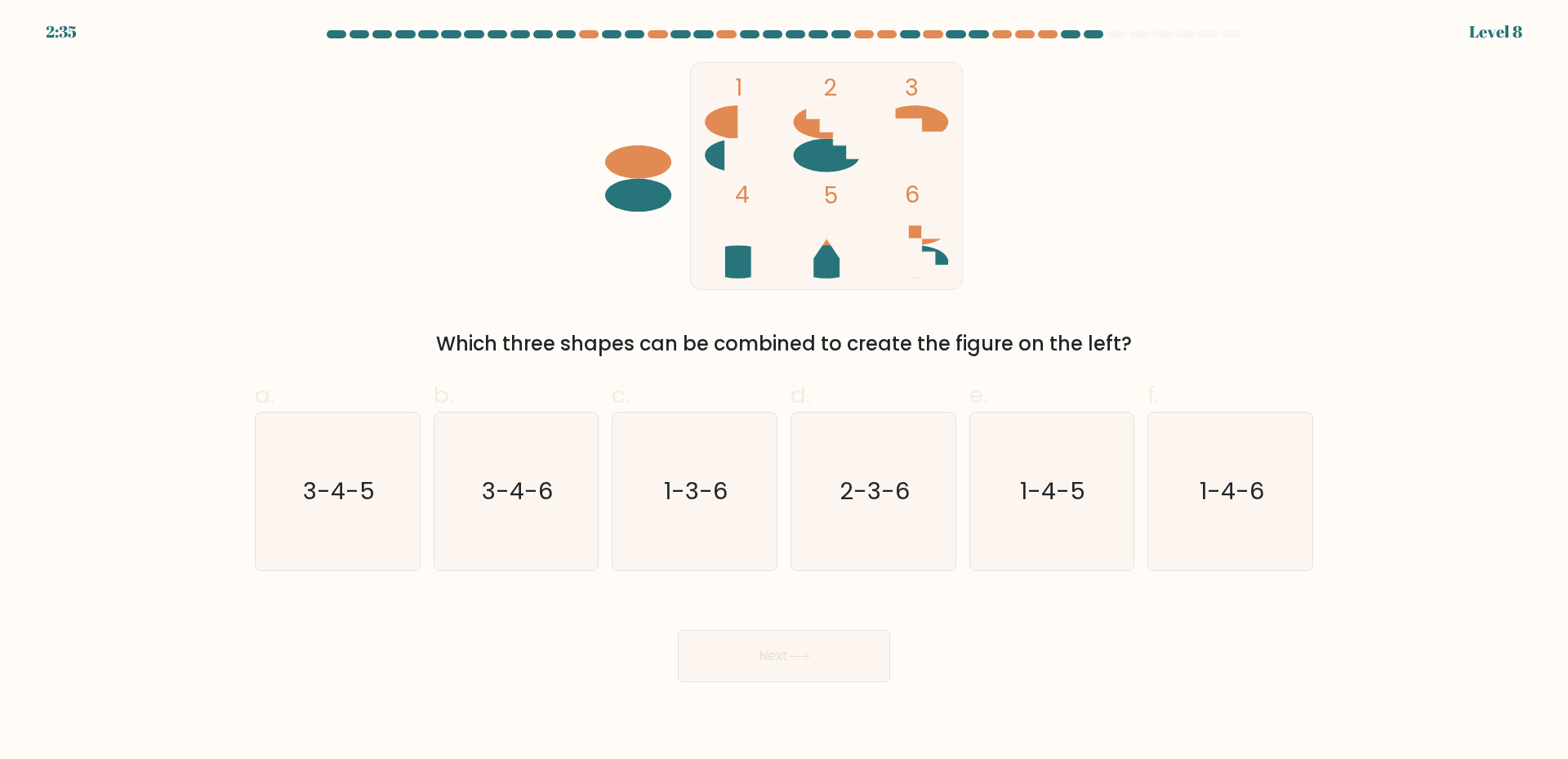
click at [1203, 229] on div "1 2 3 4 5 6 Which three shapes can be combined to create the figure on the left?" at bounding box center [784, 210] width 1078 height 296
click at [922, 536] on icon "2-3-6" at bounding box center [873, 491] width 158 height 158
click at [785, 390] on input "d. 2-3-6" at bounding box center [784, 384] width 1 height 11
radio input "true"
click at [809, 655] on icon at bounding box center [799, 656] width 22 height 9
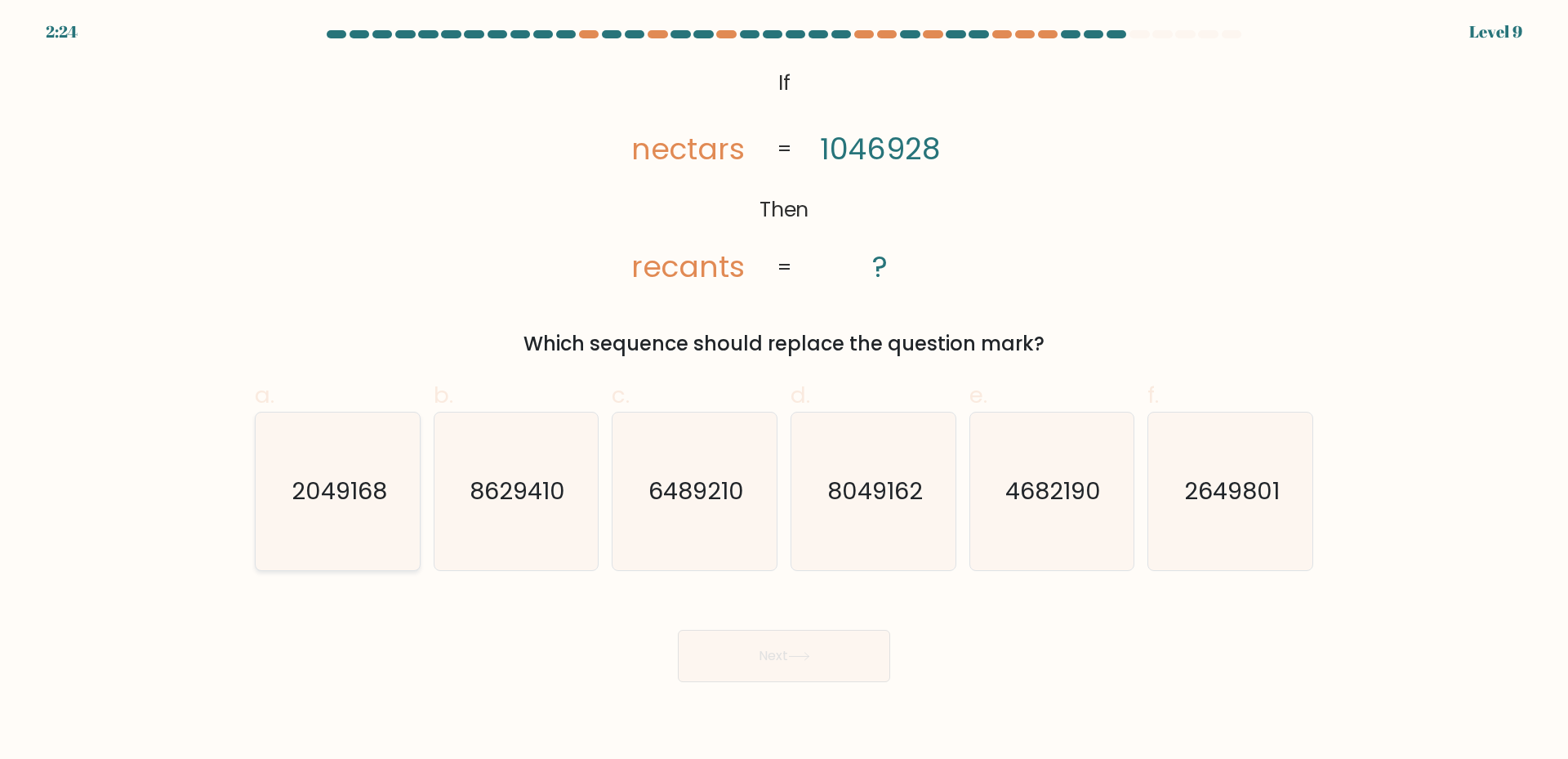
click at [390, 462] on icon "2049168" at bounding box center [337, 491] width 158 height 158
click at [784, 390] on input "a. 2049168" at bounding box center [784, 384] width 1 height 11
radio input "true"
drag, startPoint x: 768, startPoint y: 669, endPoint x: 777, endPoint y: 665, distance: 9.8
click at [769, 669] on button "Next" at bounding box center [783, 655] width 213 height 52
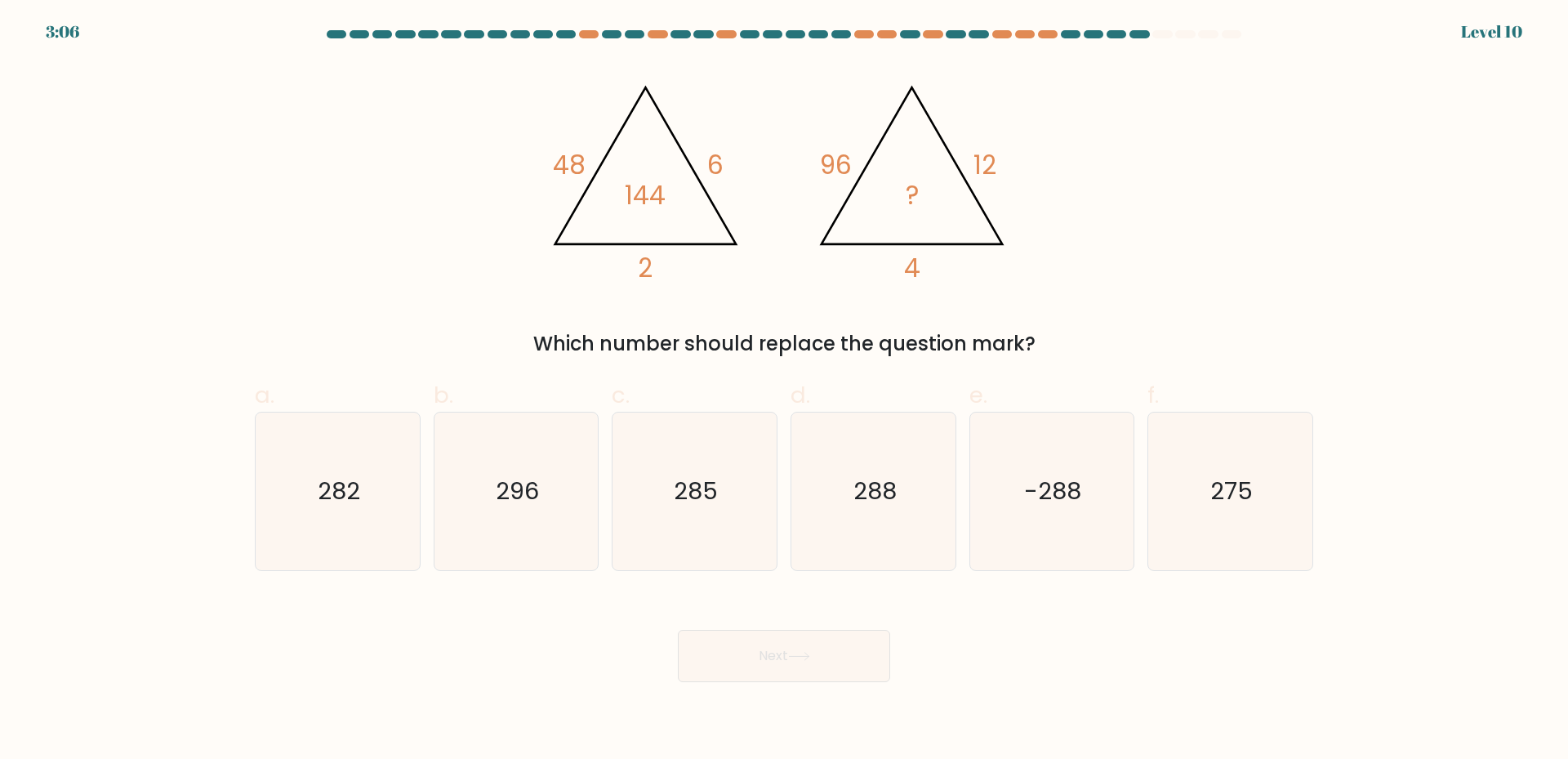
click at [1213, 209] on div "@import url('https://fonts.googleapis.com/css?family=Abril+Fatface:400,100,100i…" at bounding box center [784, 210] width 1078 height 296
drag, startPoint x: 814, startPoint y: 340, endPoint x: 1268, endPoint y: 334, distance: 454.0
click at [1268, 334] on div "Which number should replace the question mark?" at bounding box center [784, 344] width 1039 height 29
click at [1359, 322] on form at bounding box center [784, 356] width 1568 height 652
click at [441, 655] on div "Next" at bounding box center [784, 635] width 1078 height 91
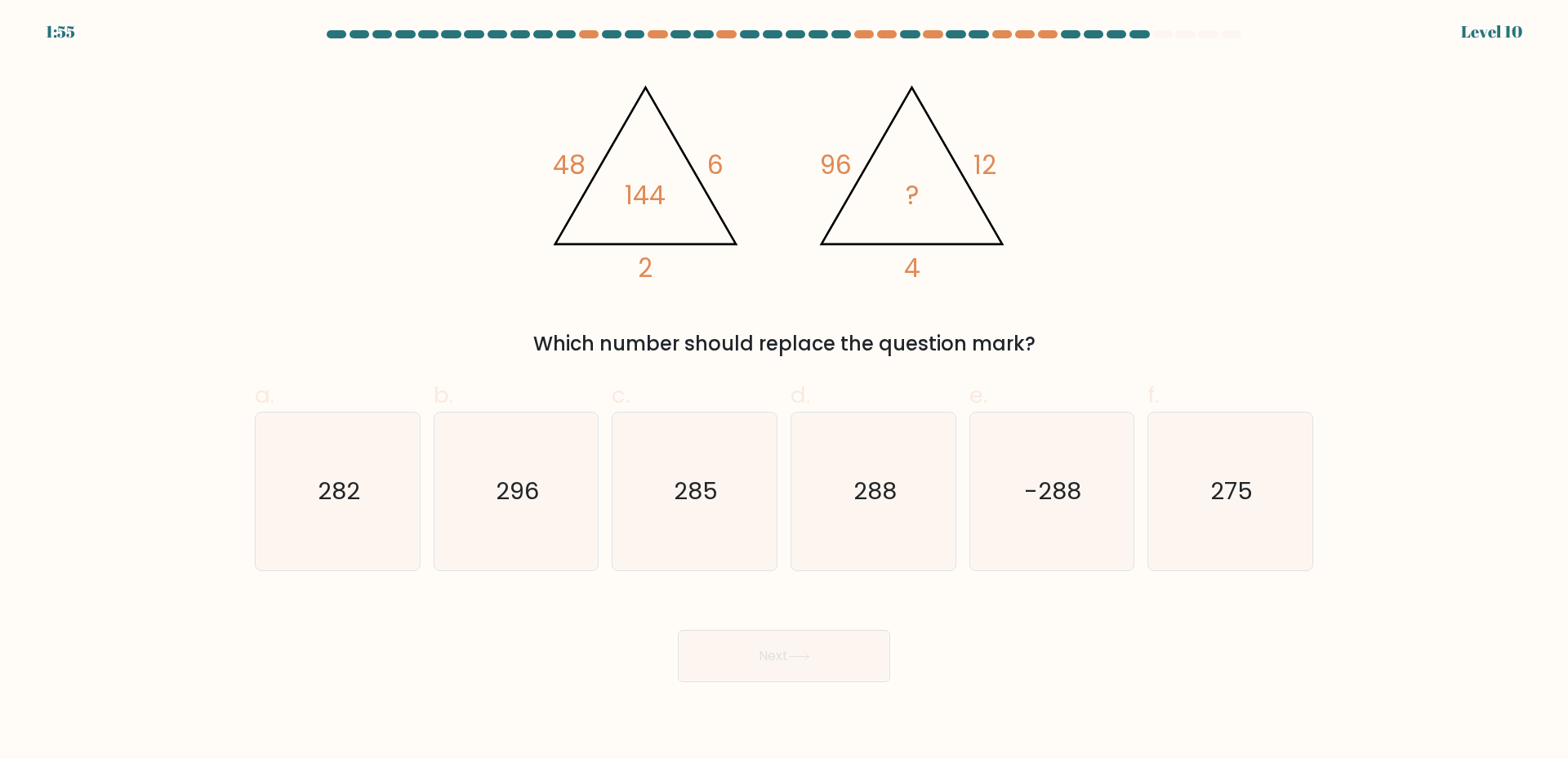
drag, startPoint x: 1143, startPoint y: 271, endPoint x: 1135, endPoint y: 296, distance: 26.2
click at [1143, 271] on div "@import url('https://fonts.googleapis.com/css?family=Abril+Fatface:400,100,100i…" at bounding box center [784, 210] width 1078 height 296
click at [934, 537] on icon "288" at bounding box center [873, 491] width 158 height 158
click at [785, 390] on input "d. 288" at bounding box center [784, 384] width 1 height 11
radio input "true"
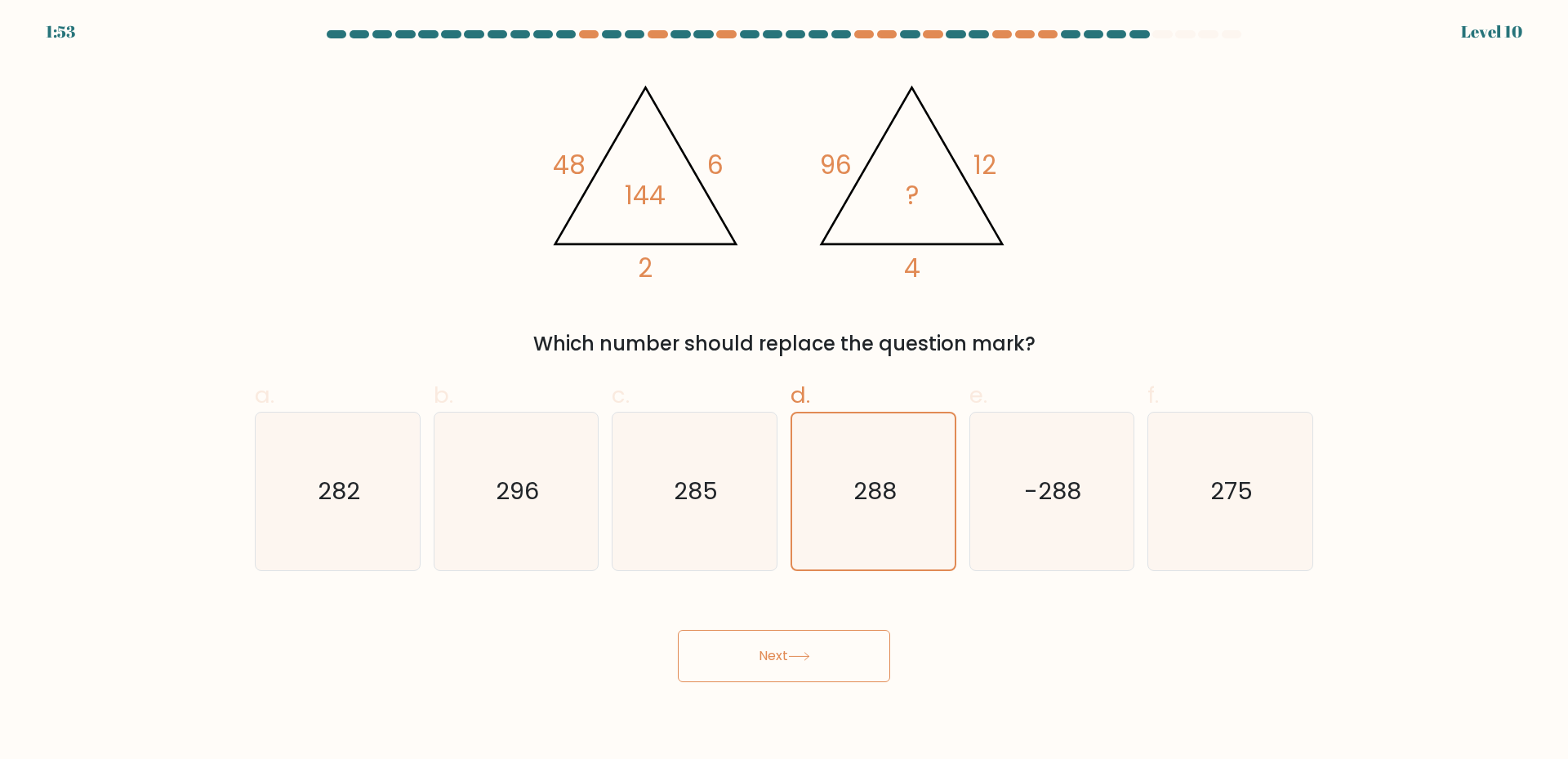
click at [815, 642] on button "Next" at bounding box center [783, 655] width 213 height 52
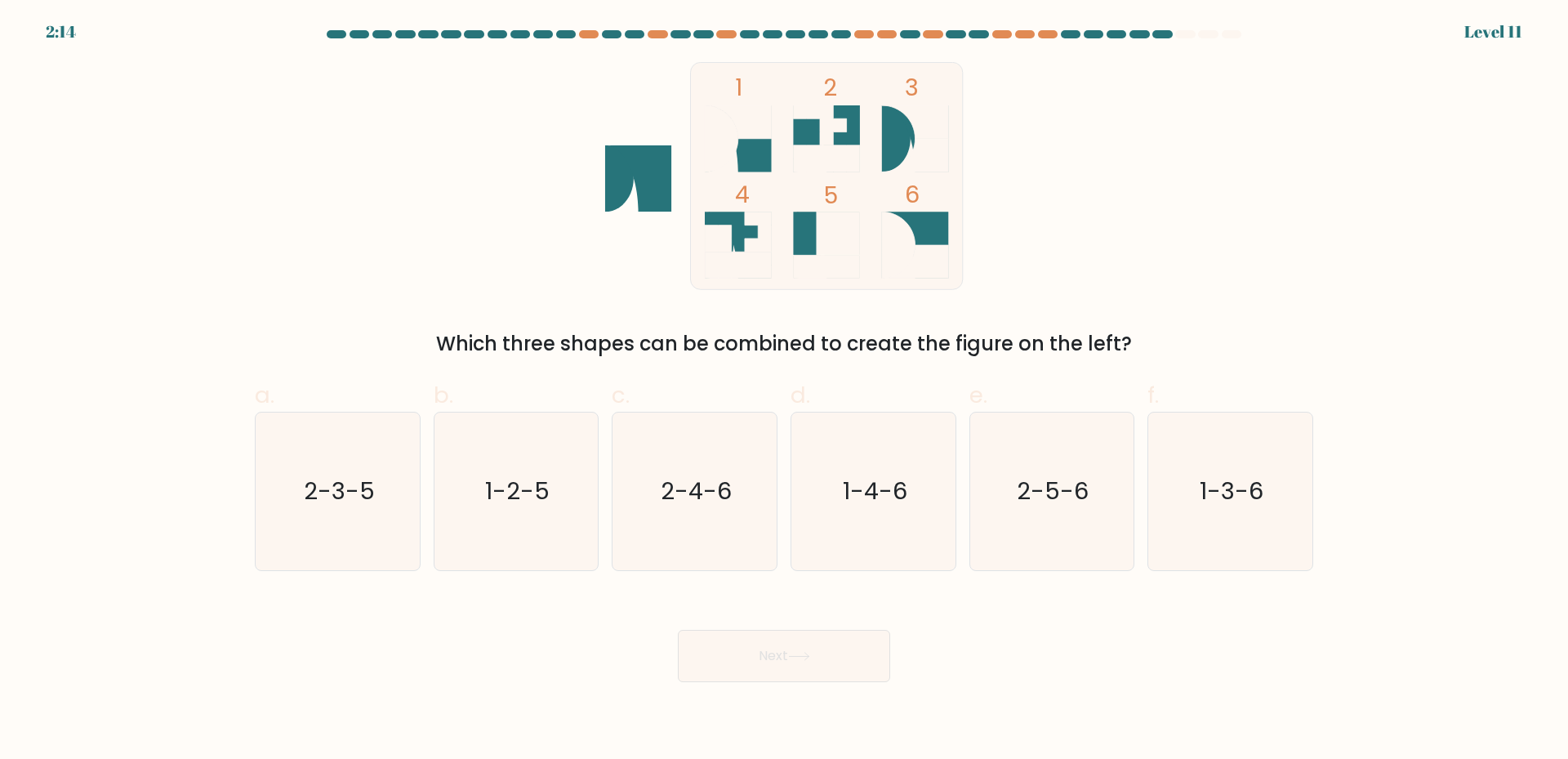
click at [754, 144] on icon at bounding box center [737, 137] width 66 height 66
click at [1246, 516] on icon "1-3-6" at bounding box center [1230, 491] width 158 height 158
click at [785, 390] on input "f. 1-3-6" at bounding box center [784, 384] width 1 height 11
radio input "true"
click at [834, 681] on button "Next" at bounding box center [783, 655] width 213 height 52
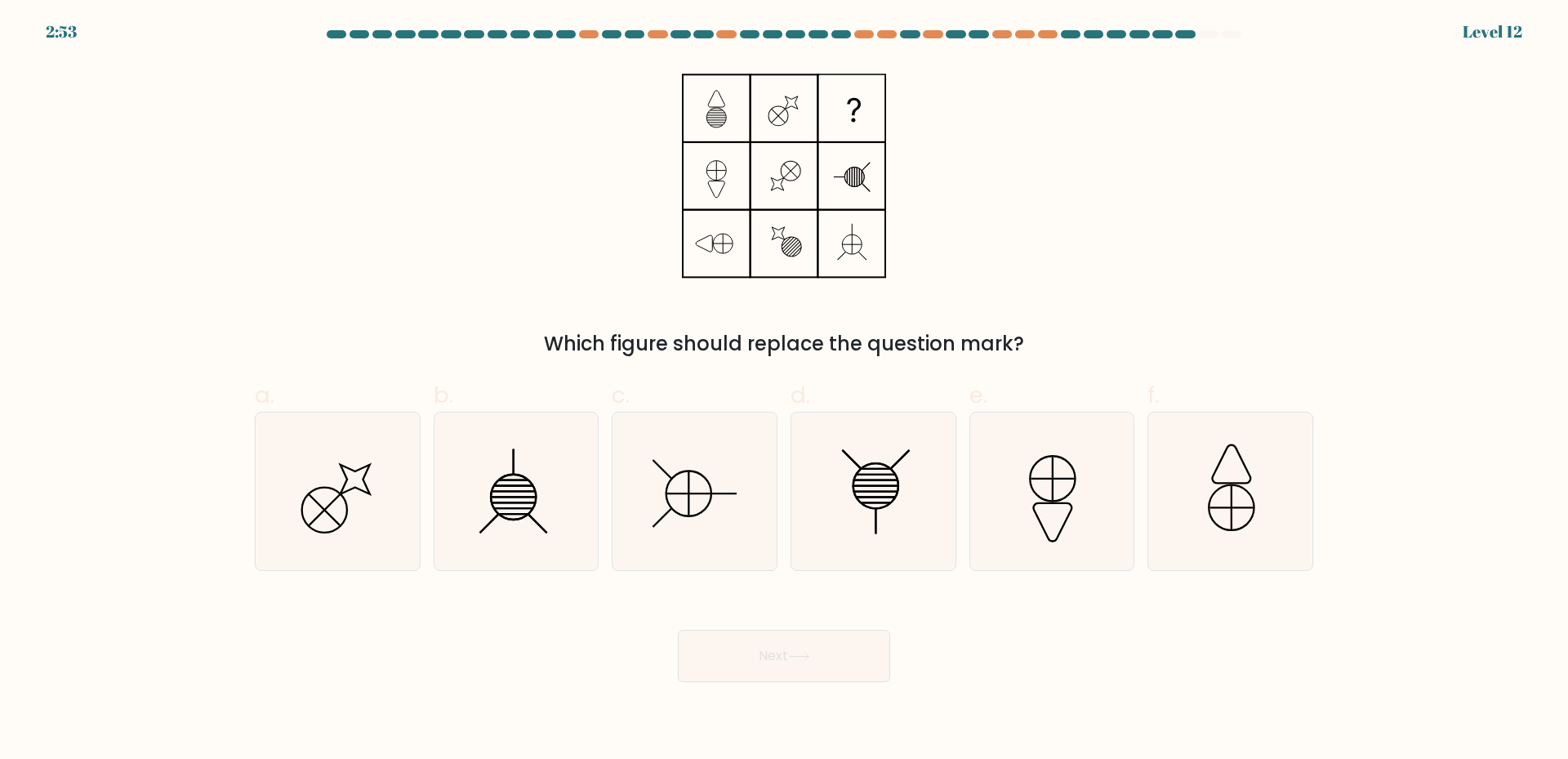
click at [1118, 102] on div "Which figure should replace the question mark?" at bounding box center [784, 210] width 1078 height 296
click at [859, 510] on icon at bounding box center [873, 491] width 158 height 158
click at [785, 390] on input "d." at bounding box center [784, 384] width 1 height 11
radio input "true"
click at [679, 507] on icon at bounding box center [694, 491] width 158 height 158
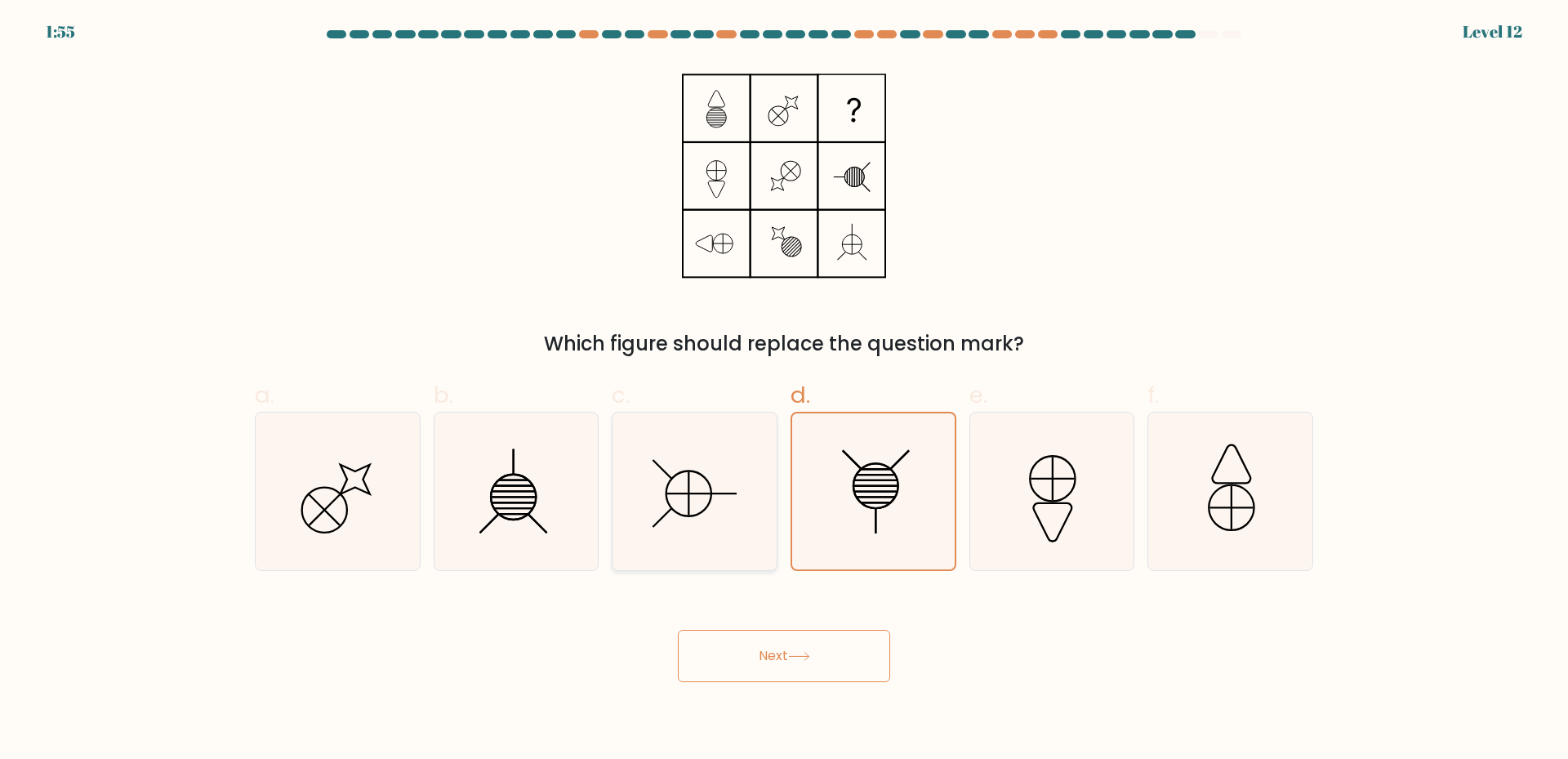
click at [784, 390] on input "c." at bounding box center [784, 384] width 1 height 11
radio input "true"
click at [842, 639] on button "Next" at bounding box center [783, 655] width 213 height 52
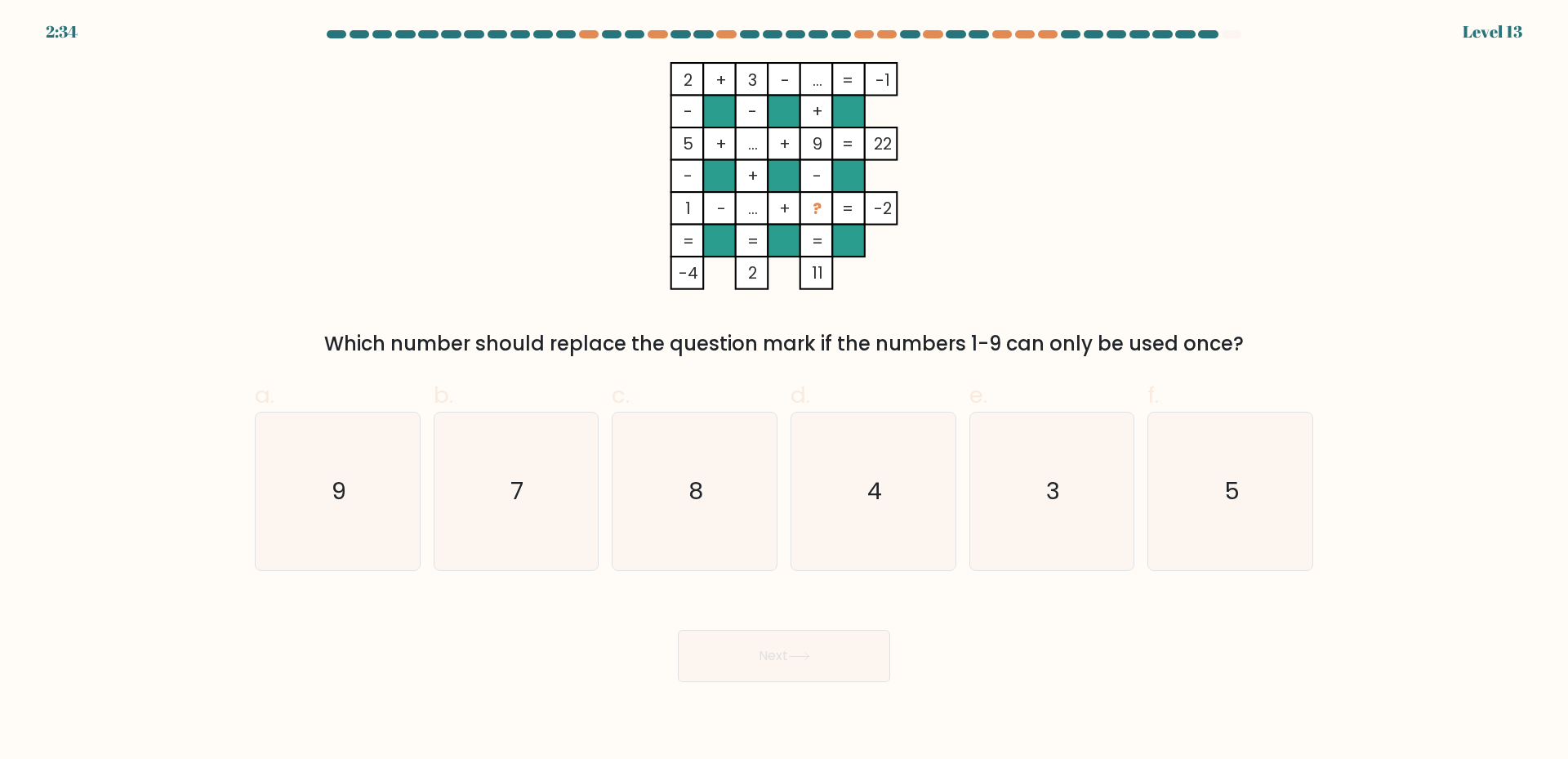
click at [1097, 251] on div "2 + 3 - ... -1 - - + 5 + ... + 9 22 - + - 1 - ... + ? = -2 = = = = -4 2 11 = Wh…" at bounding box center [784, 210] width 1078 height 296
click at [1364, 265] on form at bounding box center [784, 356] width 1568 height 652
drag, startPoint x: 692, startPoint y: 212, endPoint x: 680, endPoint y: 210, distance: 12.2
click at [680, 210] on icon "2 + 3 - ... -1 - - + 5 + ... + 9 22 - + - 1 - ... + ? = -2 = = = = -4 2 11 =" at bounding box center [784, 176] width 490 height 228
click at [885, 223] on rect at bounding box center [880, 208] width 32 height 32
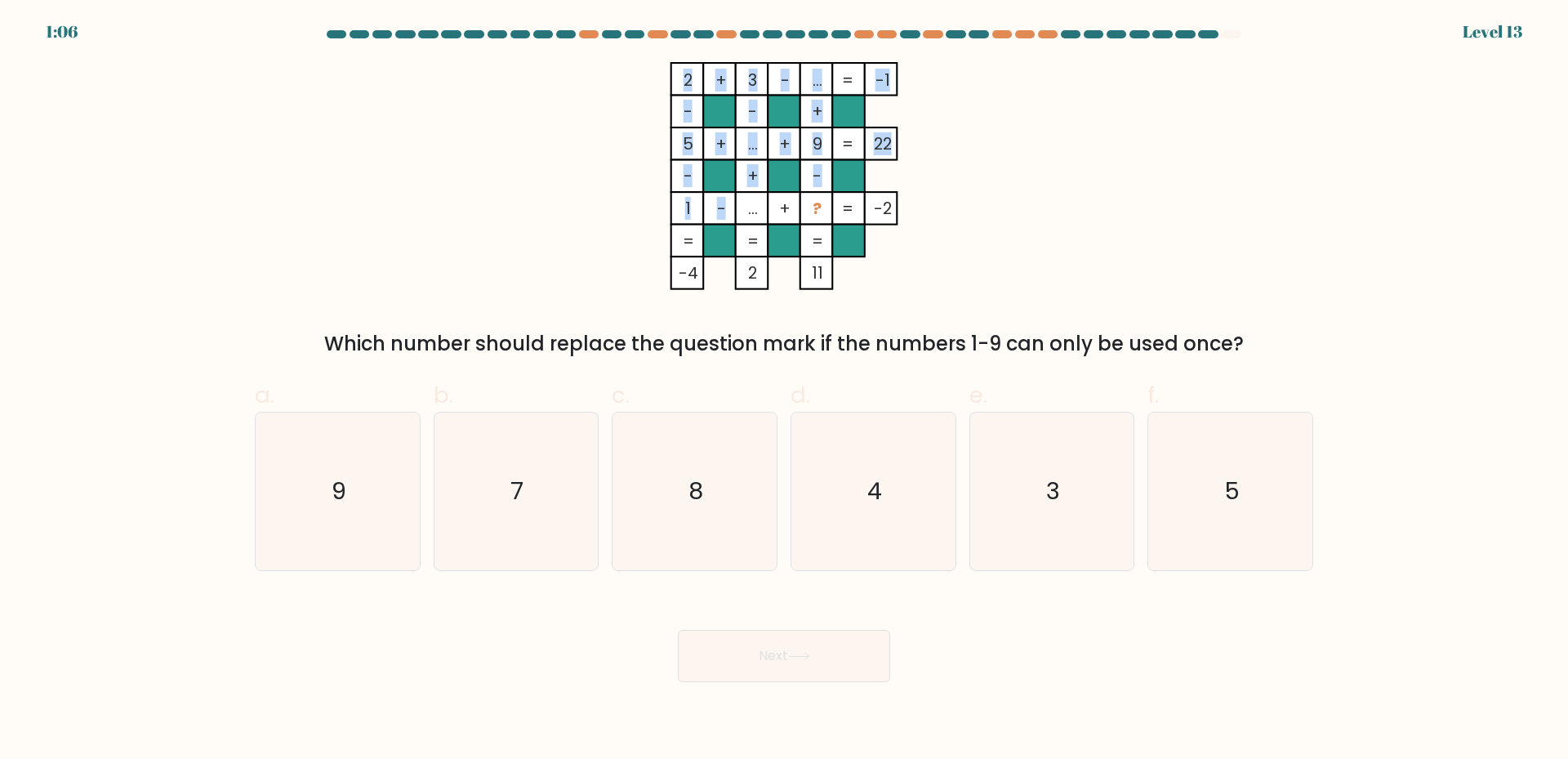
drag, startPoint x: 747, startPoint y: 203, endPoint x: 761, endPoint y: 209, distance: 15.2
click at [761, 209] on icon "2 + 3 - ... -1 - - + 5 + ... + 9 22 - + - 1 - ... + ? = -2 = = = = -4 2 11 =" at bounding box center [784, 176] width 490 height 228
click at [758, 209] on tspan "..." at bounding box center [753, 208] width 10 height 23
drag, startPoint x: 760, startPoint y: 209, endPoint x: 750, endPoint y: 207, distance: 10.2
click at [750, 207] on tspan "..." at bounding box center [753, 208] width 10 height 23
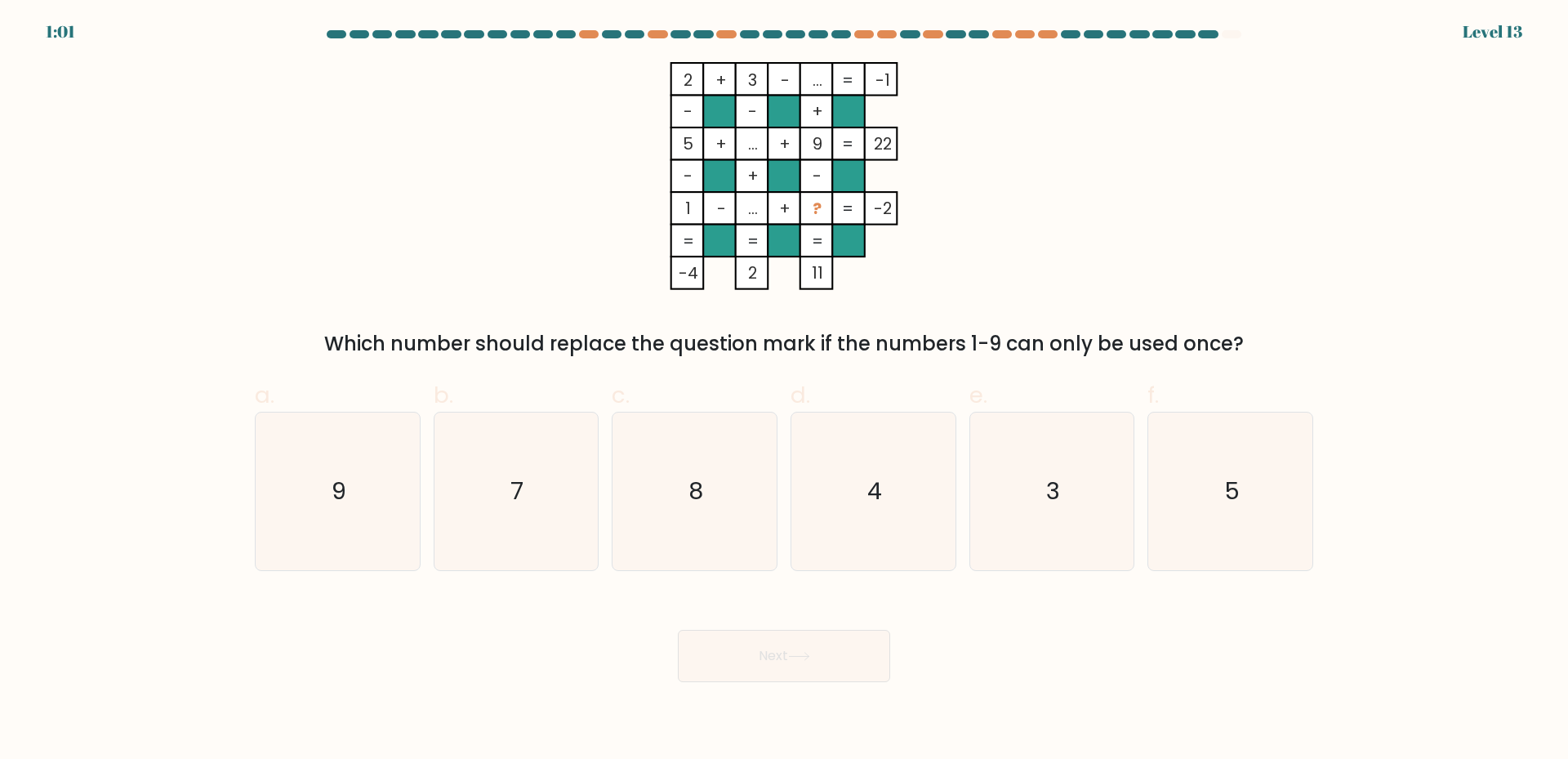
click at [829, 210] on rect at bounding box center [815, 208] width 32 height 32
click at [1254, 466] on icon "5" at bounding box center [1230, 491] width 158 height 158
click at [785, 390] on input "f. 5" at bounding box center [784, 384] width 1 height 11
radio input "true"
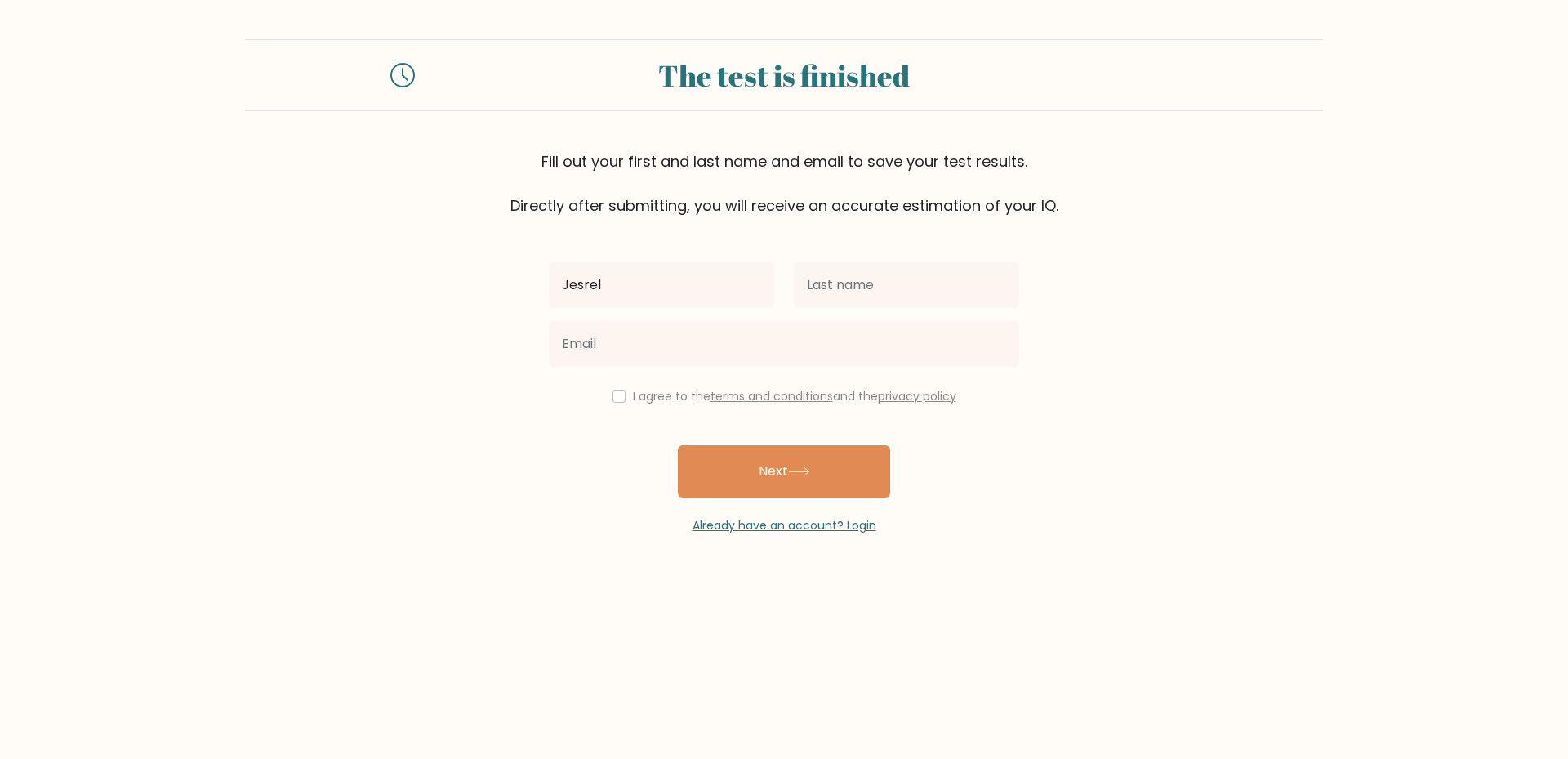
type input "Jesrel"
type input "Jurial"
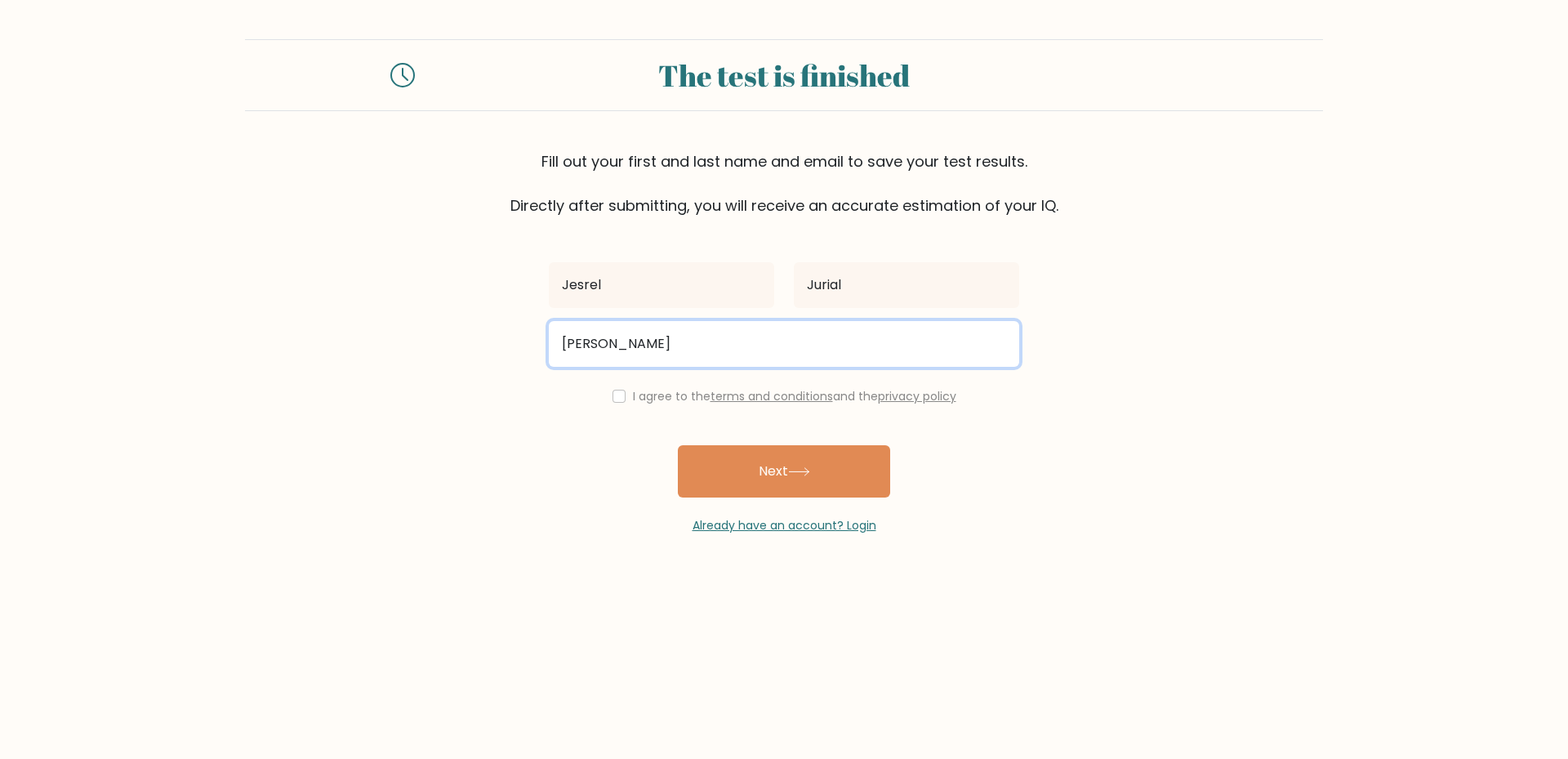
type input "[EMAIL_ADDRESS][DOMAIN_NAME]"
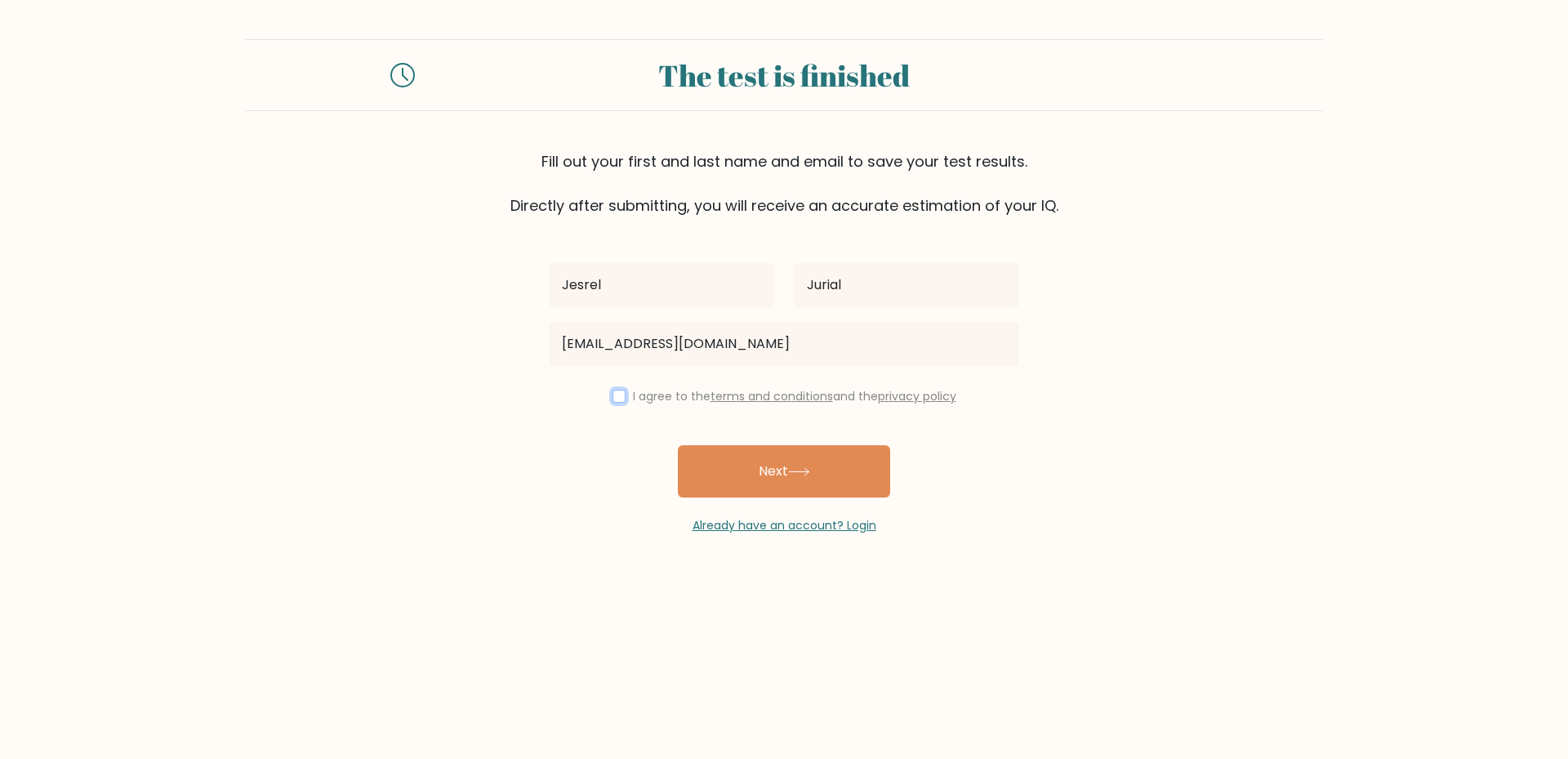
click at [615, 397] on input "checkbox" at bounding box center [618, 395] width 13 height 13
checkbox input "true"
click at [829, 479] on button "Next" at bounding box center [783, 471] width 213 height 52
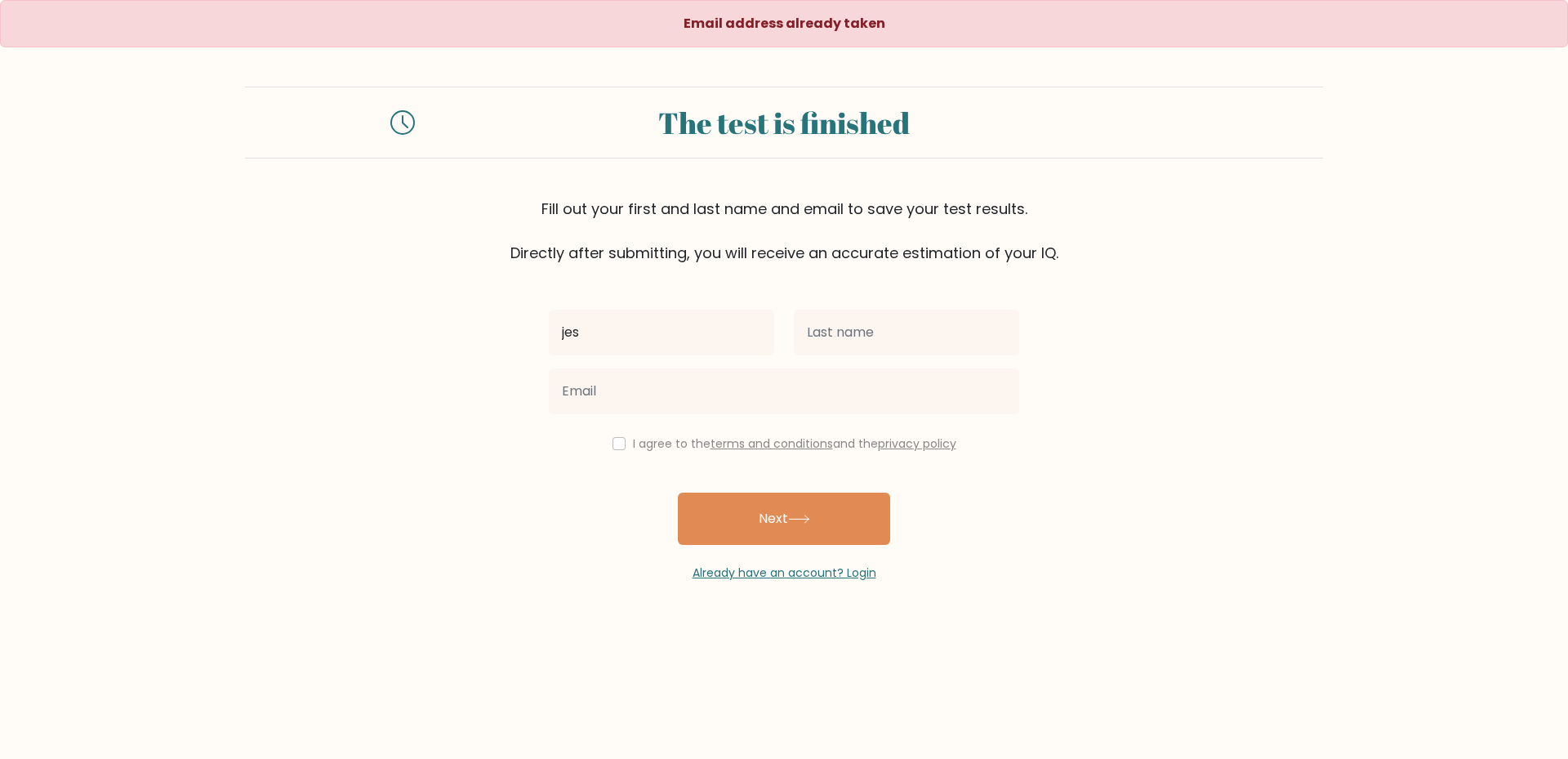
type input "Jesrel"
type input "Jurial"
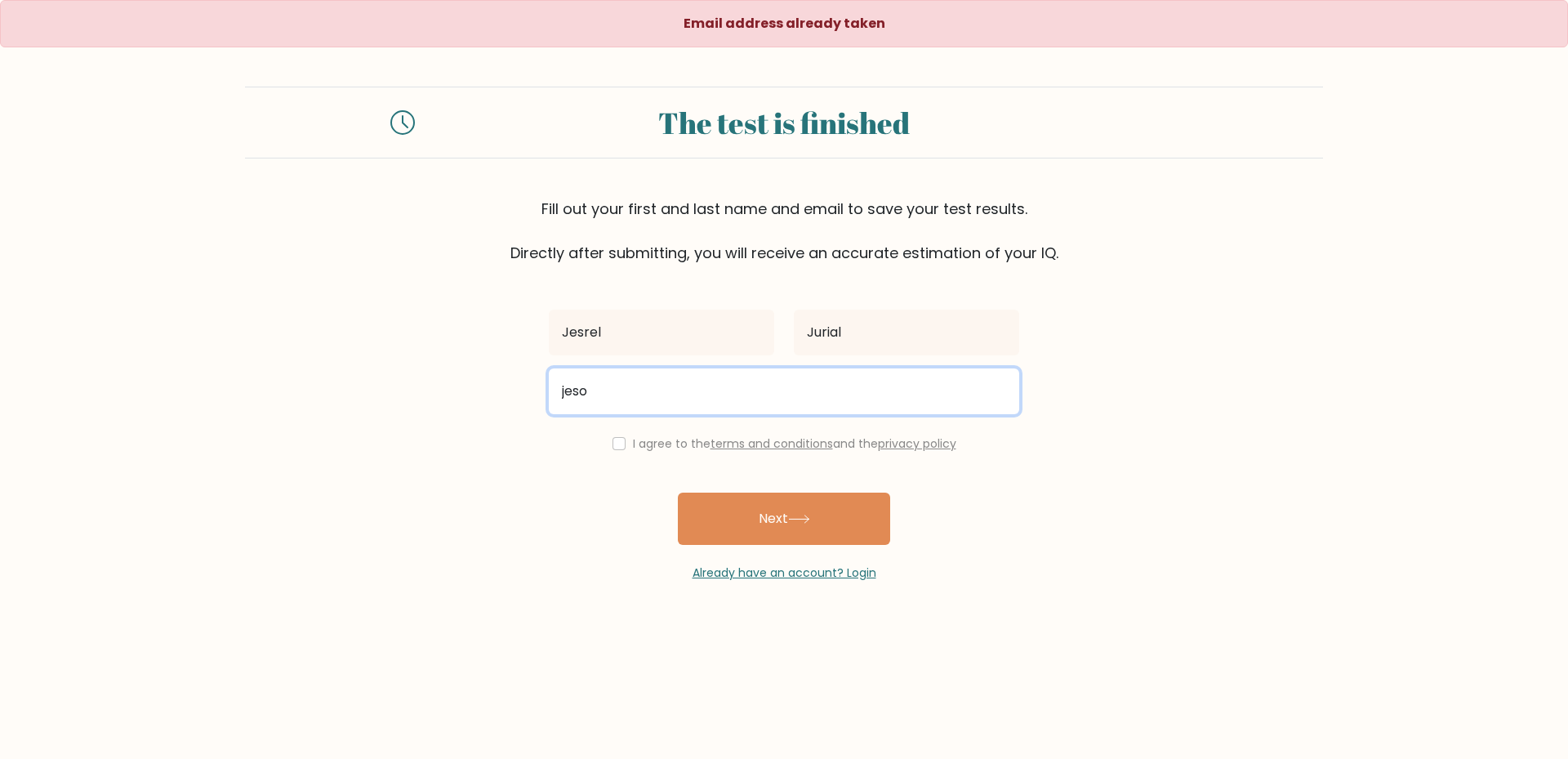
type input "[EMAIL_ADDRESS][DOMAIN_NAME]"
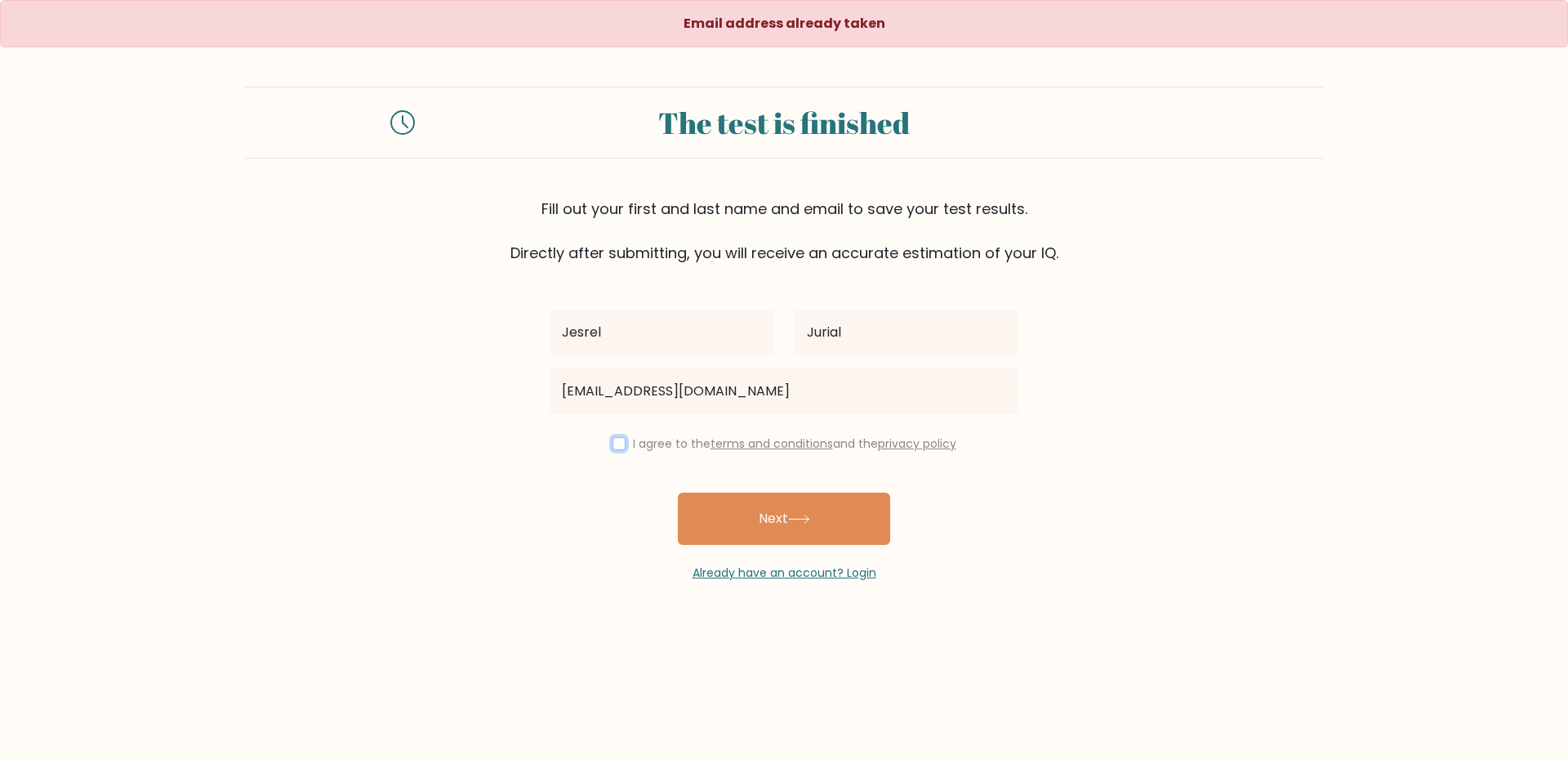
click at [621, 443] on input "checkbox" at bounding box center [618, 443] width 13 height 13
checkbox input "true"
click at [855, 517] on button "Next" at bounding box center [783, 518] width 213 height 52
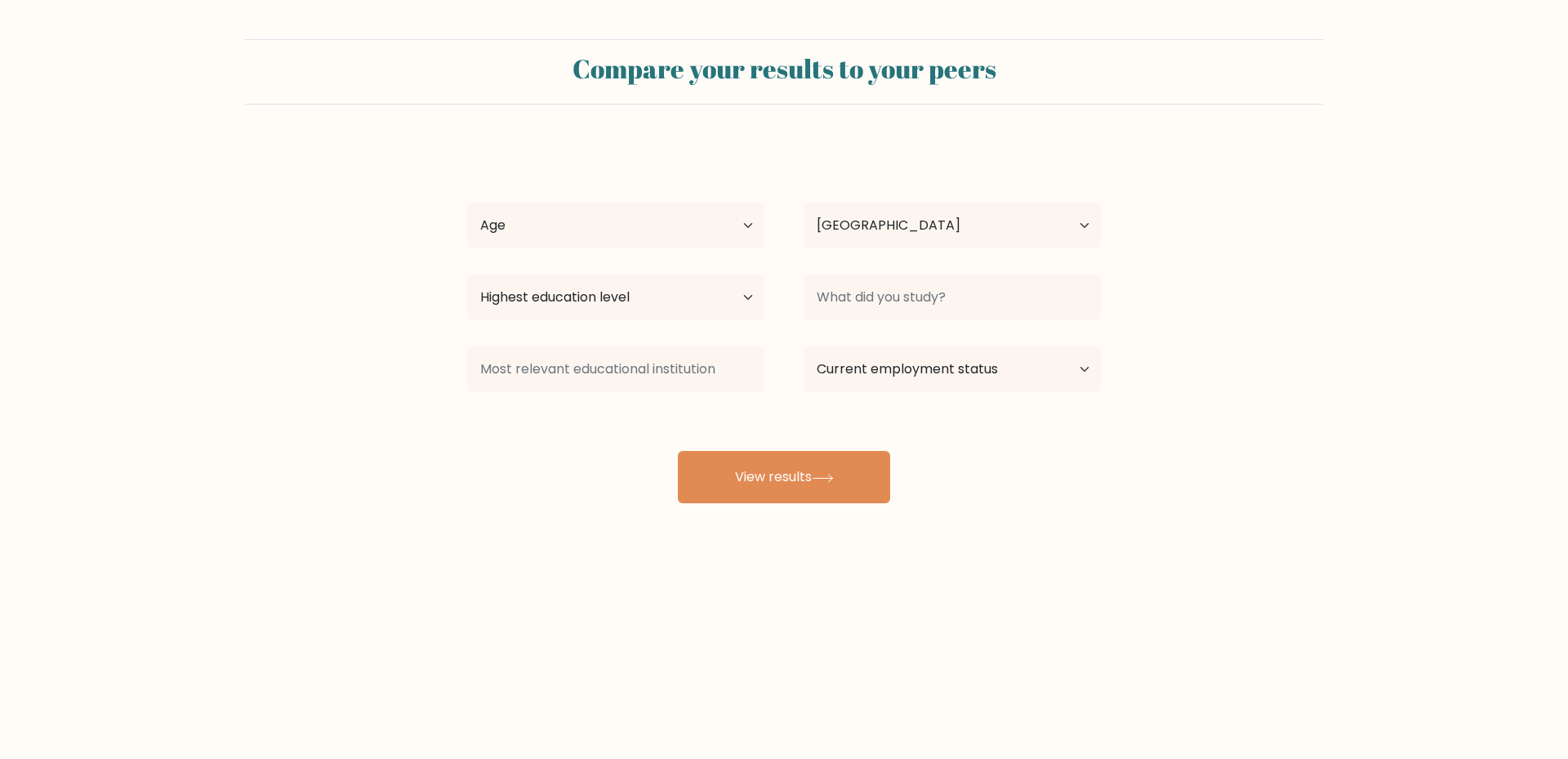
select select "PH"
click at [666, 309] on select "Highest education level No schooling Primary Lower Secondary Upper Secondary Oc…" at bounding box center [615, 297] width 297 height 46
select select "upper_secondary"
click at [467, 275] on select "Highest education level No schooling Primary Lower Secondary Upper Secondary Oc…" at bounding box center [615, 297] width 297 height 46
click at [713, 301] on select "Highest education level No schooling Primary Lower Secondary Upper Secondary Oc…" at bounding box center [615, 297] width 297 height 46
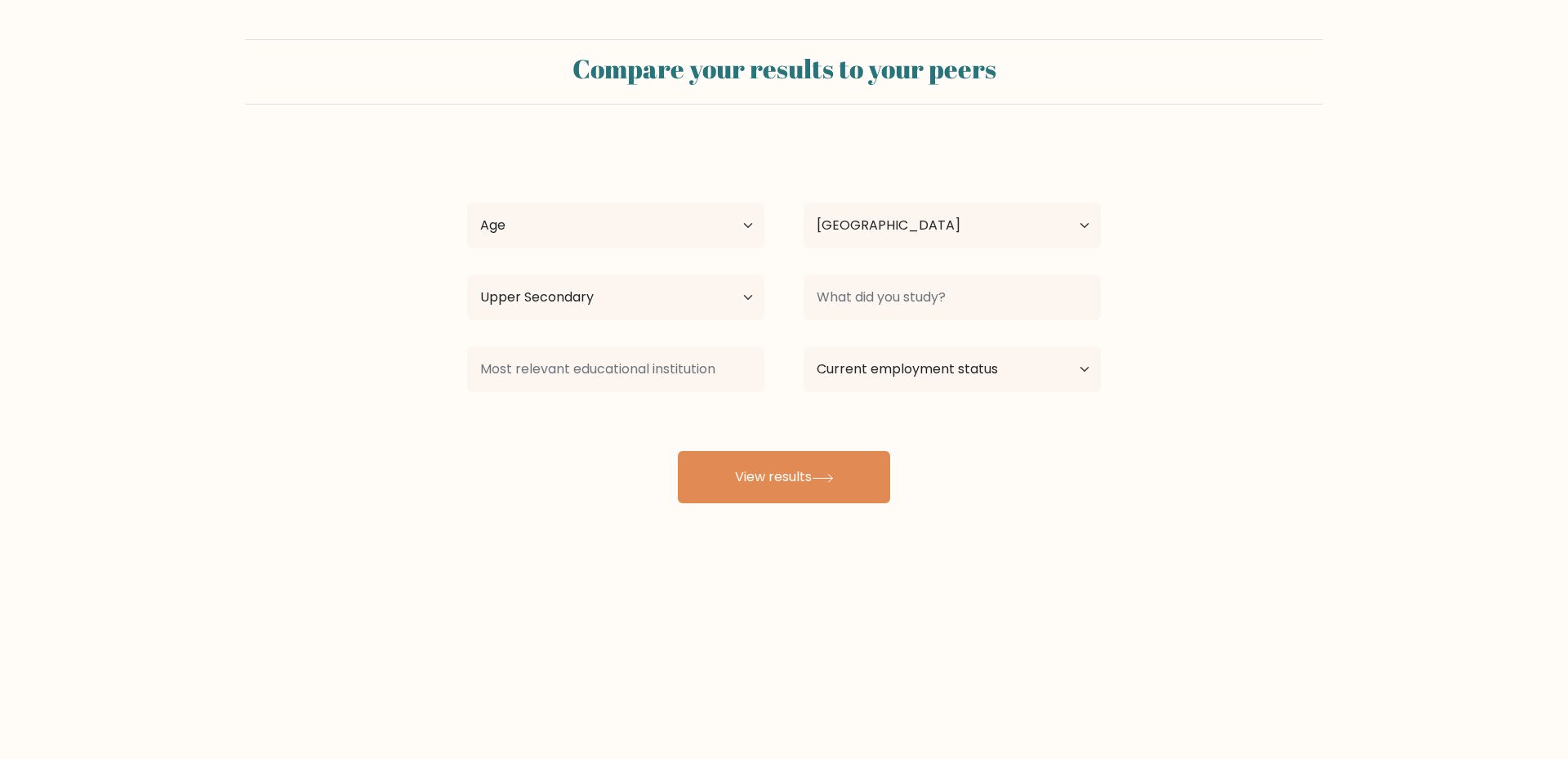
click at [1177, 311] on form "Compare your results to your peers Jesrel Jurial Age Under 18 years old 18-24 y…" at bounding box center [784, 271] width 1568 height 464
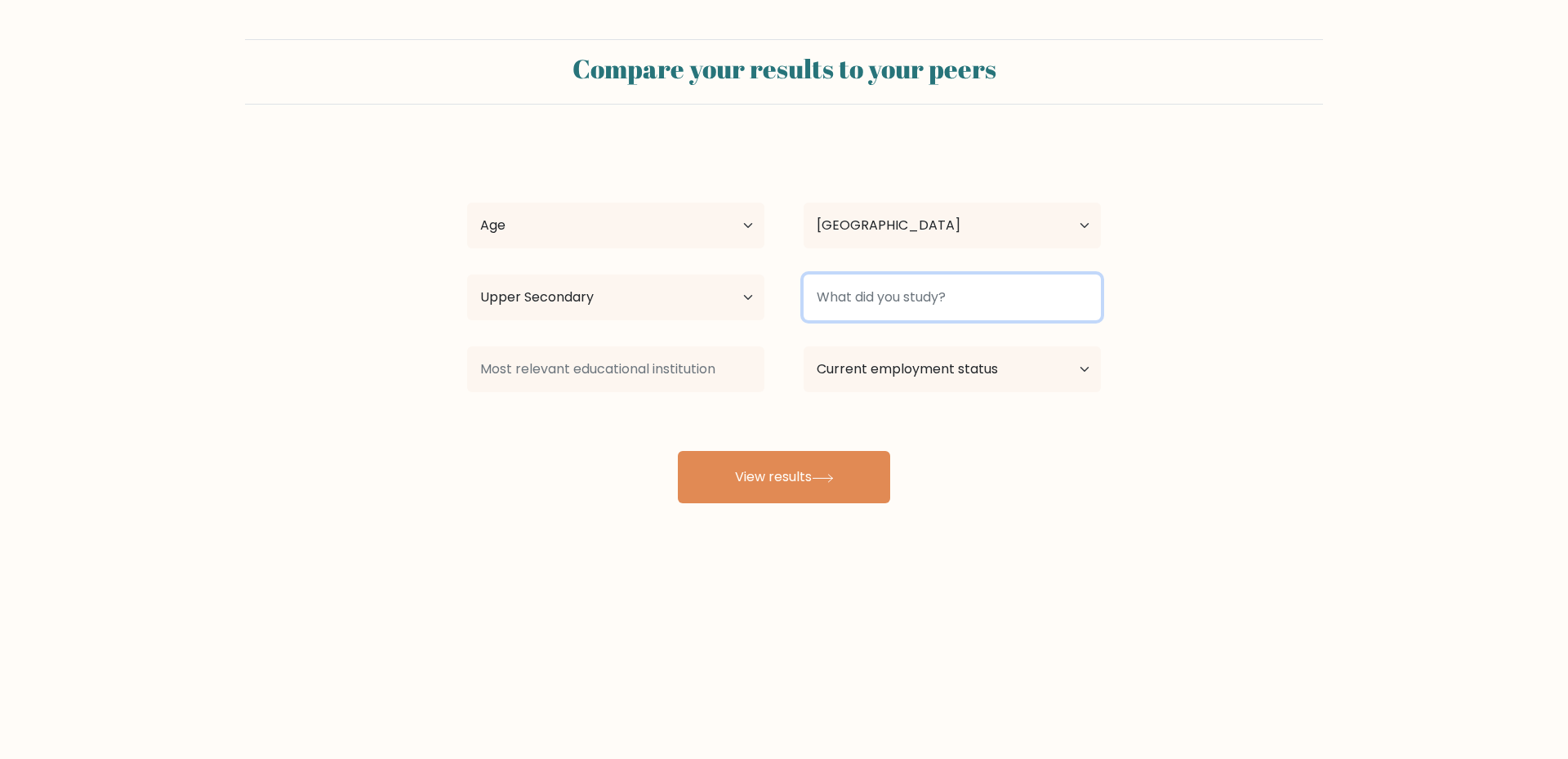
click at [986, 303] on input at bounding box center [952, 297] width 297 height 46
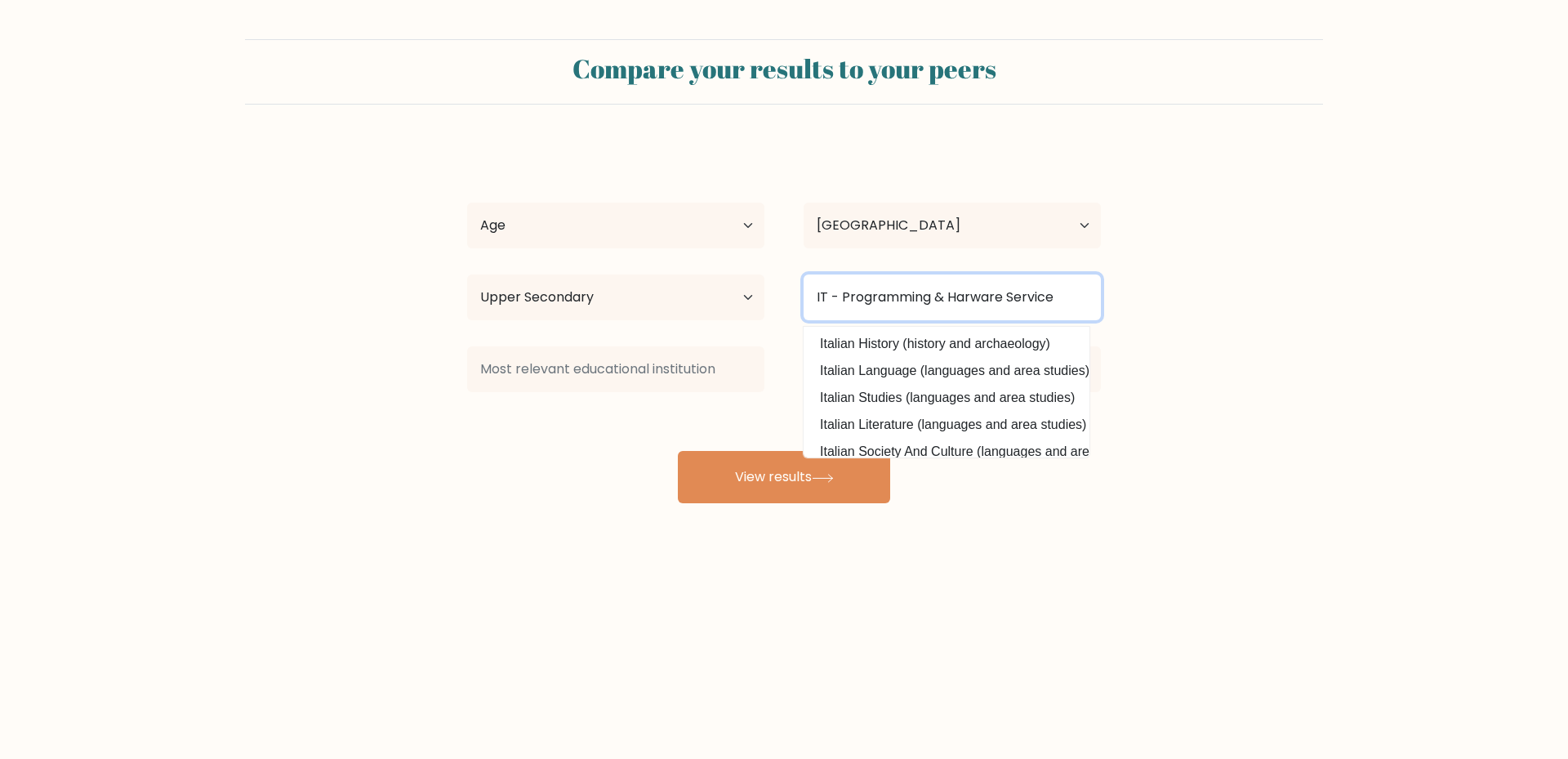
click at [971, 297] on input "IT - Programming & Harware Service" at bounding box center [952, 297] width 297 height 46
type input "IT - Programming & Hardware Service"
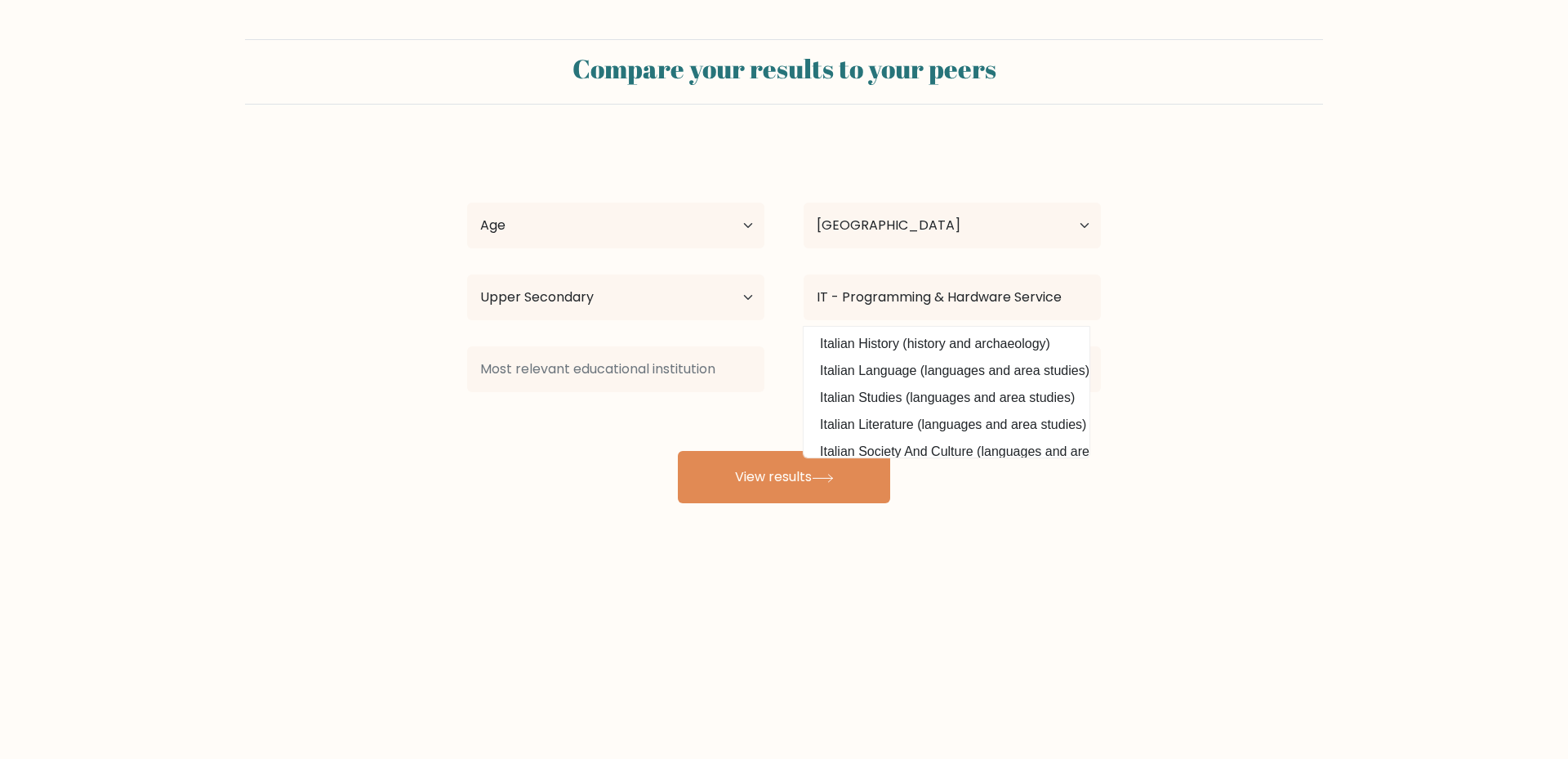
click at [1298, 275] on form "Compare your results to your peers Jesrel Jurial Age Under 18 years old 18-24 y…" at bounding box center [784, 271] width 1568 height 464
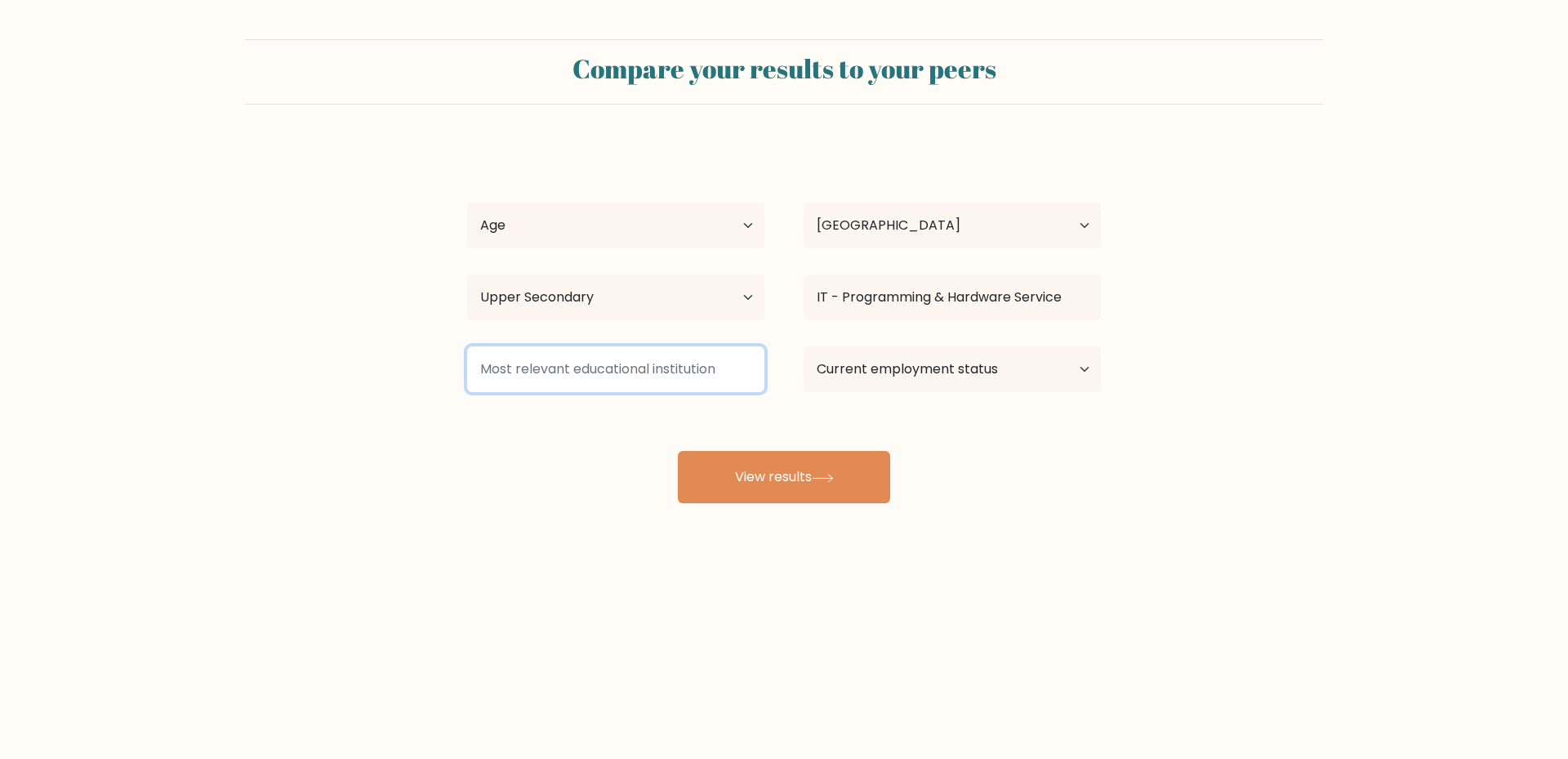
click at [692, 362] on input at bounding box center [615, 369] width 297 height 46
type input "University of Cebu"
click at [933, 383] on select "Current employment status Employed Student Retired Other / prefer not to answer" at bounding box center [952, 369] width 297 height 46
select select "other"
click at [804, 346] on select "Current employment status Employed Student Retired Other / prefer not to answer" at bounding box center [952, 369] width 297 height 46
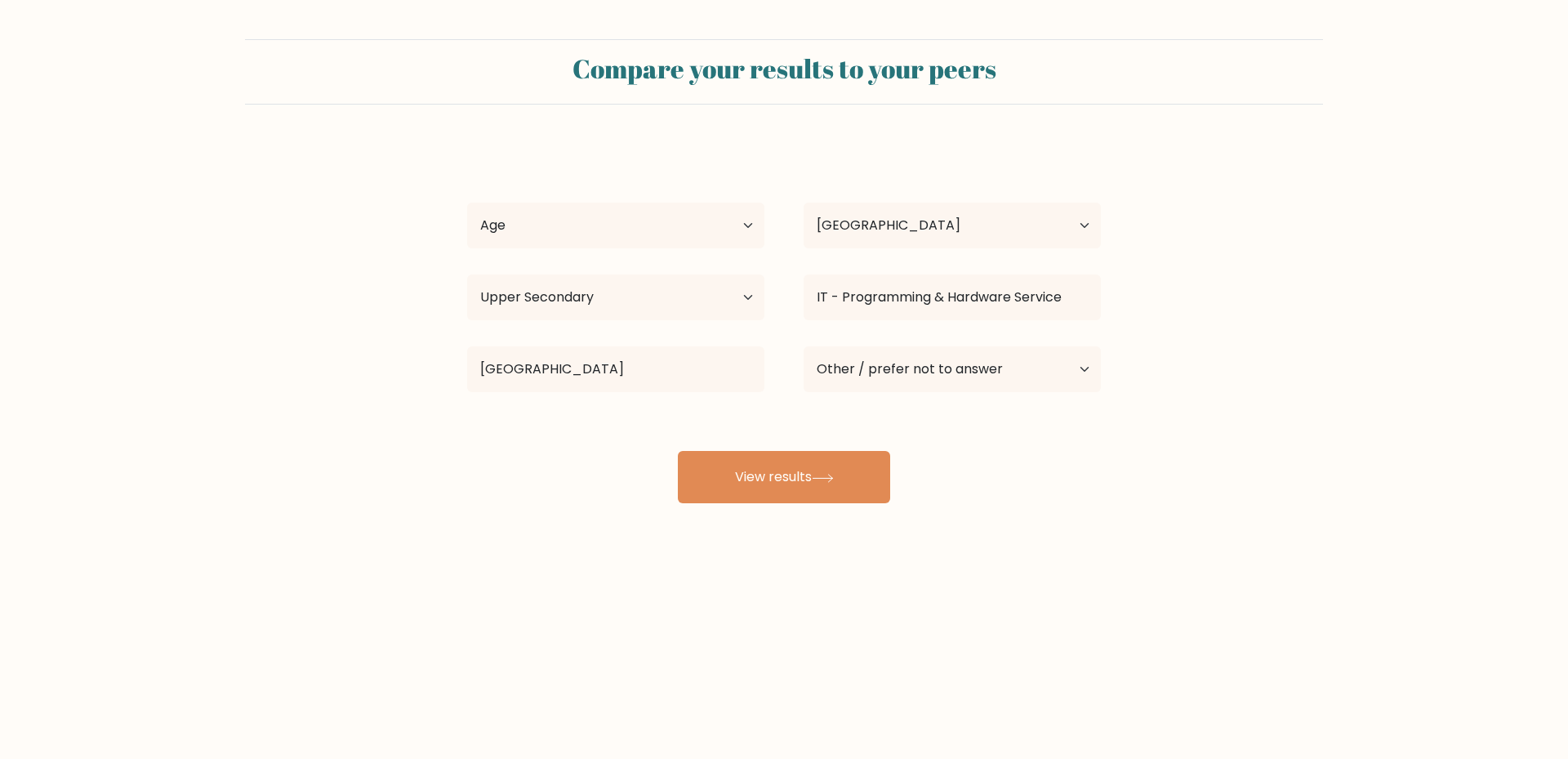
click at [875, 579] on div "Compare your results to your peers Jesrel Jurial Age Under 18 years old 18-24 y…" at bounding box center [784, 309] width 1568 height 619
click at [809, 480] on button "View results" at bounding box center [783, 477] width 213 height 52
click at [601, 225] on select "Age Under 18 years old 18-24 years old 25-34 years old 35-44 years old 45-54 ye…" at bounding box center [615, 226] width 297 height 46
select select "25_34"
click at [467, 203] on select "Age Under 18 years old 18-24 years old 25-34 years old 35-44 years old 45-54 ye…" at bounding box center [615, 226] width 297 height 46
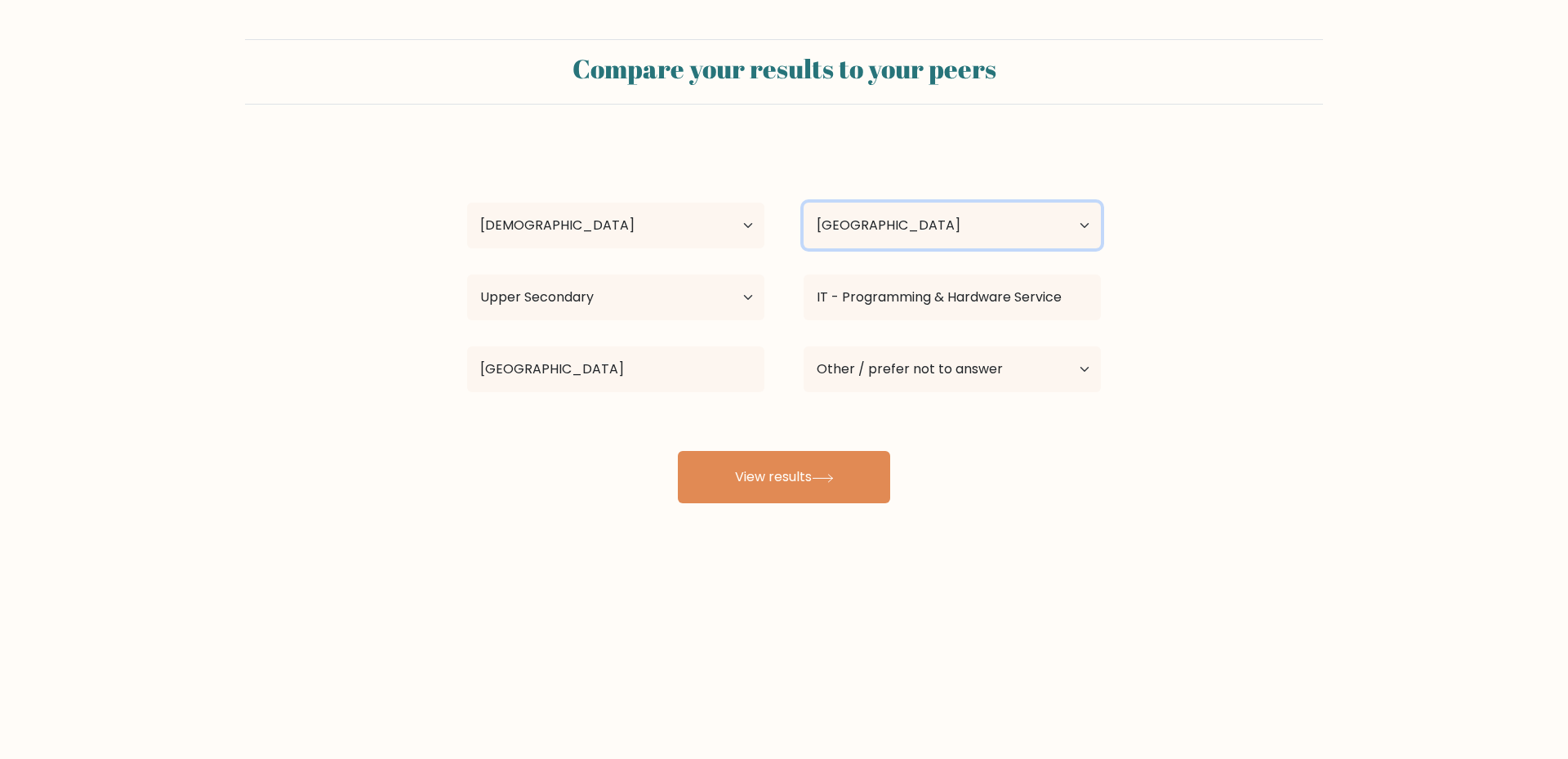
click at [1020, 228] on select "Country Afghanistan Albania Algeria American Samoa Andorra Angola Anguilla Anta…" at bounding box center [952, 226] width 297 height 46
click at [1484, 254] on form "Compare your results to your peers Jesrel Jurial Age Under 18 years old 18-24 y…" at bounding box center [784, 271] width 1568 height 464
click at [831, 469] on button "View results" at bounding box center [783, 477] width 213 height 52
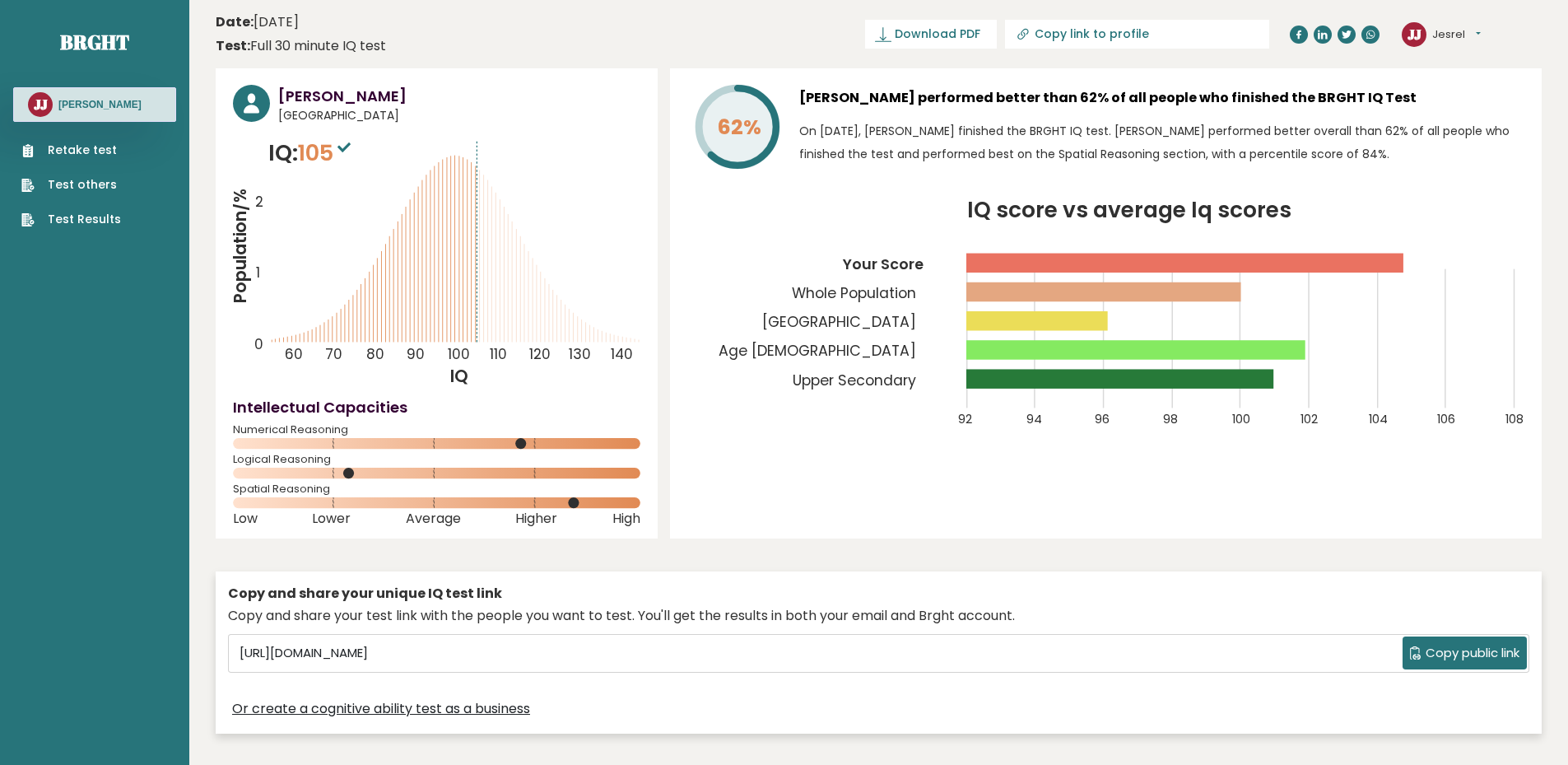
click at [1459, 30] on button "Jesrel" at bounding box center [1456, 35] width 48 height 17
click at [748, 42] on header "Date: September 13, 2025 Test: Full 30 minute IQ test Download PDF Downloading.…" at bounding box center [878, 34] width 1326 height 51
click at [1444, 37] on button "Jesrel" at bounding box center [1456, 35] width 48 height 17
click at [1477, 63] on link "Dashboard" at bounding box center [1474, 60] width 84 height 23
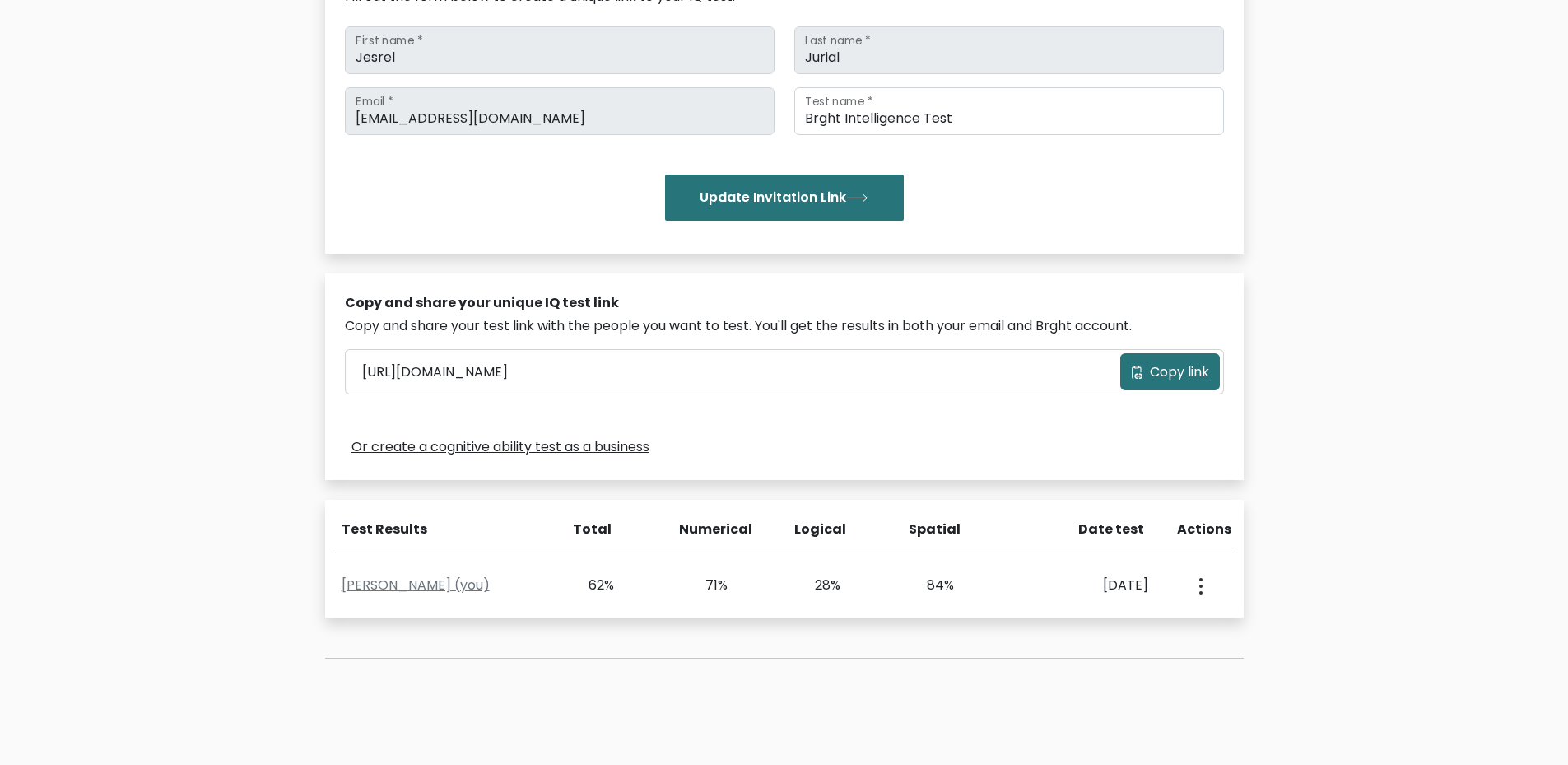
scroll to position [329, 0]
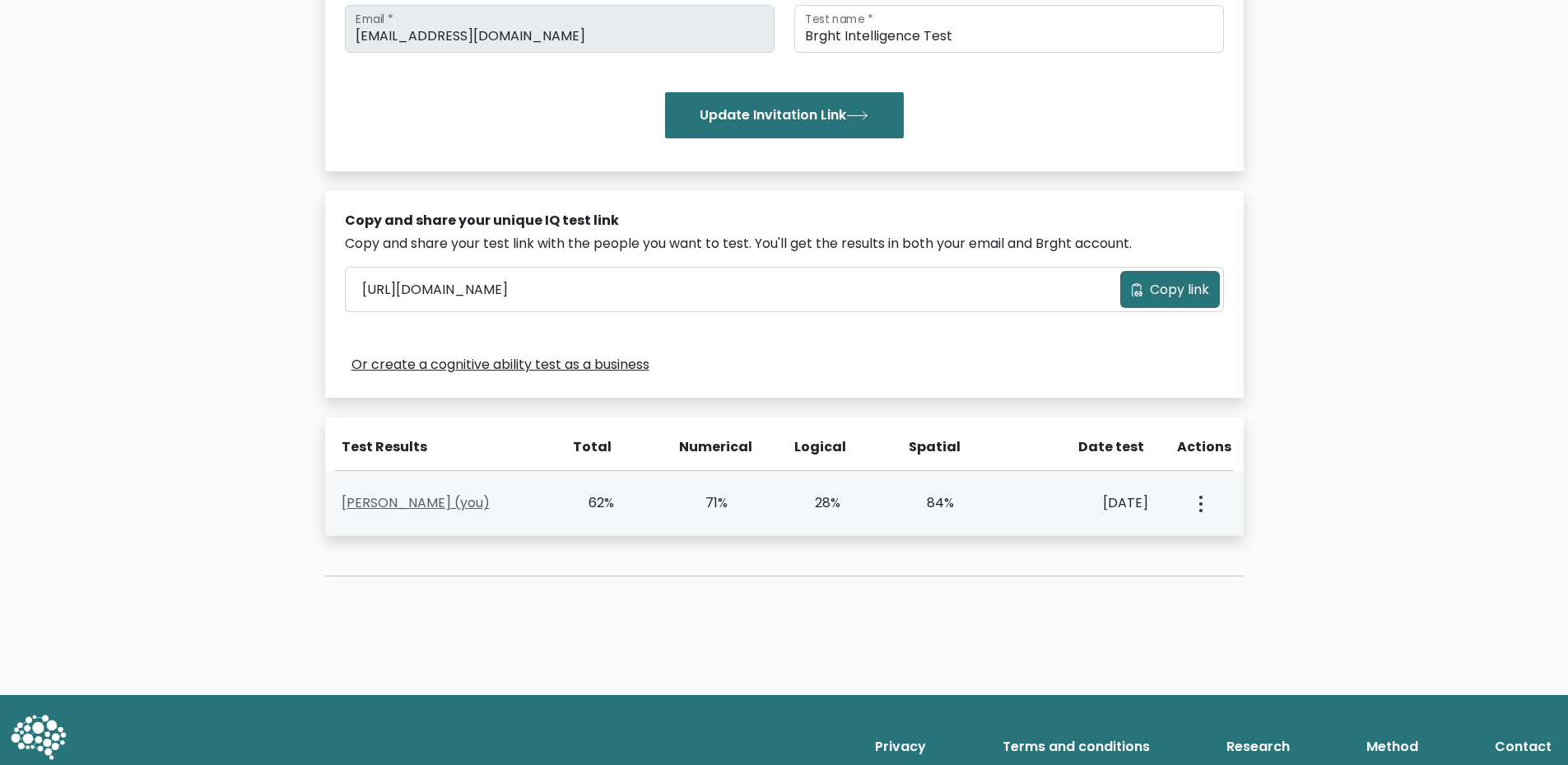
click at [425, 506] on link "[PERSON_NAME] (you)" at bounding box center [416, 502] width 148 height 19
